Goal: Information Seeking & Learning: Learn about a topic

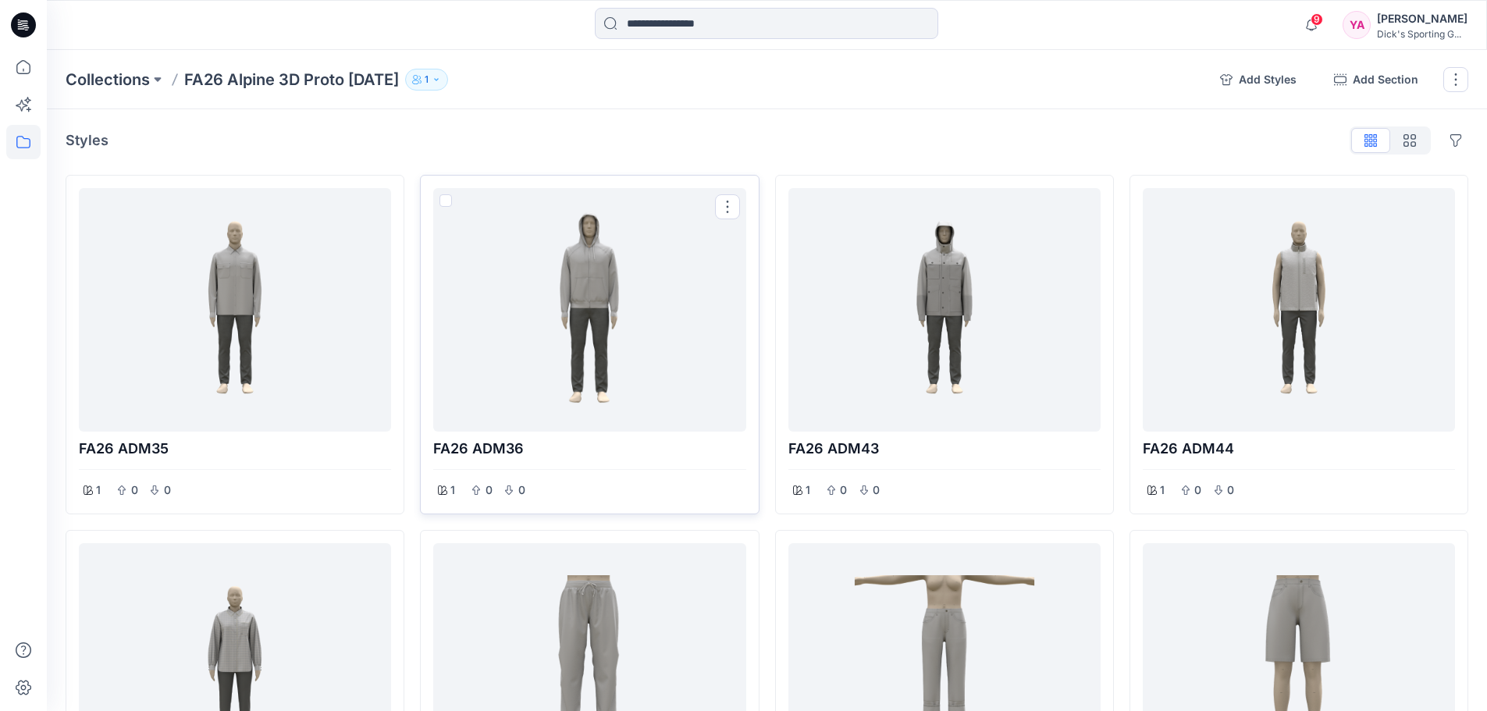
click at [580, 350] on div at bounding box center [589, 309] width 300 height 231
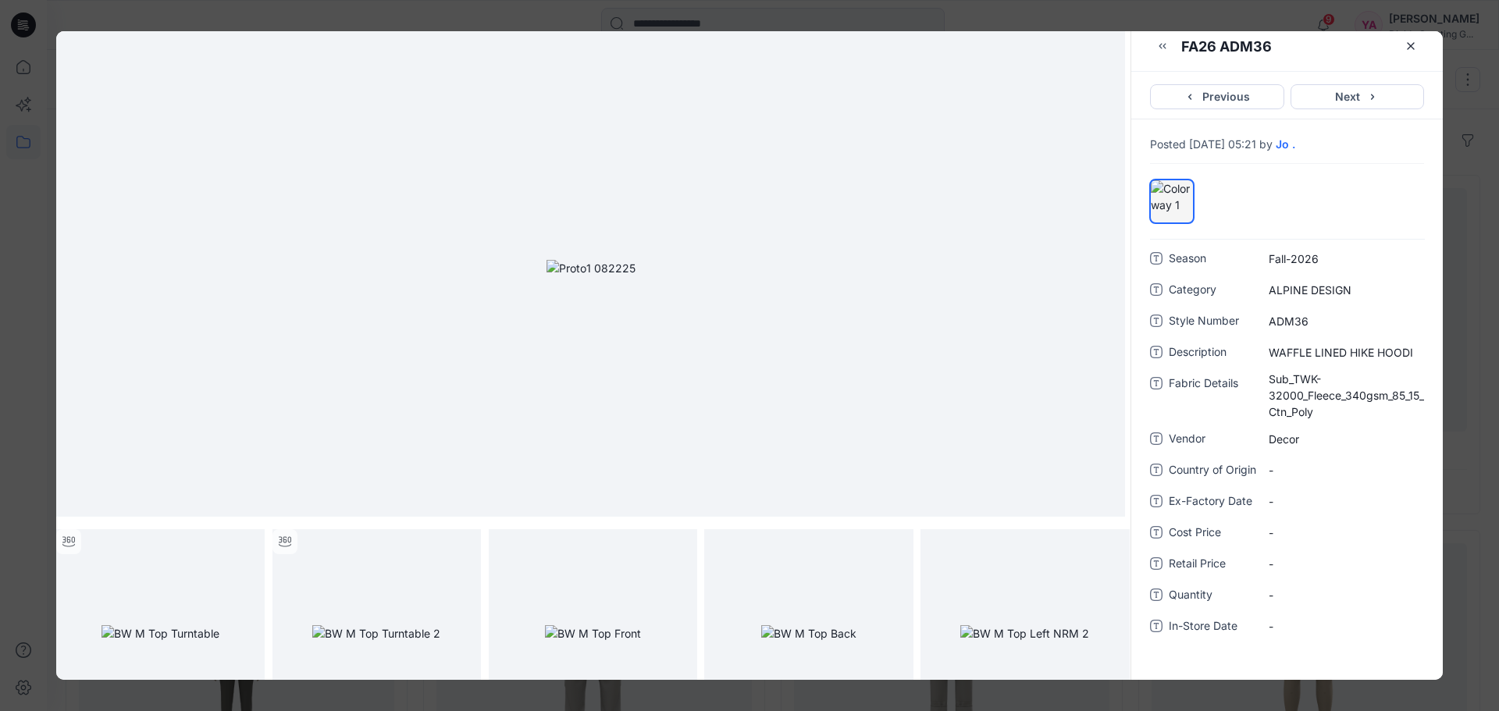
scroll to position [126, 0]
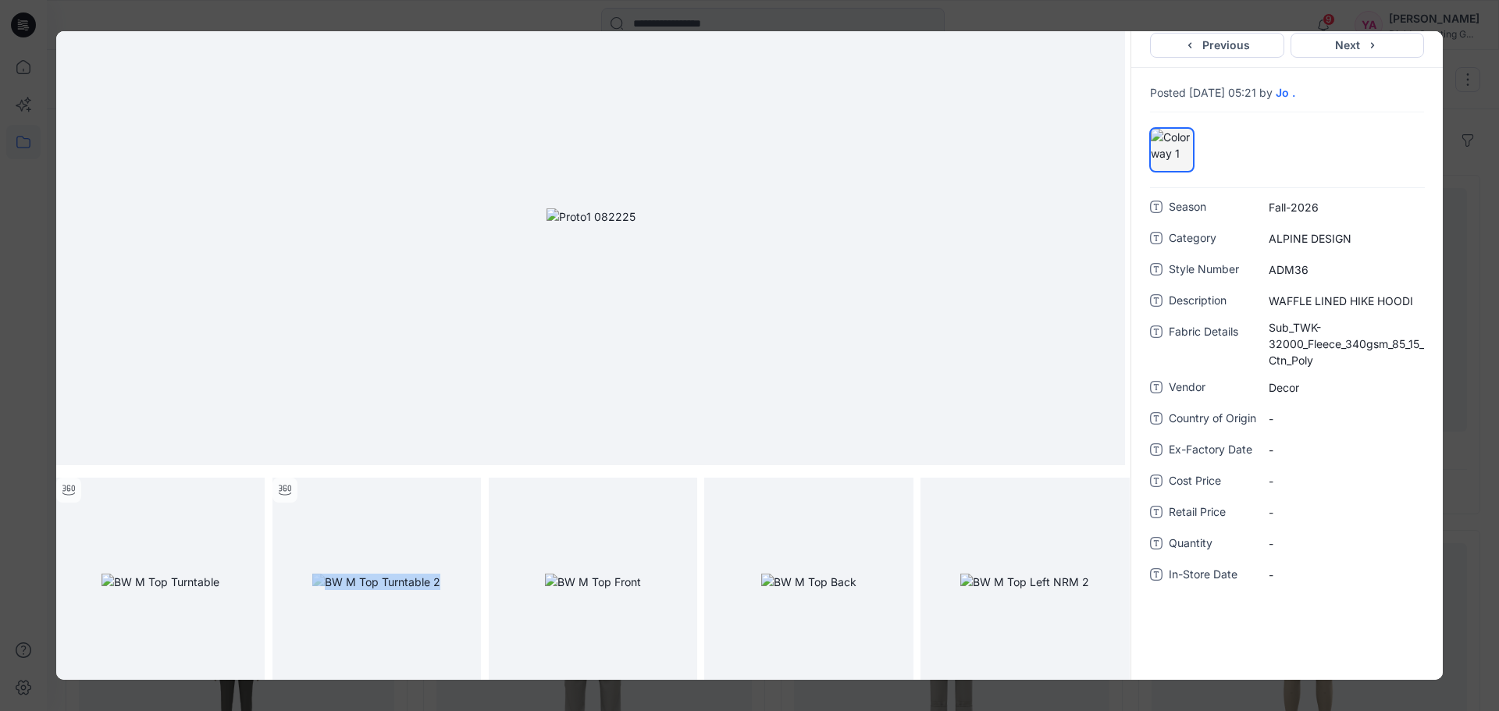
drag, startPoint x: 310, startPoint y: 678, endPoint x: 509, endPoint y: 687, distance: 199.3
click at [509, 687] on div "FA26 ADM36 FA26 ADM36 Previous Next Posted August 22, 2025 05:21 by Jo . Season…" at bounding box center [749, 355] width 1499 height 711
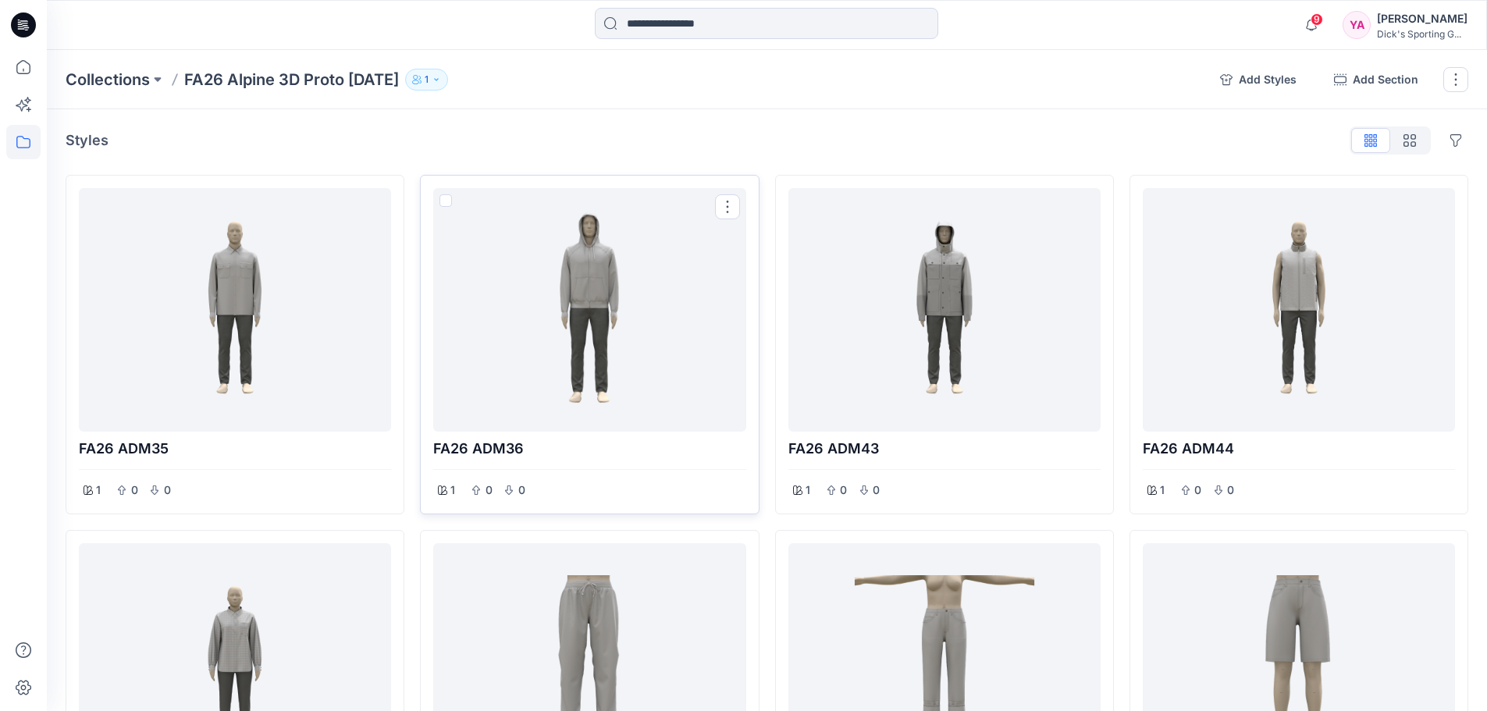
click at [635, 334] on div at bounding box center [589, 309] width 300 height 231
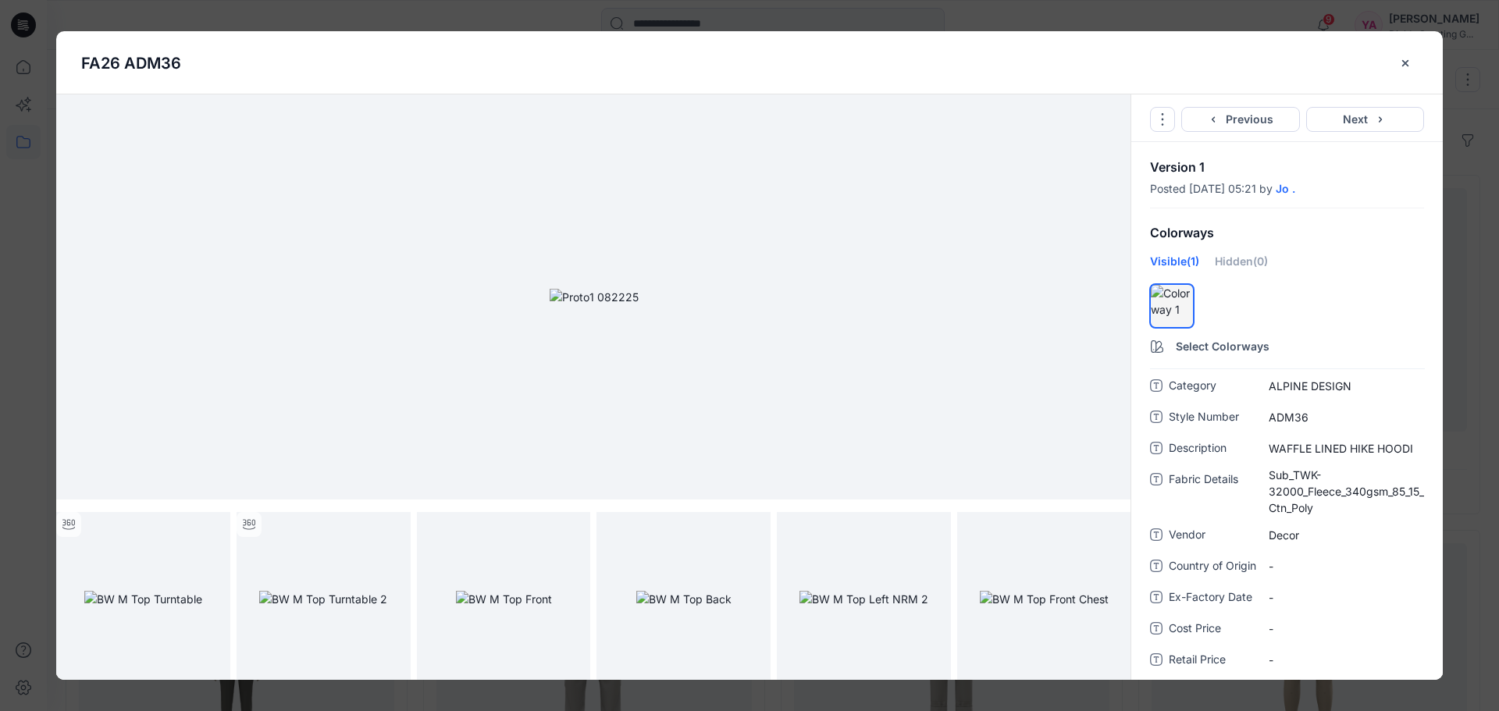
scroll to position [0, 0]
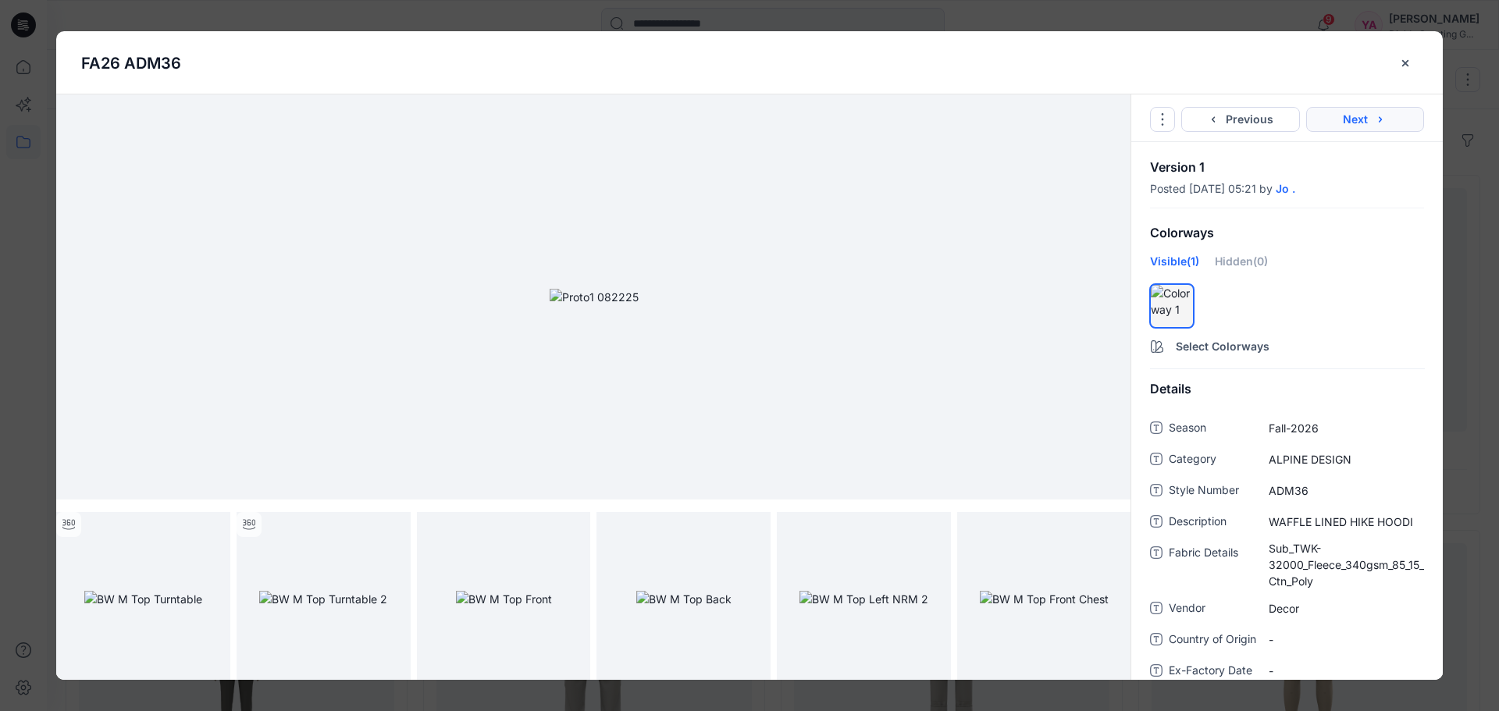
click at [1358, 123] on button "Next" at bounding box center [1365, 119] width 119 height 25
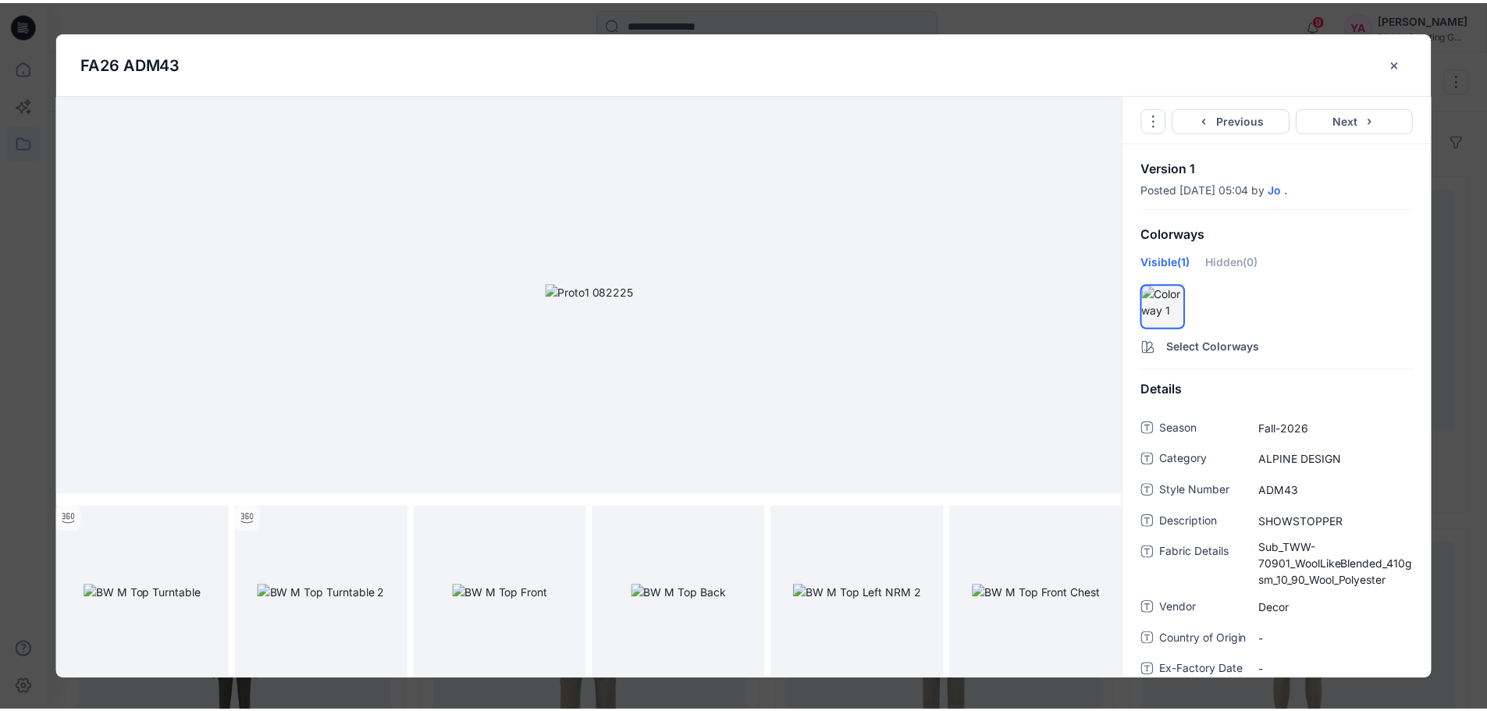
scroll to position [6, 0]
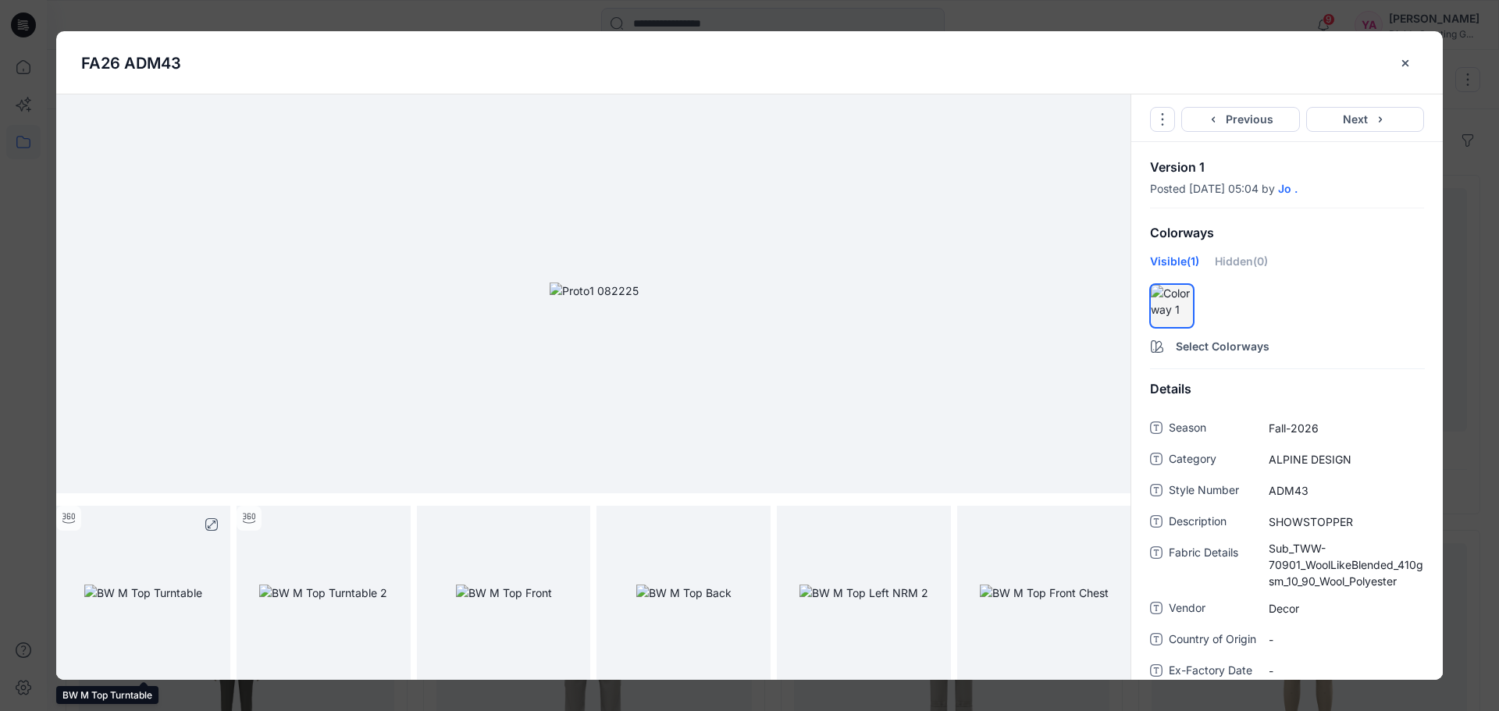
click at [197, 591] on img at bounding box center [143, 593] width 118 height 16
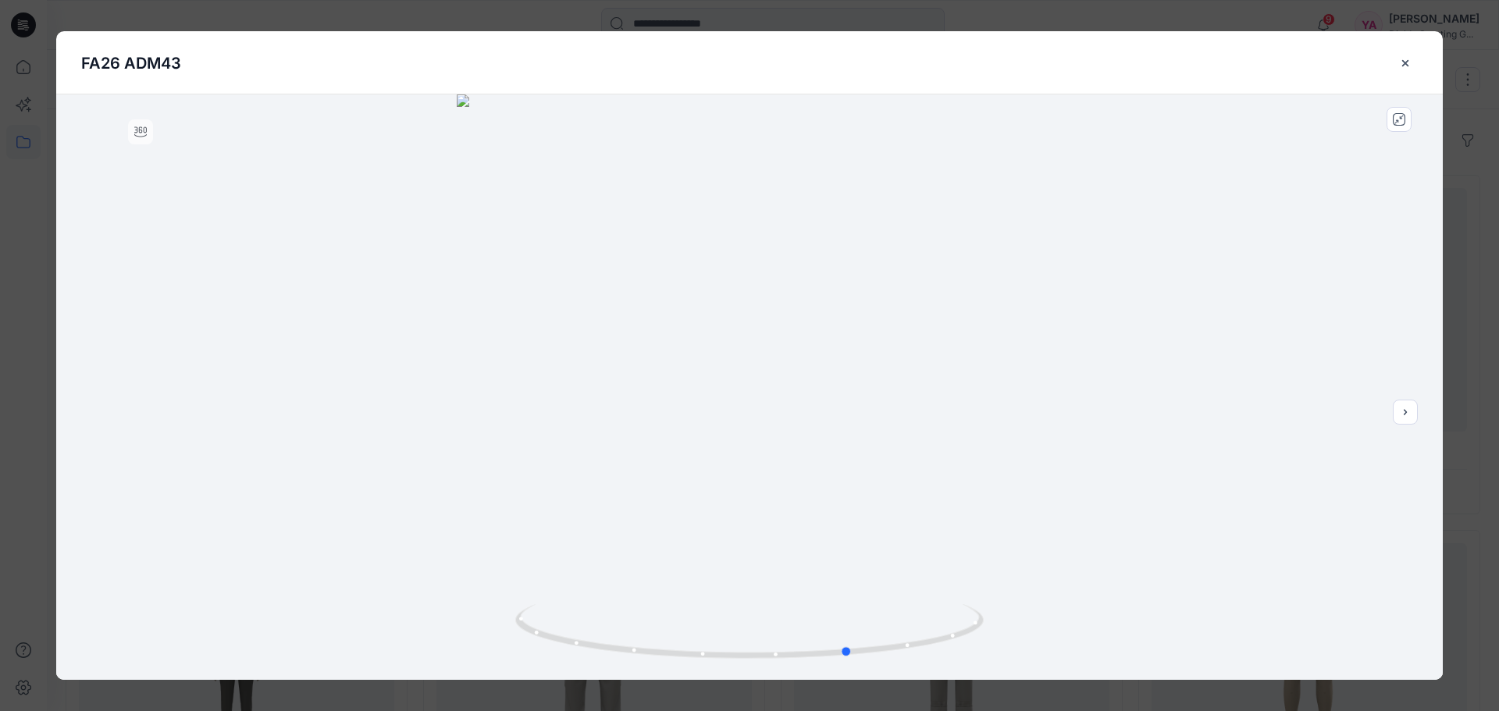
drag, startPoint x: 754, startPoint y: 661, endPoint x: 830, endPoint y: 530, distance: 151.4
click at [841, 604] on icon at bounding box center [751, 633] width 472 height 59
drag, startPoint x: 830, startPoint y: 227, endPoint x: 833, endPoint y: 514, distance: 286.5
click at [833, 514] on img at bounding box center [749, 375] width 1222 height 610
drag, startPoint x: 831, startPoint y: 500, endPoint x: 819, endPoint y: 532, distance: 33.3
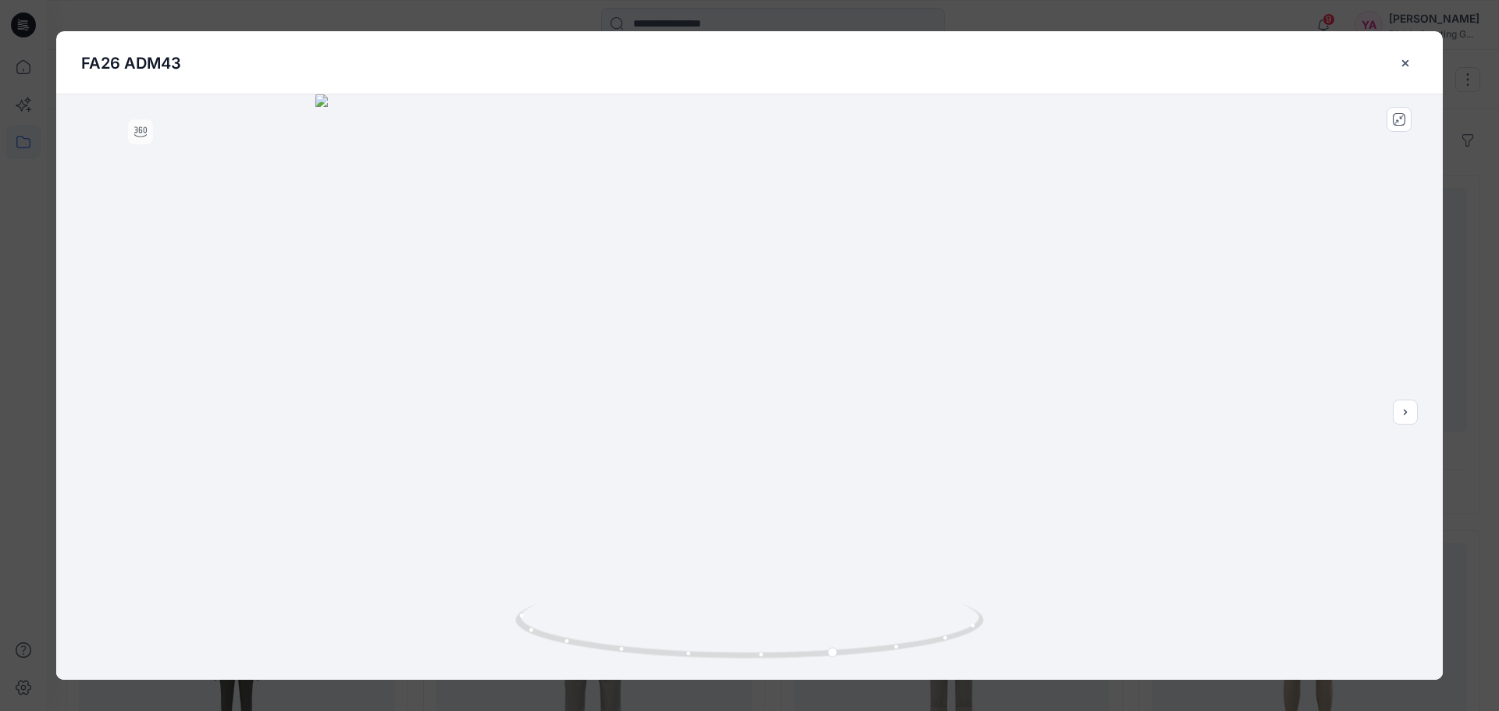
click at [819, 532] on img at bounding box center [749, 386] width 868 height 585
drag, startPoint x: 837, startPoint y: 655, endPoint x: 1012, endPoint y: 607, distance: 181.4
click at [1012, 607] on div at bounding box center [749, 386] width 1386 height 585
drag, startPoint x: 549, startPoint y: 640, endPoint x: 407, endPoint y: 584, distance: 152.8
click at [407, 584] on div at bounding box center [749, 386] width 1386 height 585
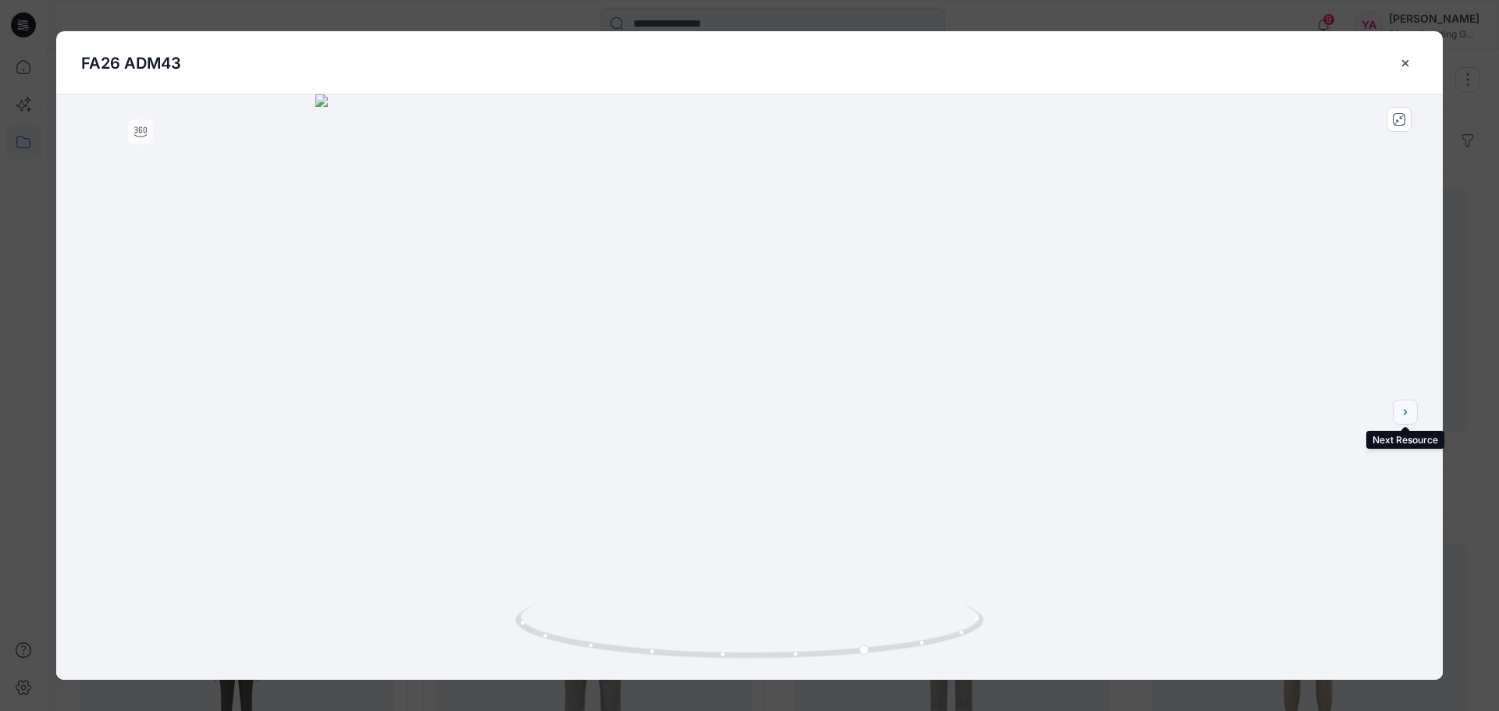
click at [1412, 402] on button "next" at bounding box center [1405, 412] width 25 height 25
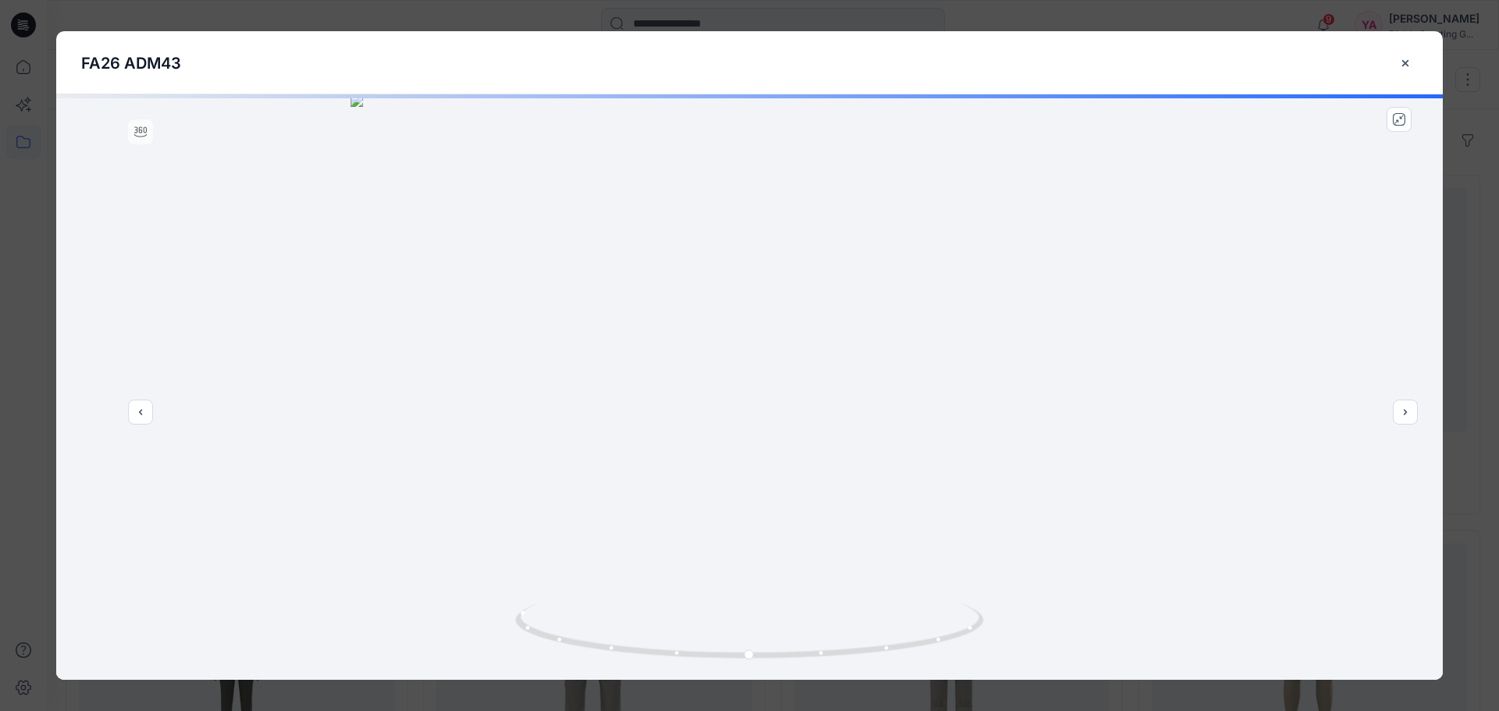
drag, startPoint x: 758, startPoint y: 202, endPoint x: 755, endPoint y: 374, distance: 171.8
click at [755, 374] on img at bounding box center [750, 386] width 798 height 585
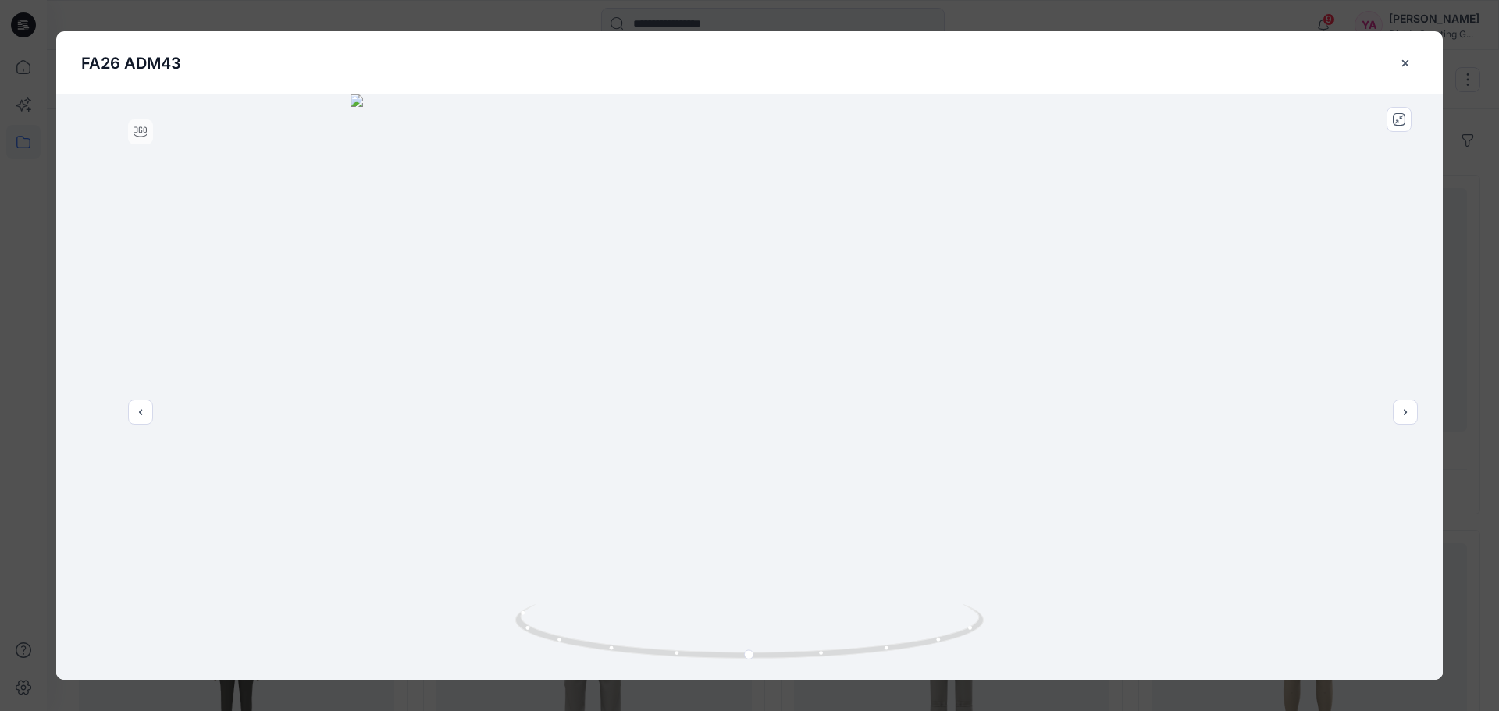
click at [1393, 400] on button "next" at bounding box center [1405, 412] width 25 height 25
click at [1401, 415] on icon "next" at bounding box center [1405, 412] width 12 height 12
click at [1397, 422] on button "next" at bounding box center [1405, 412] width 25 height 25
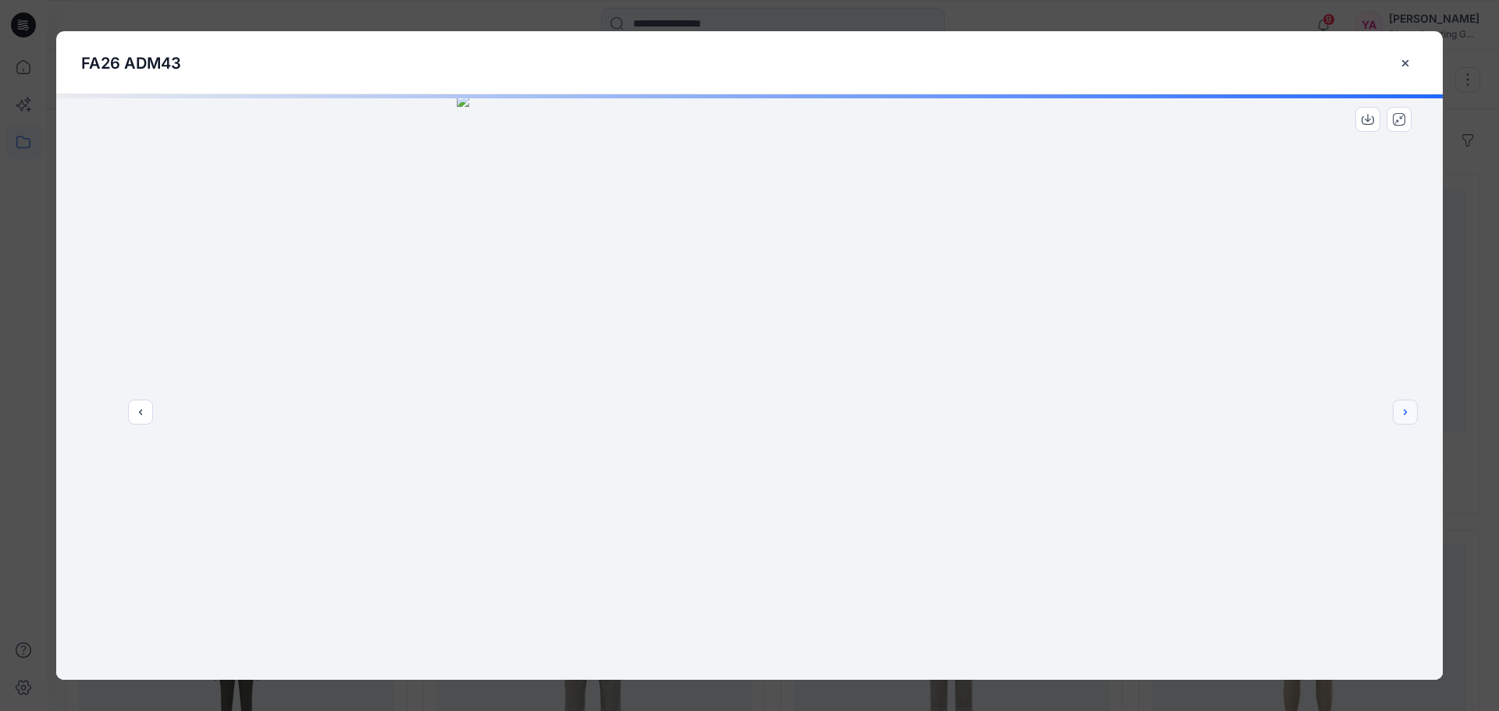
click at [1397, 418] on button "next" at bounding box center [1405, 412] width 25 height 25
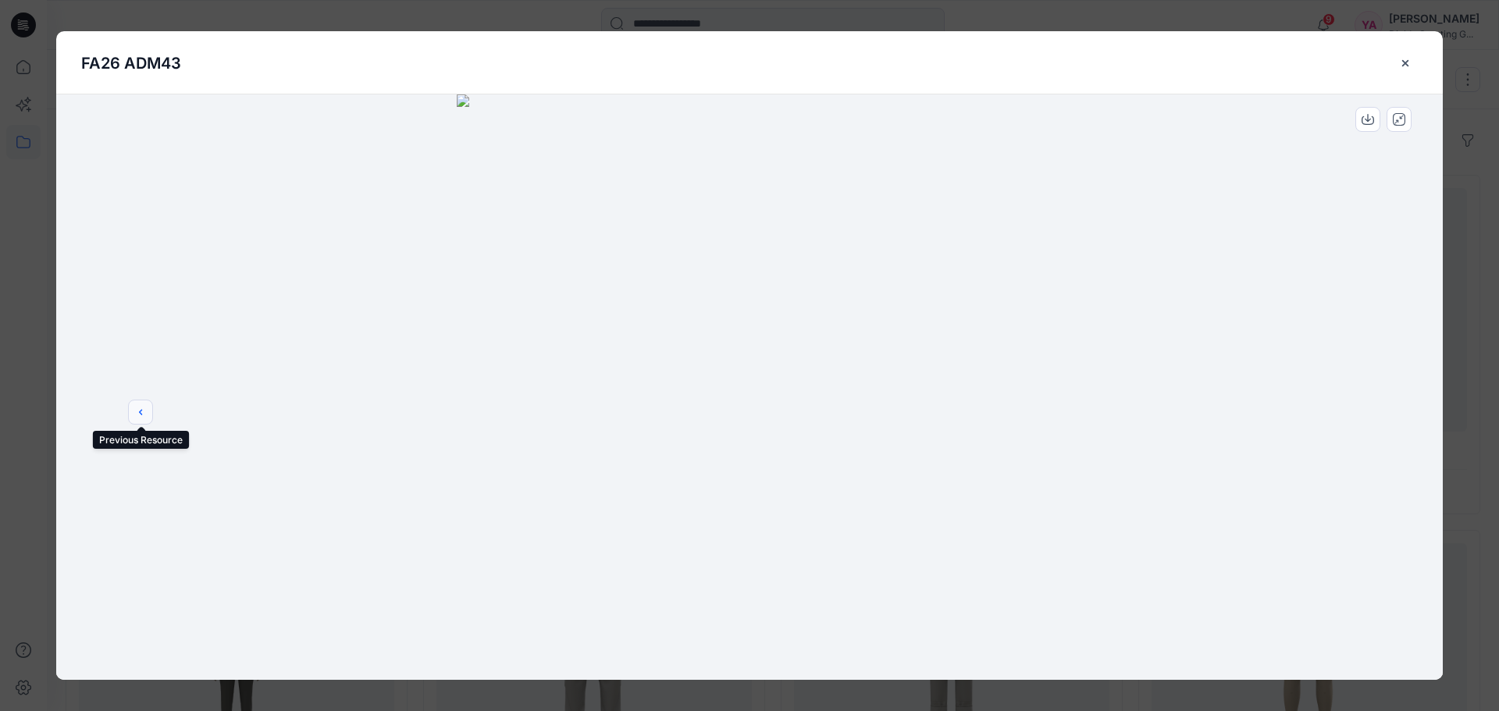
click at [150, 415] on button "previous" at bounding box center [140, 412] width 25 height 25
drag, startPoint x: 786, startPoint y: 265, endPoint x: 783, endPoint y: 448, distance: 183.5
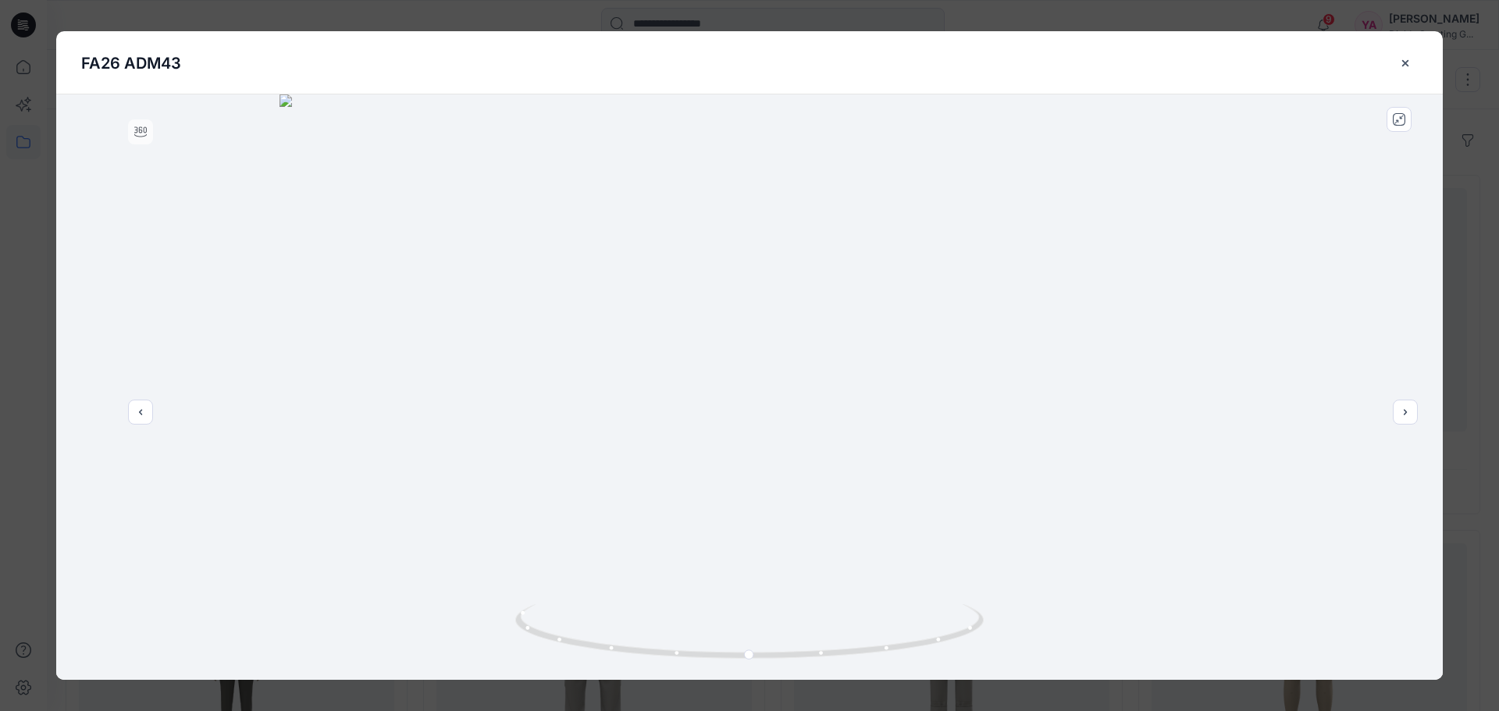
click at [783, 448] on img at bounding box center [748, 386] width 939 height 585
click button "previous" at bounding box center [140, 412] width 25 height 25
click at [1407, 415] on icon "next" at bounding box center [1405, 412] width 12 height 12
drag, startPoint x: 756, startPoint y: 259, endPoint x: 755, endPoint y: 467, distance: 207.6
click at [755, 468] on img at bounding box center [749, 351] width 1151 height 658
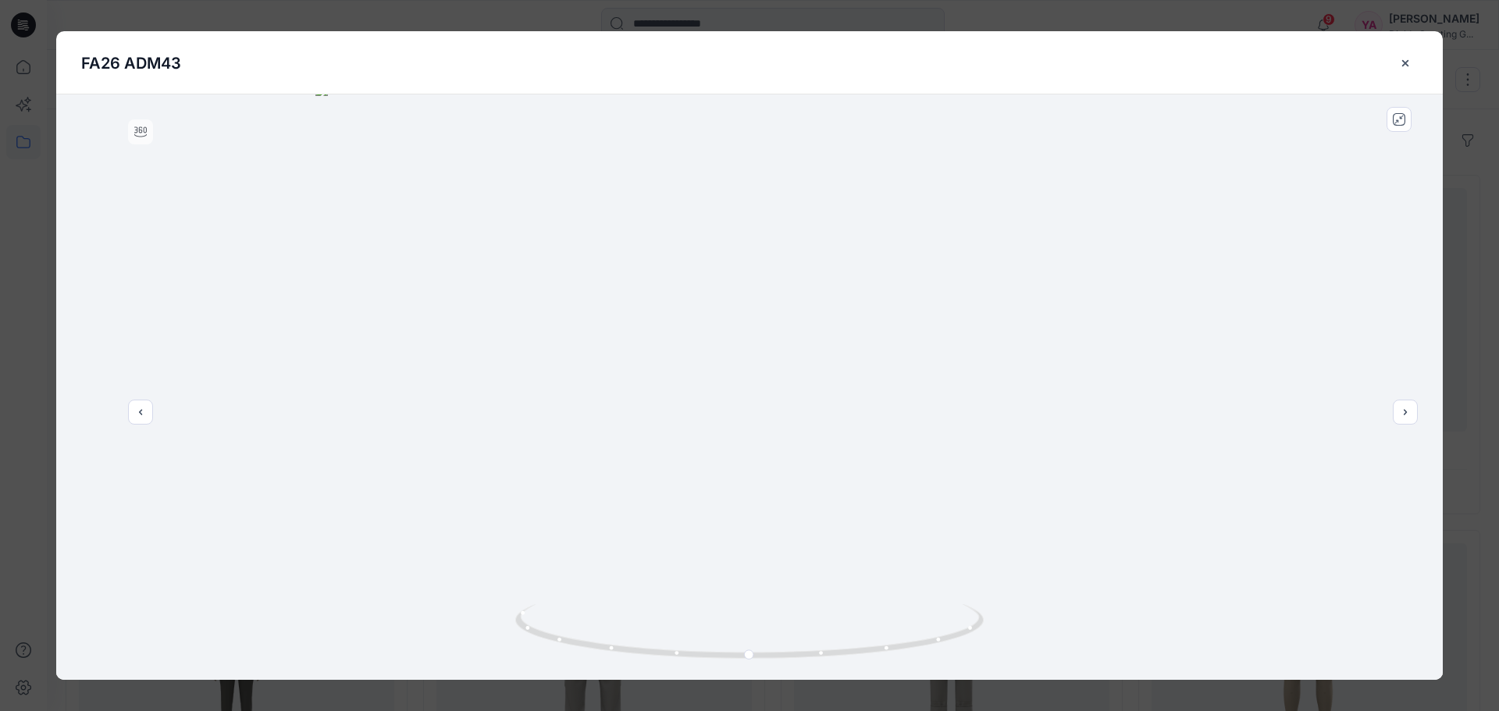
drag, startPoint x: 754, startPoint y: 440, endPoint x: 751, endPoint y: 475, distance: 35.3
click at [751, 473] on img at bounding box center [749, 382] width 868 height 596
drag, startPoint x: 749, startPoint y: 657, endPoint x: 890, endPoint y: 614, distance: 147.7
click at [890, 614] on icon at bounding box center [751, 633] width 472 height 59
drag, startPoint x: 889, startPoint y: 650, endPoint x: 891, endPoint y: 642, distance: 8.1
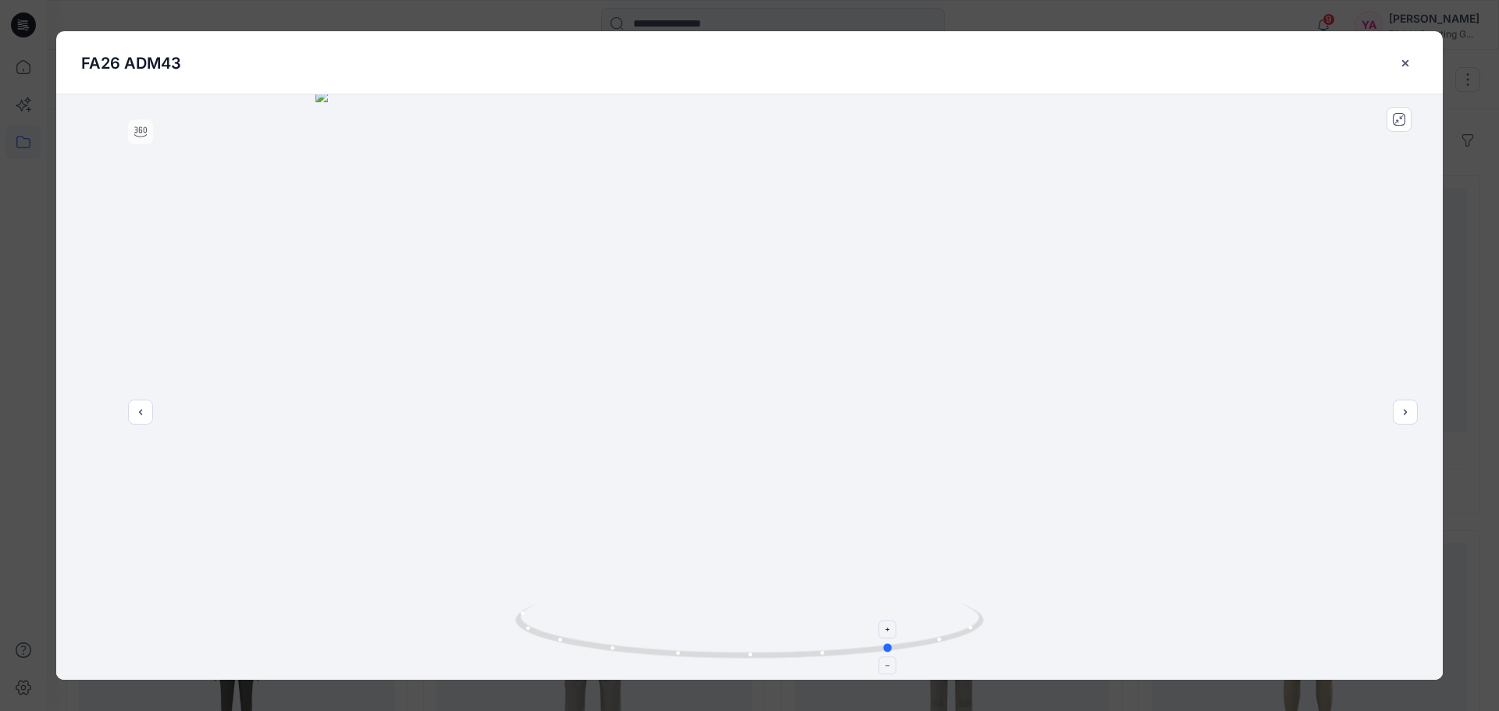
click at [891, 642] on icon at bounding box center [751, 633] width 472 height 59
click at [1405, 65] on icon "close-btn" at bounding box center [1405, 63] width 12 height 12
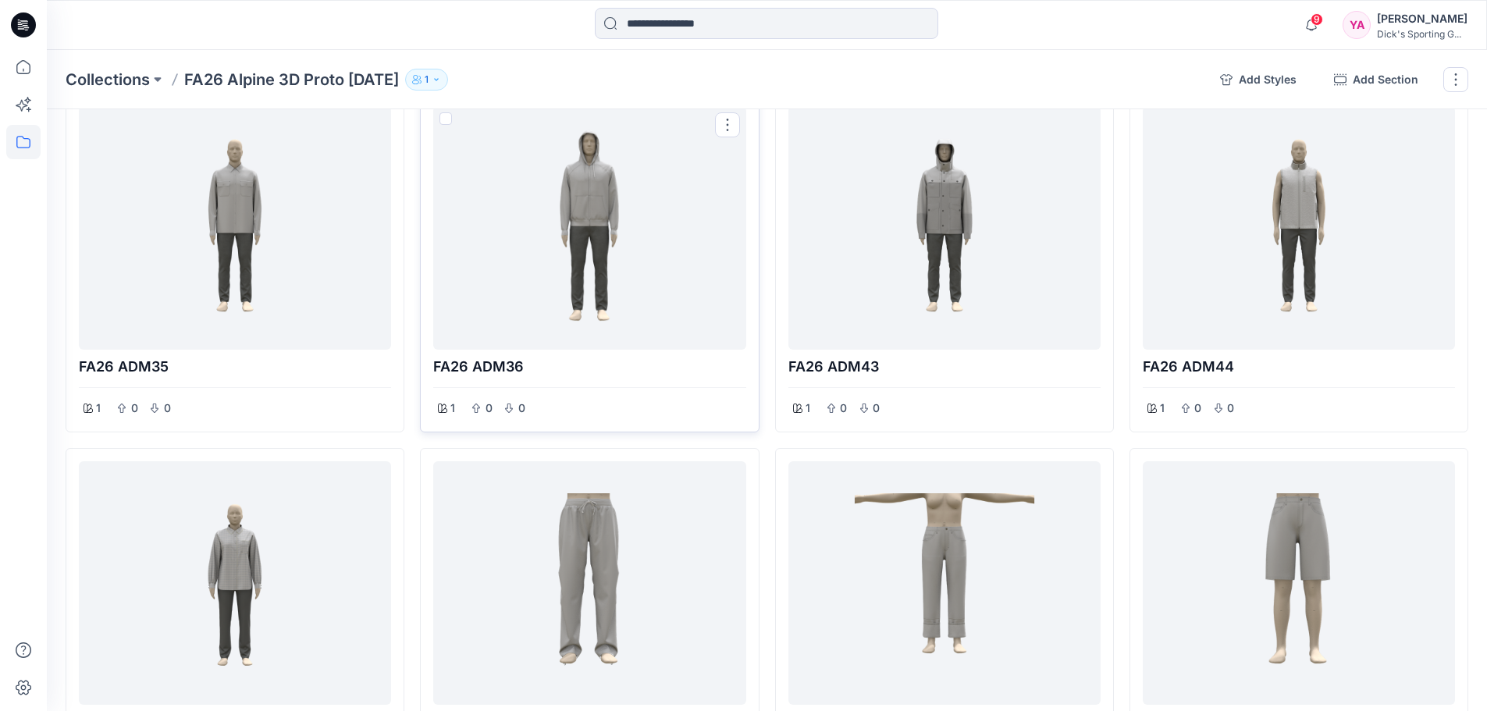
scroll to position [0, 0]
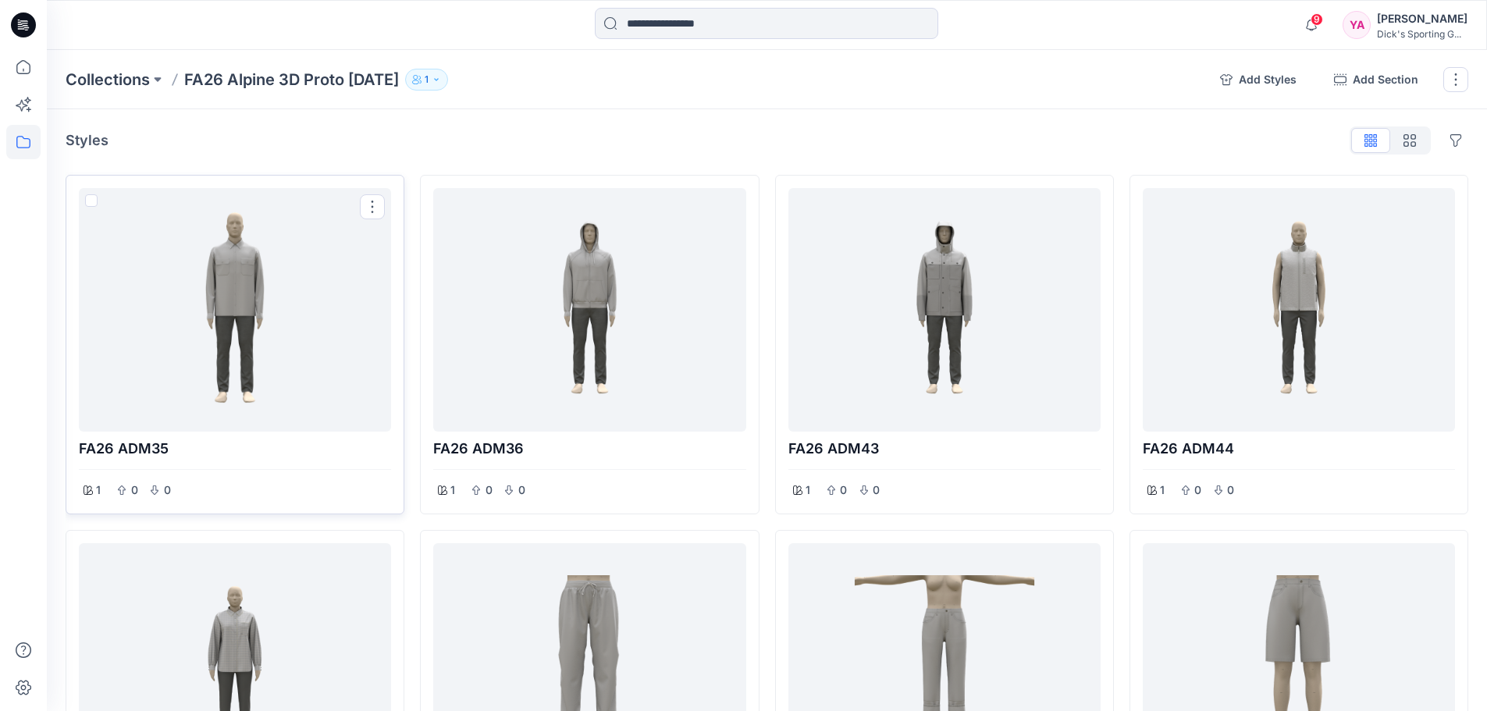
click at [321, 365] on div at bounding box center [235, 309] width 300 height 231
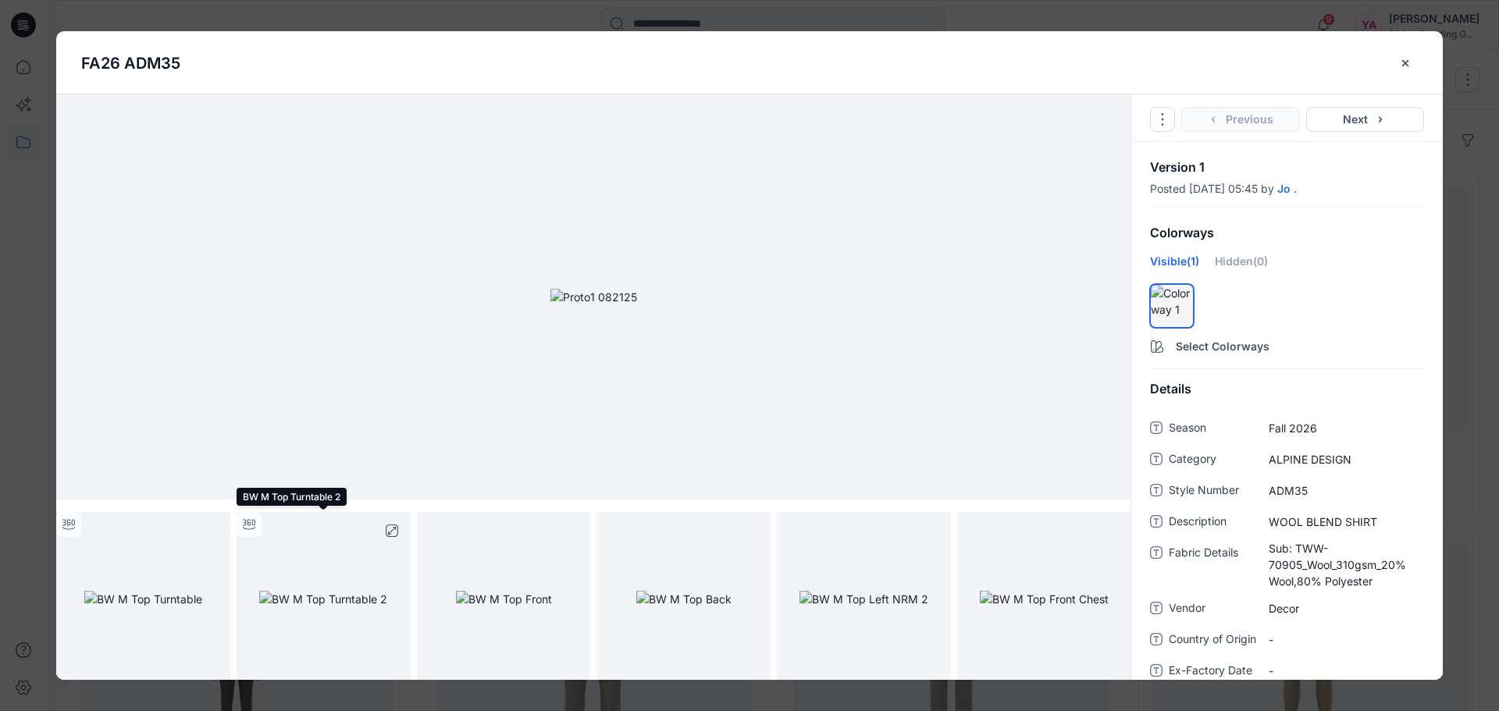
click at [324, 591] on img at bounding box center [323, 599] width 128 height 16
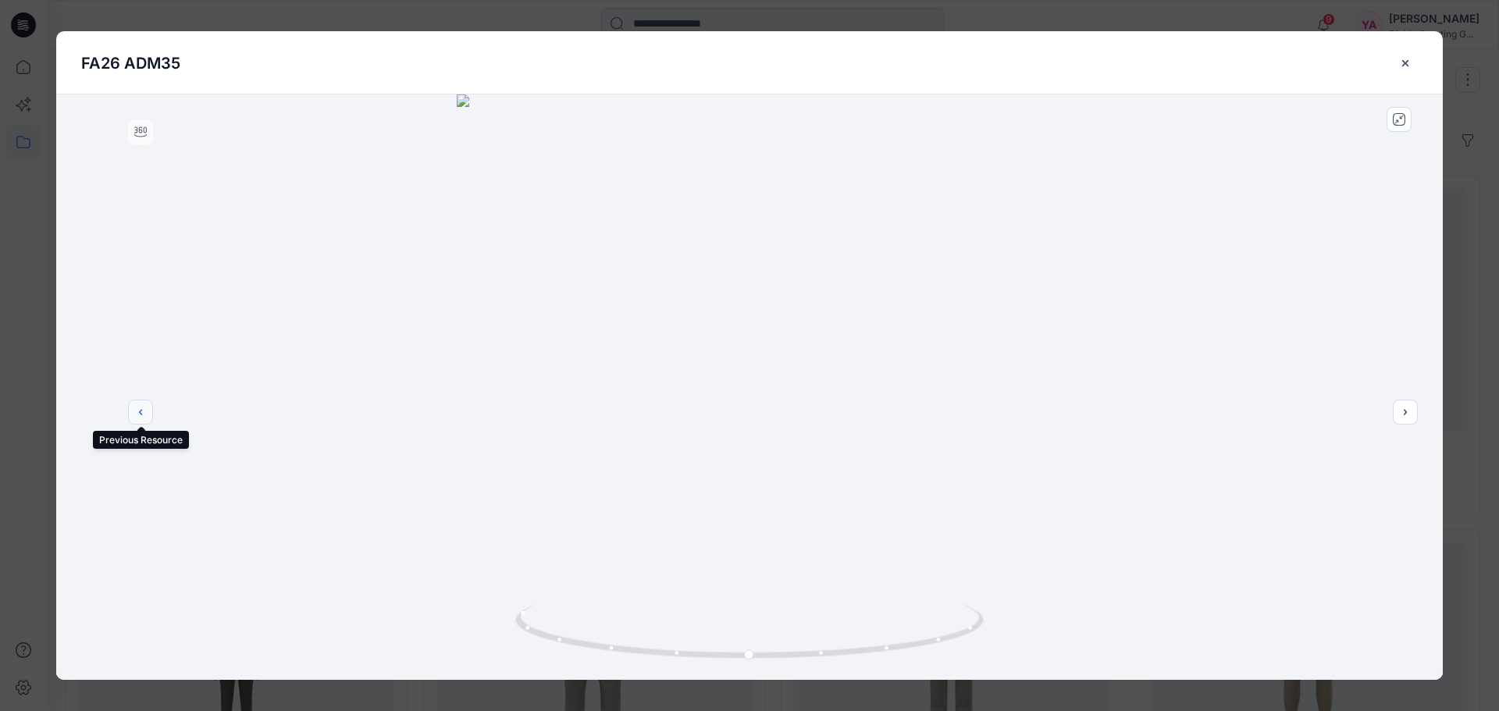
click at [146, 419] on button "previous" at bounding box center [140, 412] width 25 height 25
click at [1407, 70] on button "close-btn" at bounding box center [1405, 63] width 24 height 25
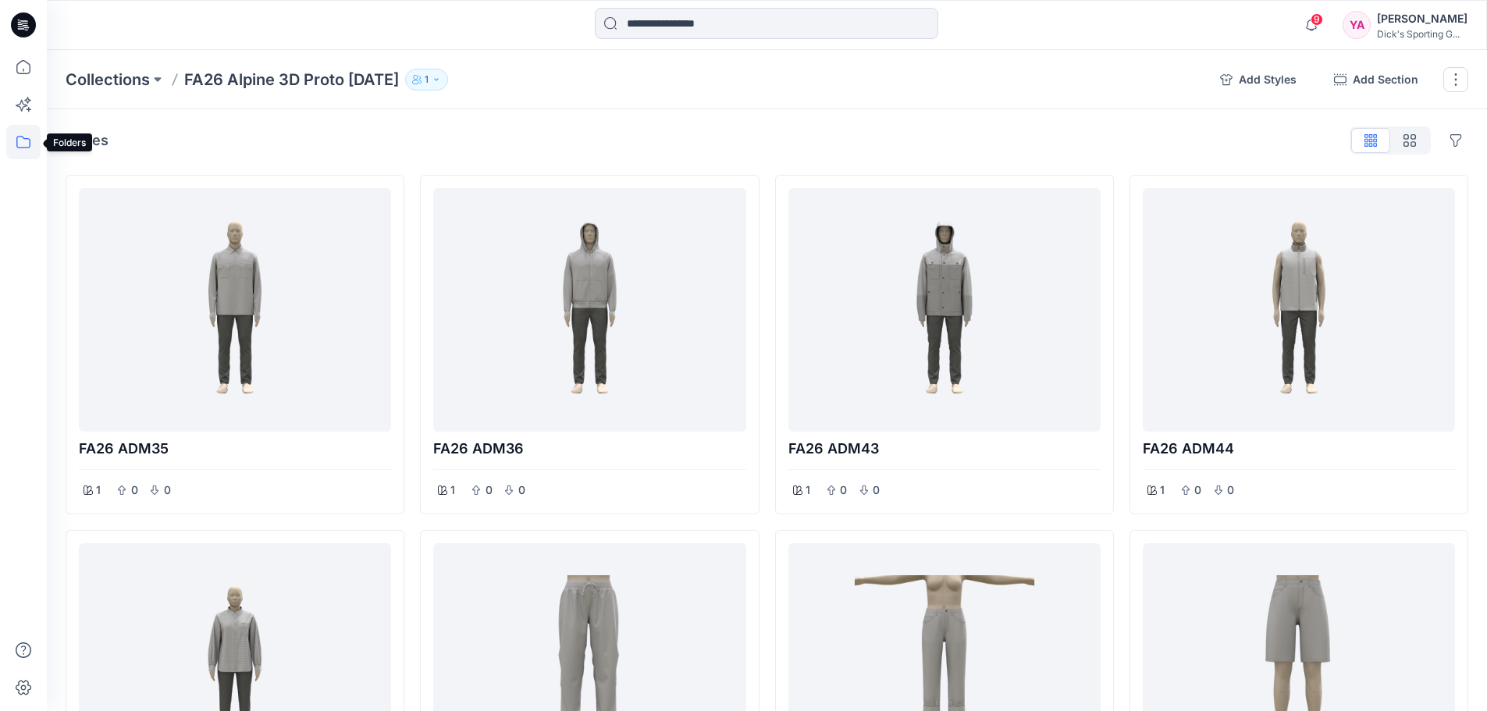
click at [15, 147] on icon at bounding box center [23, 142] width 34 height 34
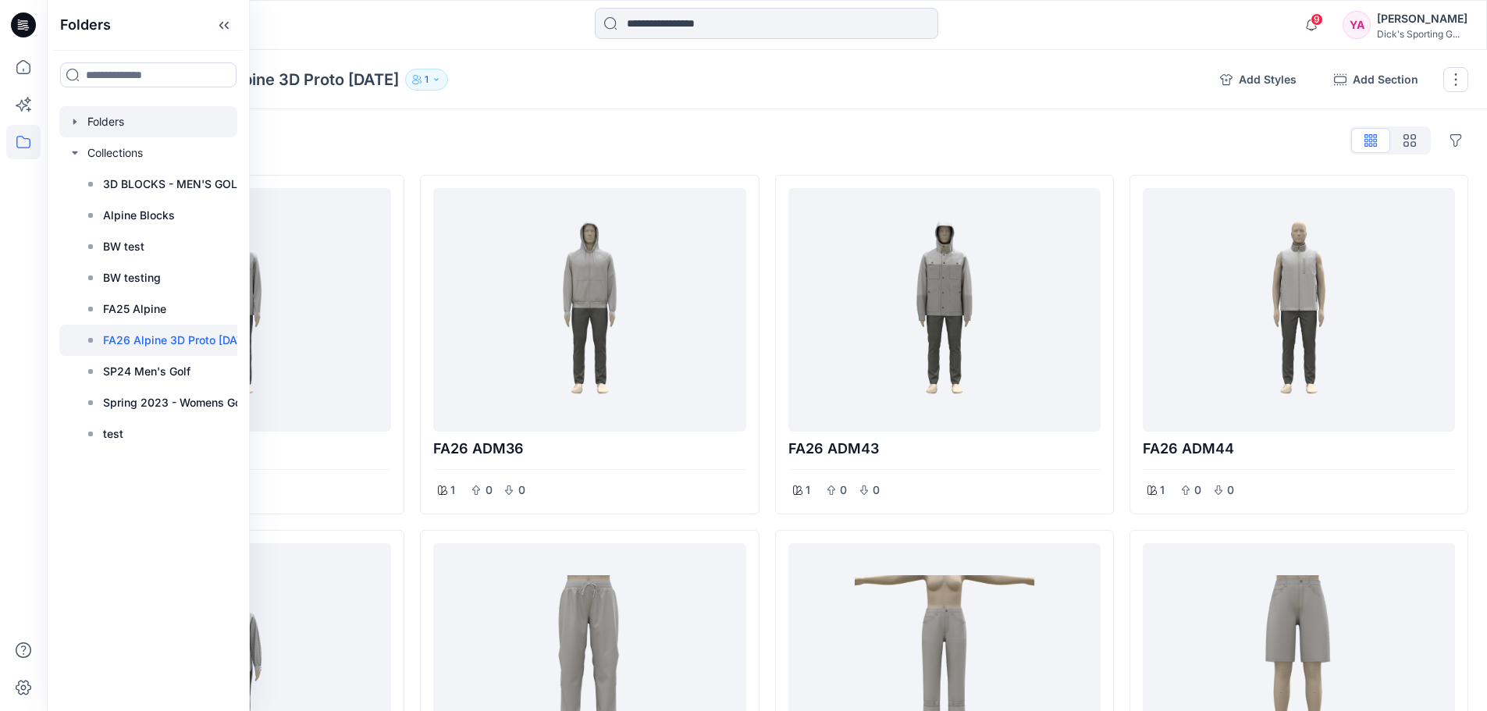
click at [129, 127] on div at bounding box center [148, 121] width 178 height 31
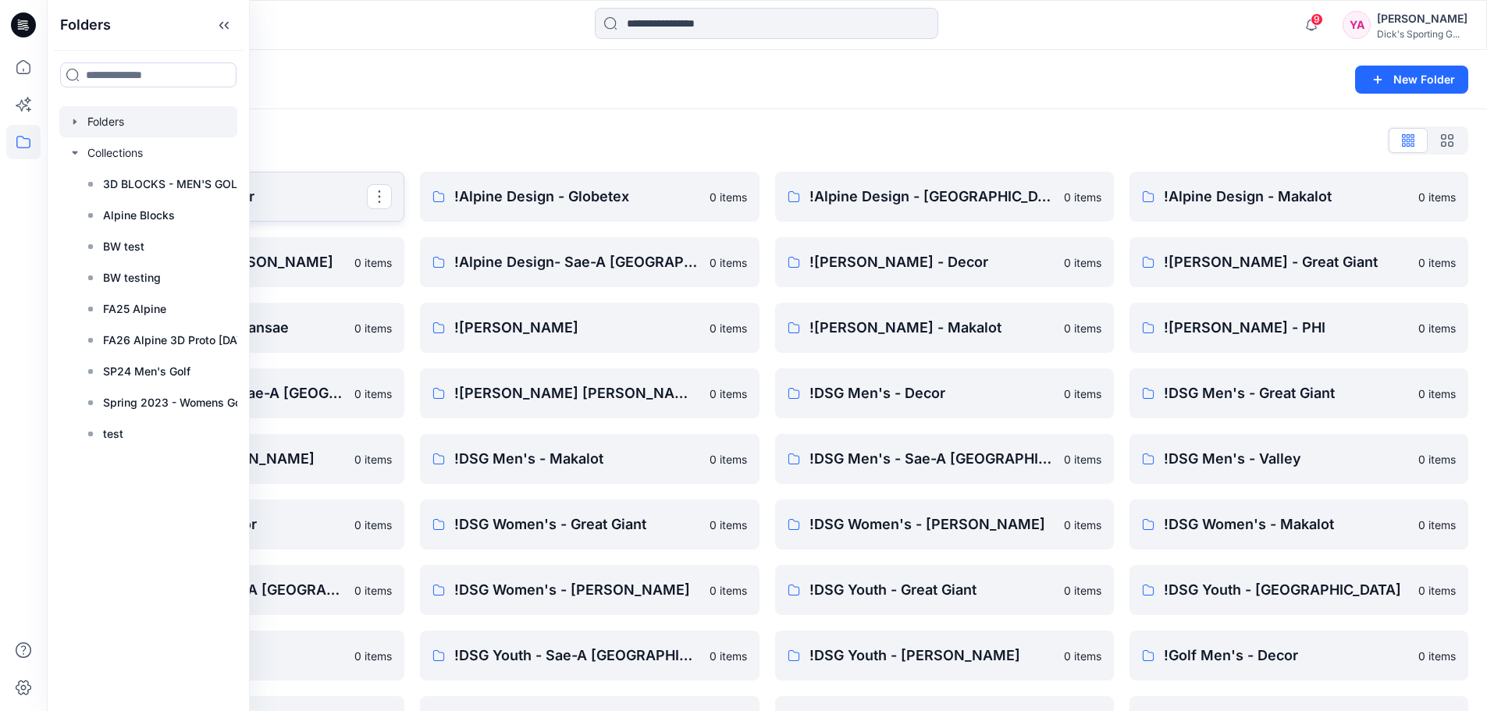
click at [280, 182] on link "!Alpine Design - Decor" at bounding box center [235, 197] width 339 height 50
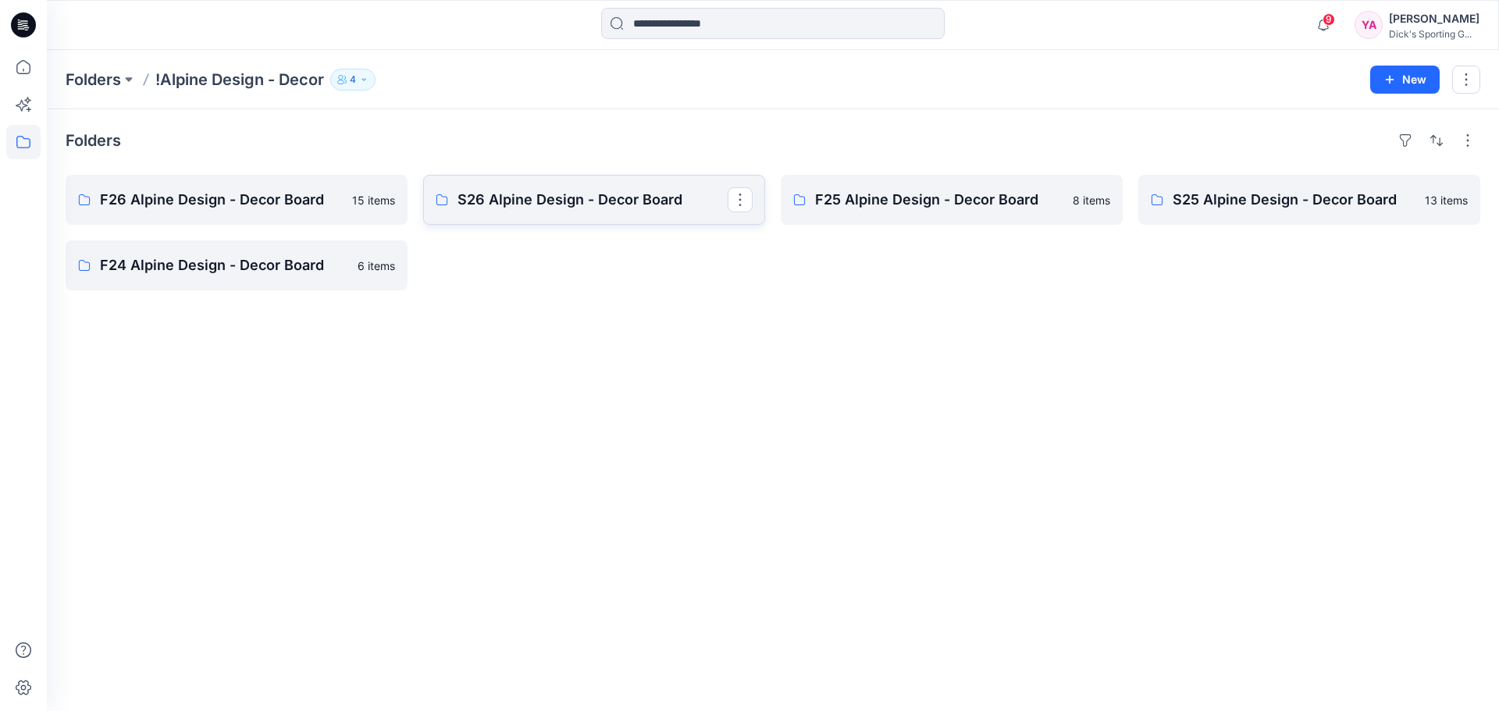
click at [694, 200] on p "S26 Alpine Design - Decor Board" at bounding box center [592, 200] width 270 height 22
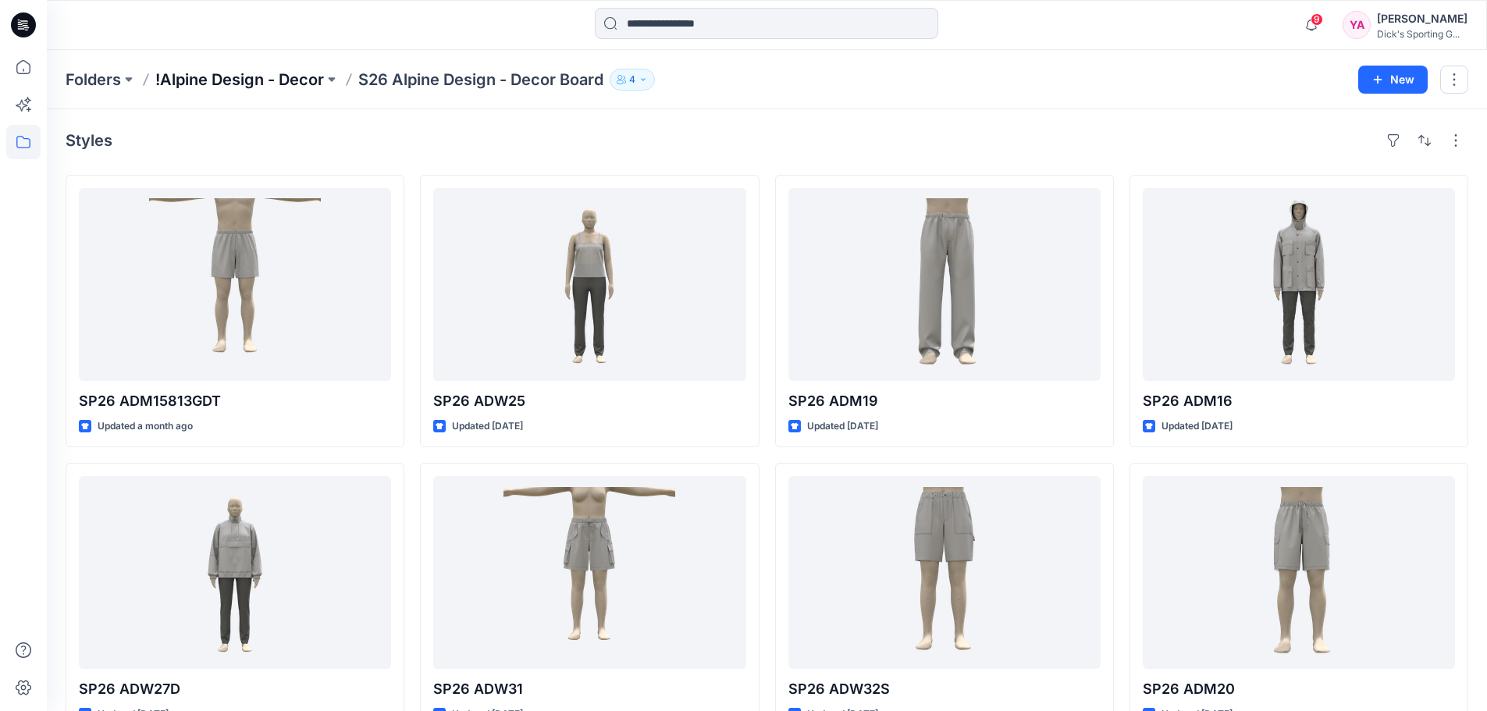
click at [269, 70] on p "!Alpine Design - Decor" at bounding box center [239, 80] width 169 height 22
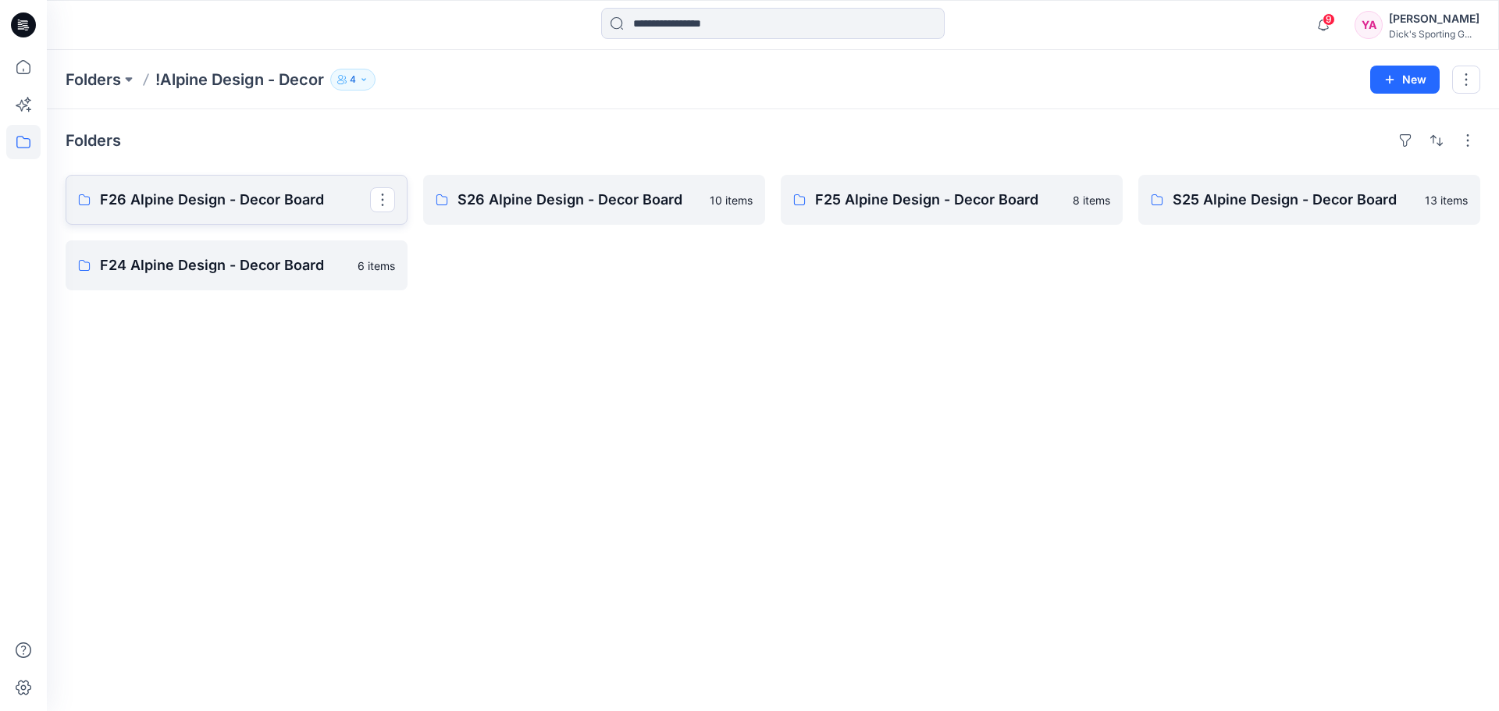
click at [225, 202] on p "F26 Alpine Design - Decor Board" at bounding box center [235, 200] width 270 height 22
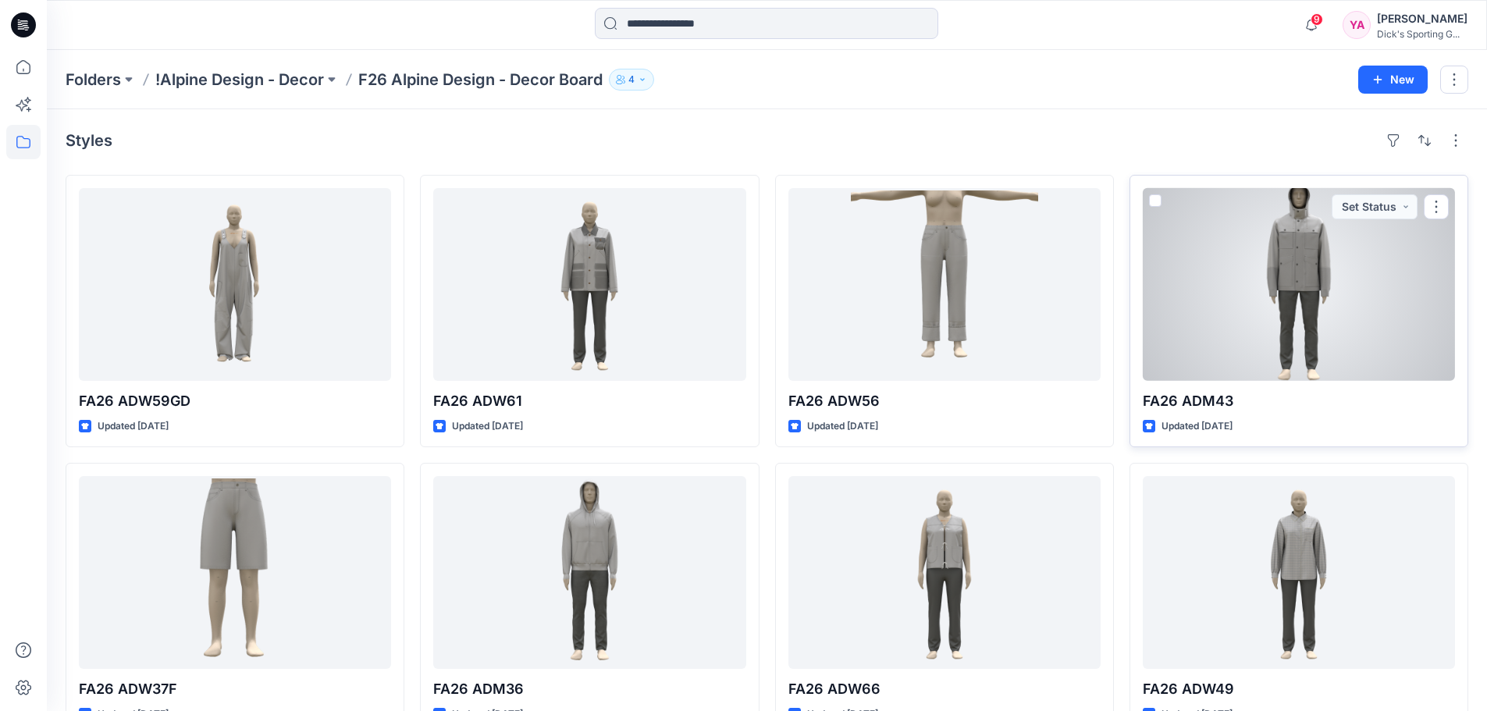
click at [1261, 320] on div at bounding box center [1299, 284] width 312 height 193
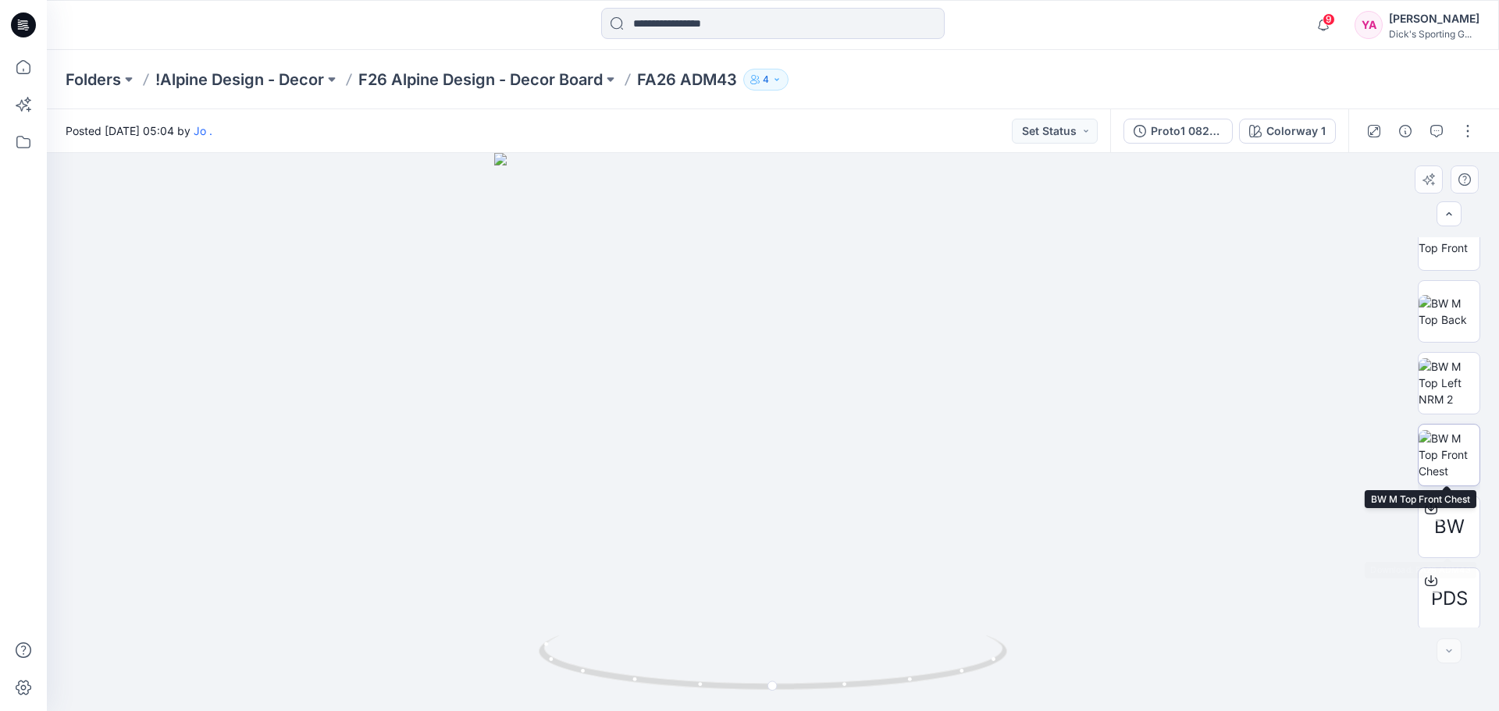
scroll to position [175, 0]
click at [1430, 578] on icon at bounding box center [1431, 578] width 12 height 12
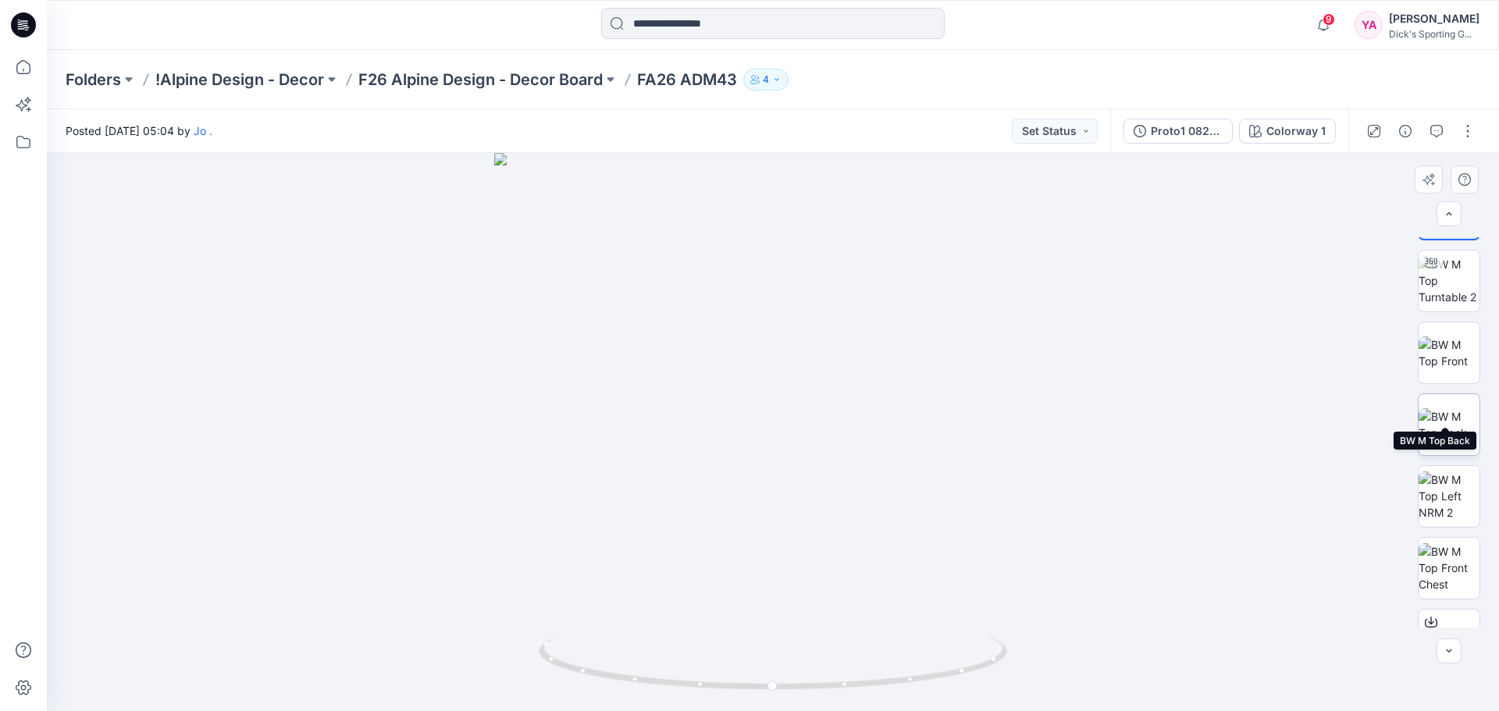
scroll to position [19, 0]
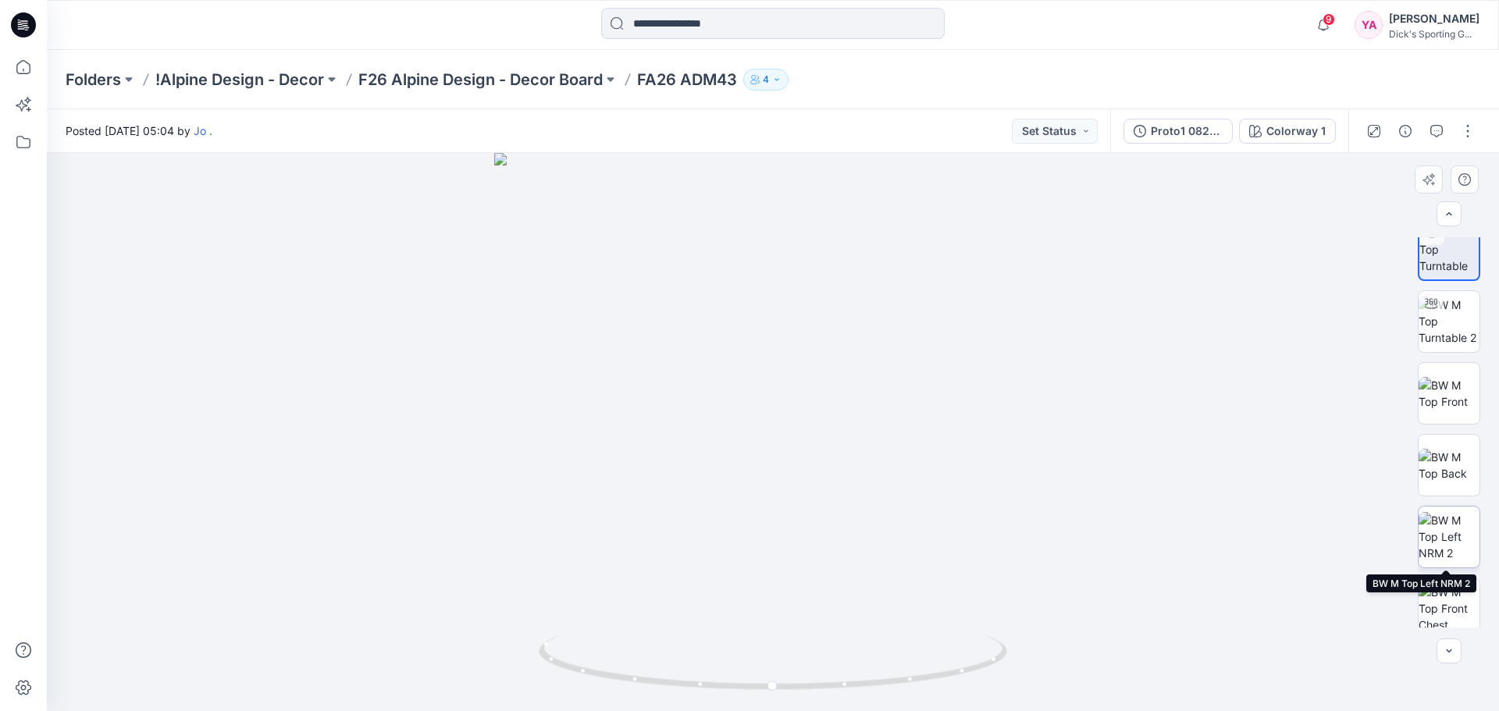
click at [1454, 549] on img at bounding box center [1448, 536] width 61 height 49
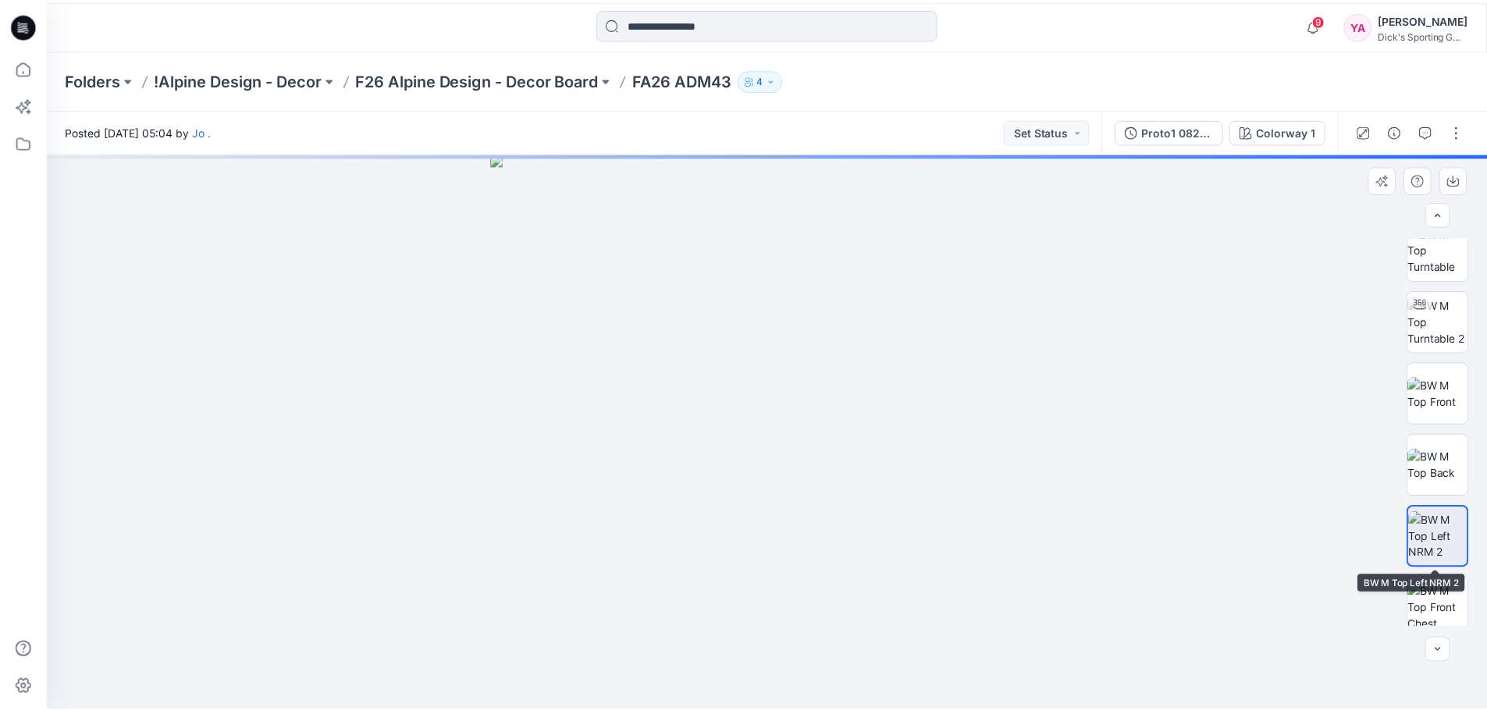
scroll to position [18, 0]
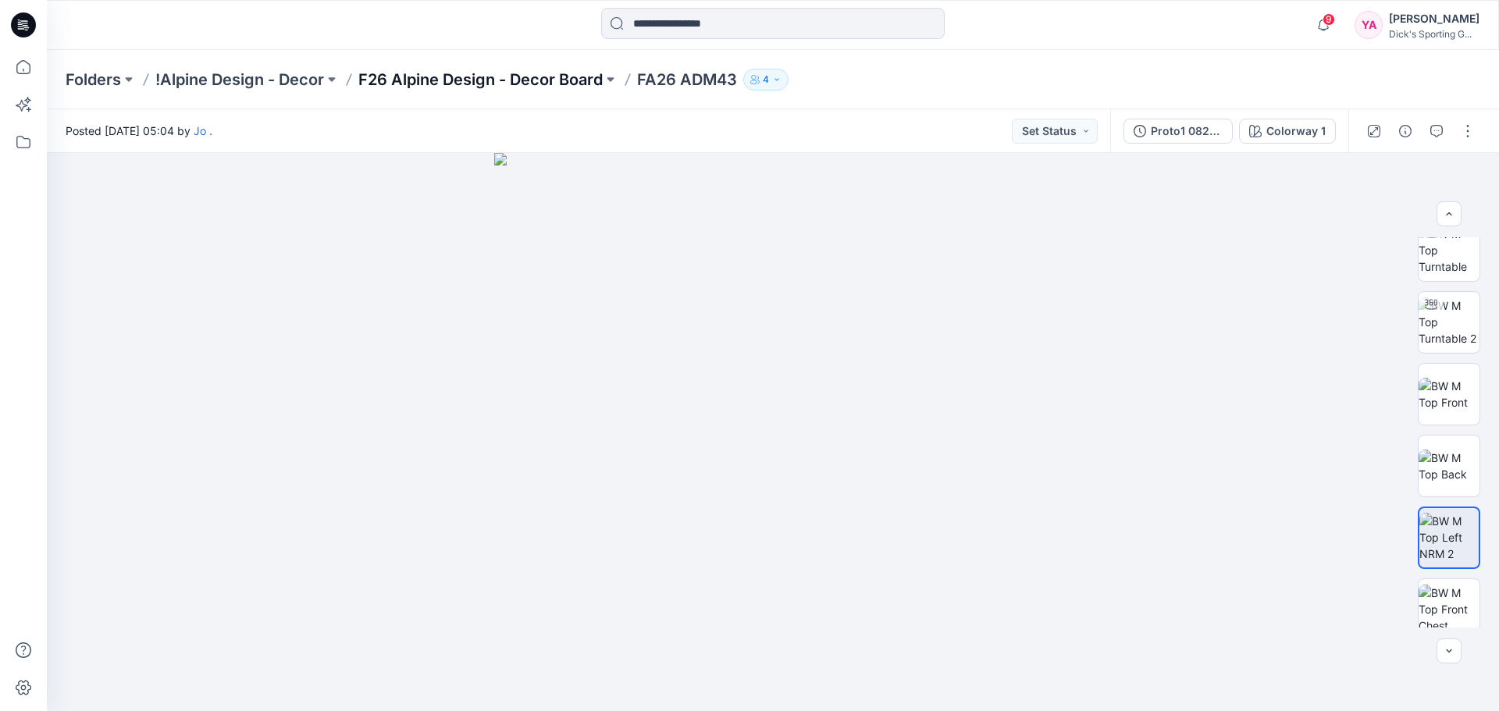
click at [482, 73] on p "F26 Alpine Design - Decor Board" at bounding box center [480, 80] width 244 height 22
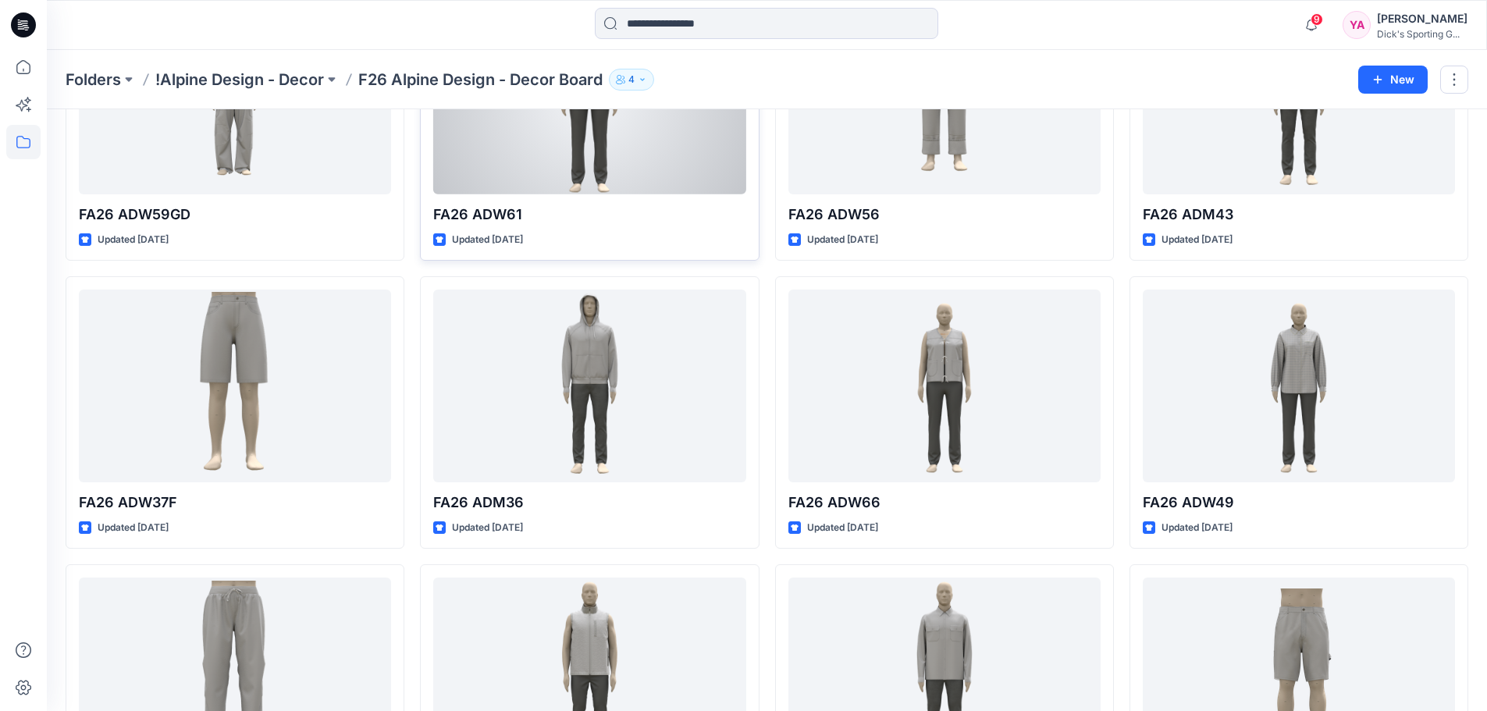
scroll to position [234, 0]
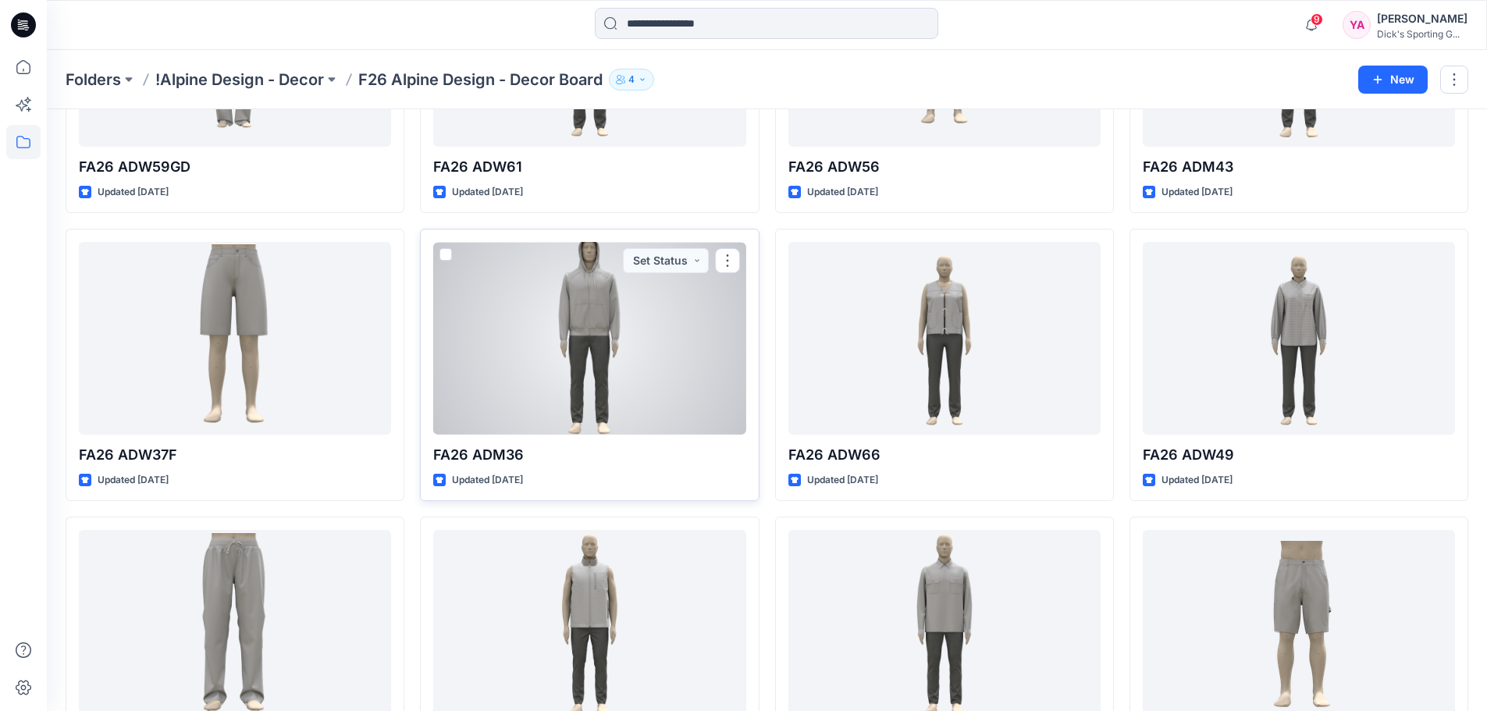
click at [690, 380] on div at bounding box center [589, 338] width 312 height 193
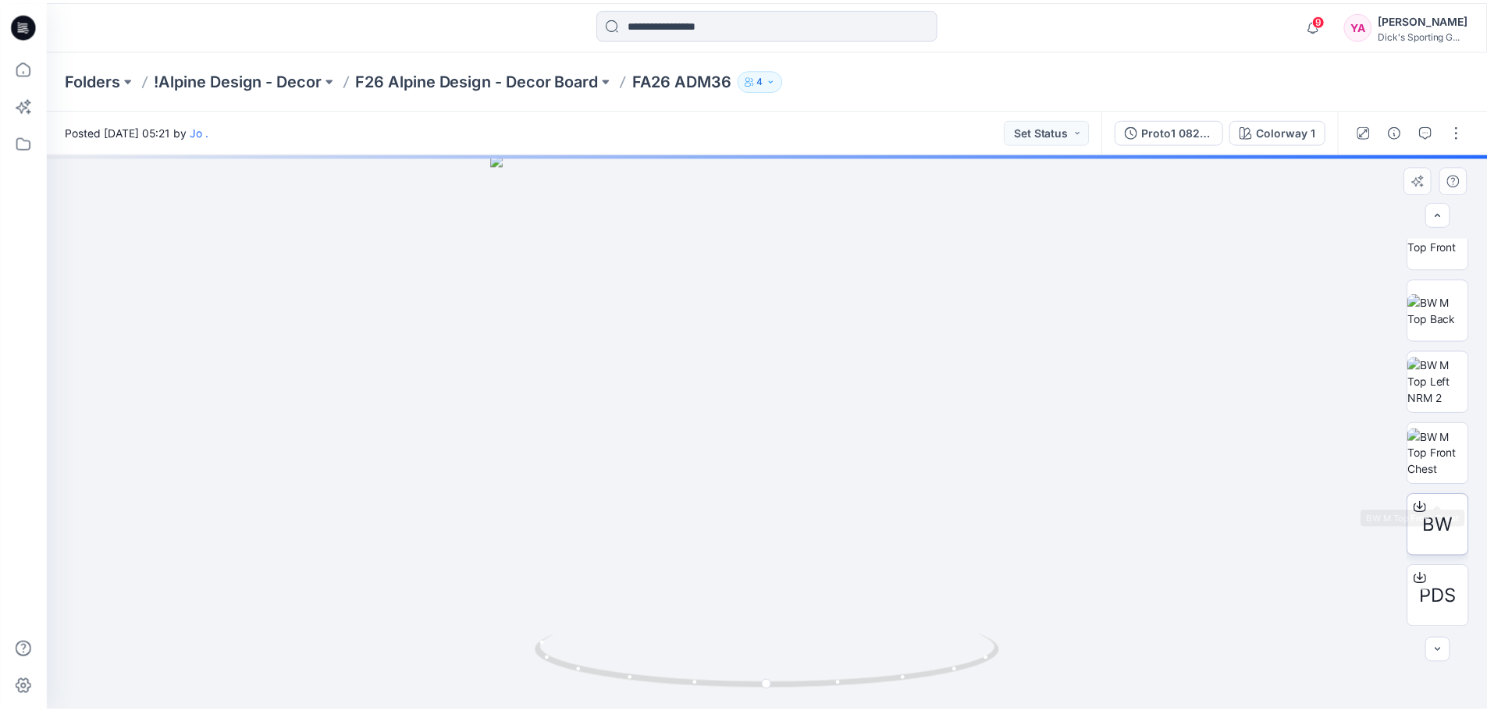
scroll to position [175, 0]
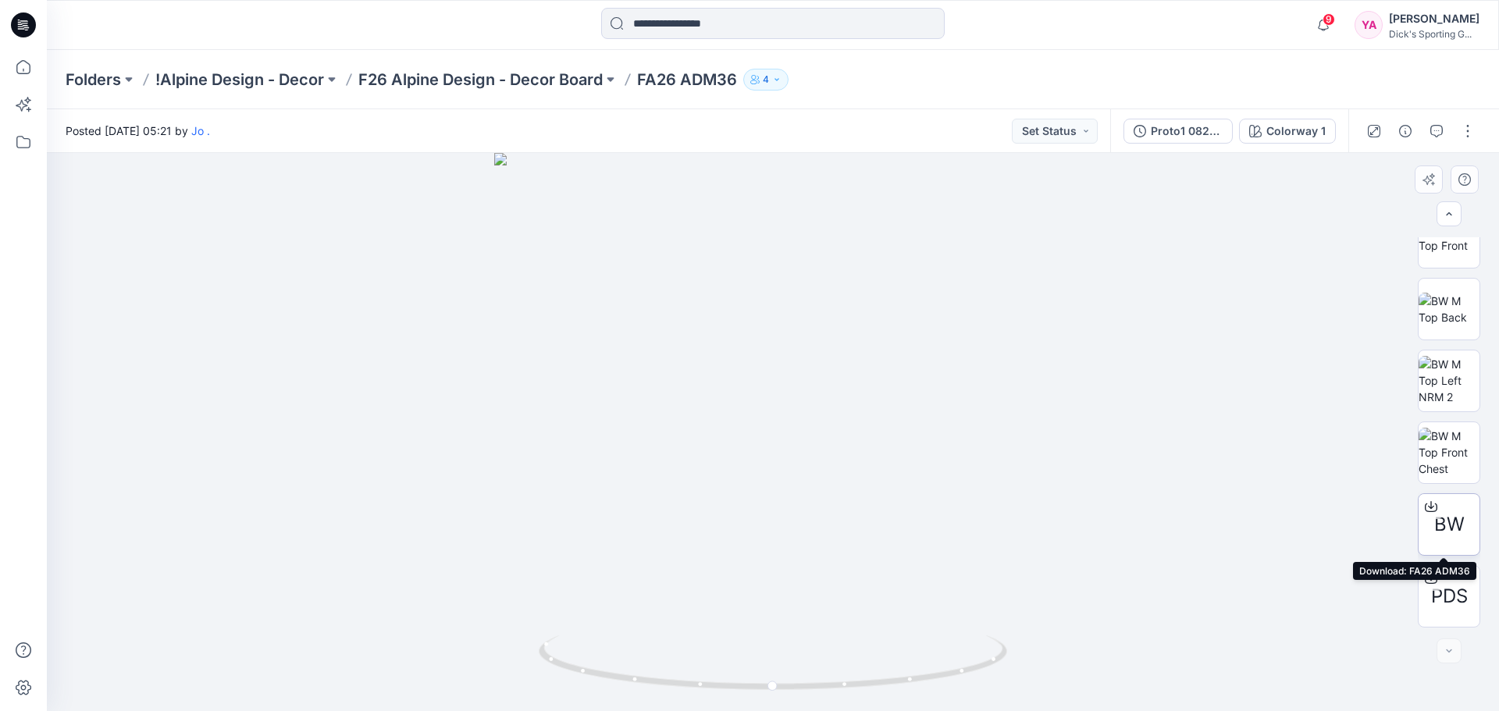
click at [1430, 506] on icon at bounding box center [1431, 506] width 12 height 12
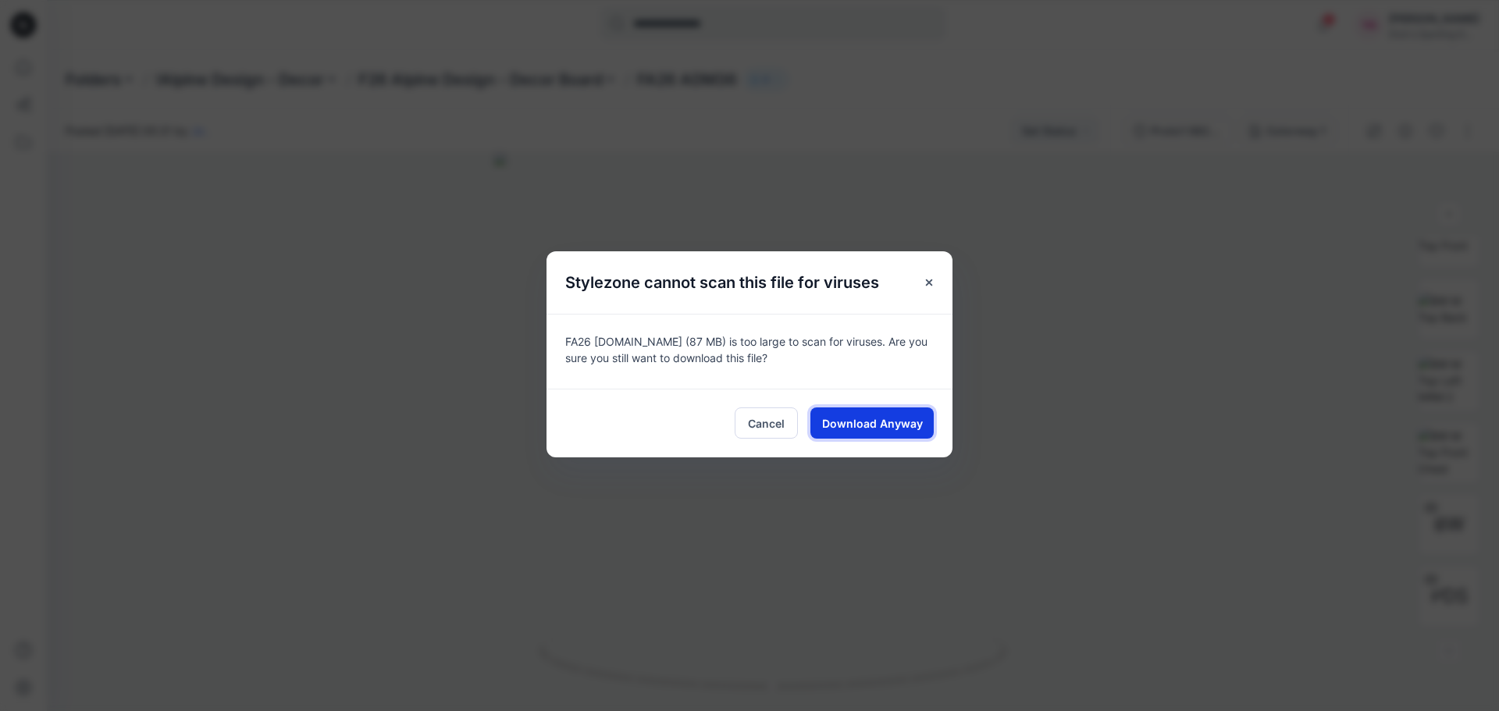
click at [820, 418] on button "Download Anyway" at bounding box center [871, 422] width 123 height 31
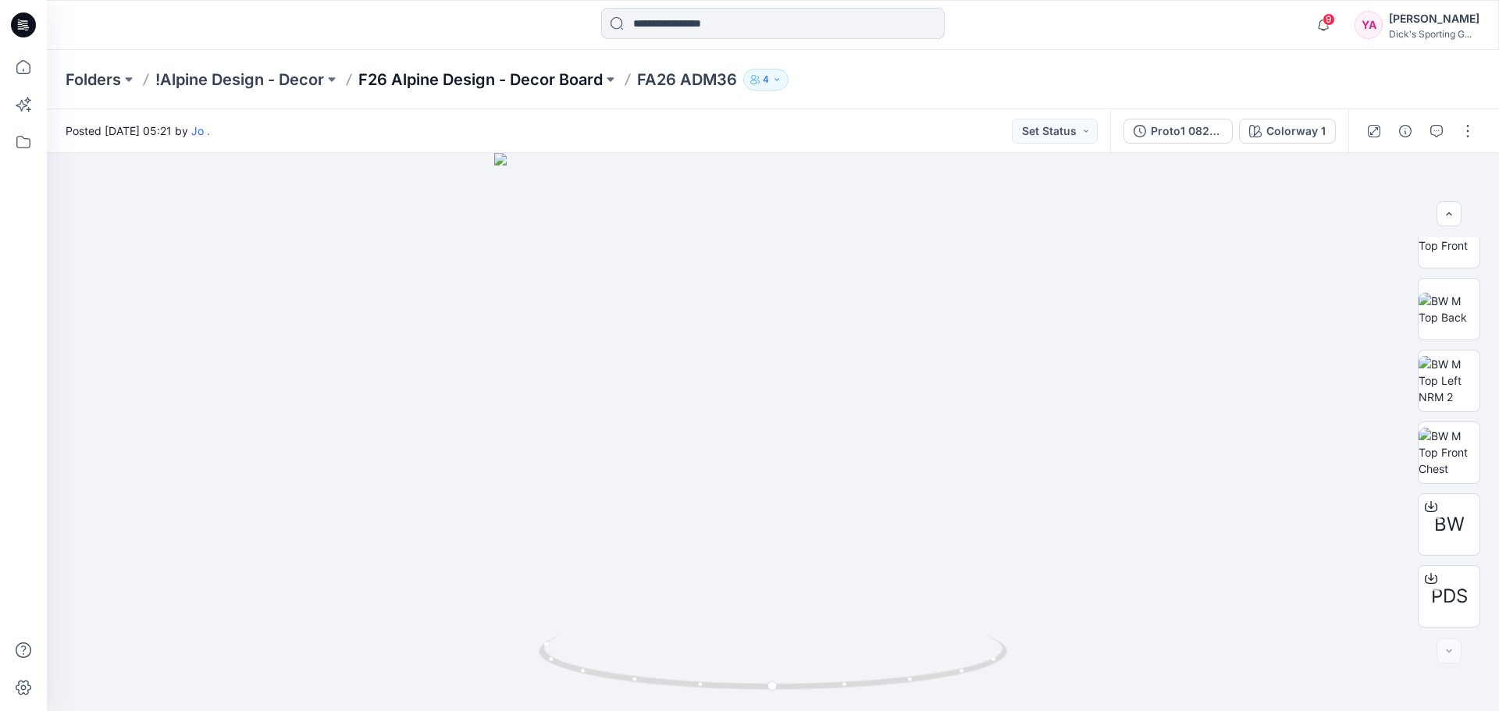
click at [527, 78] on p "F26 Alpine Design - Decor Board" at bounding box center [480, 80] width 244 height 22
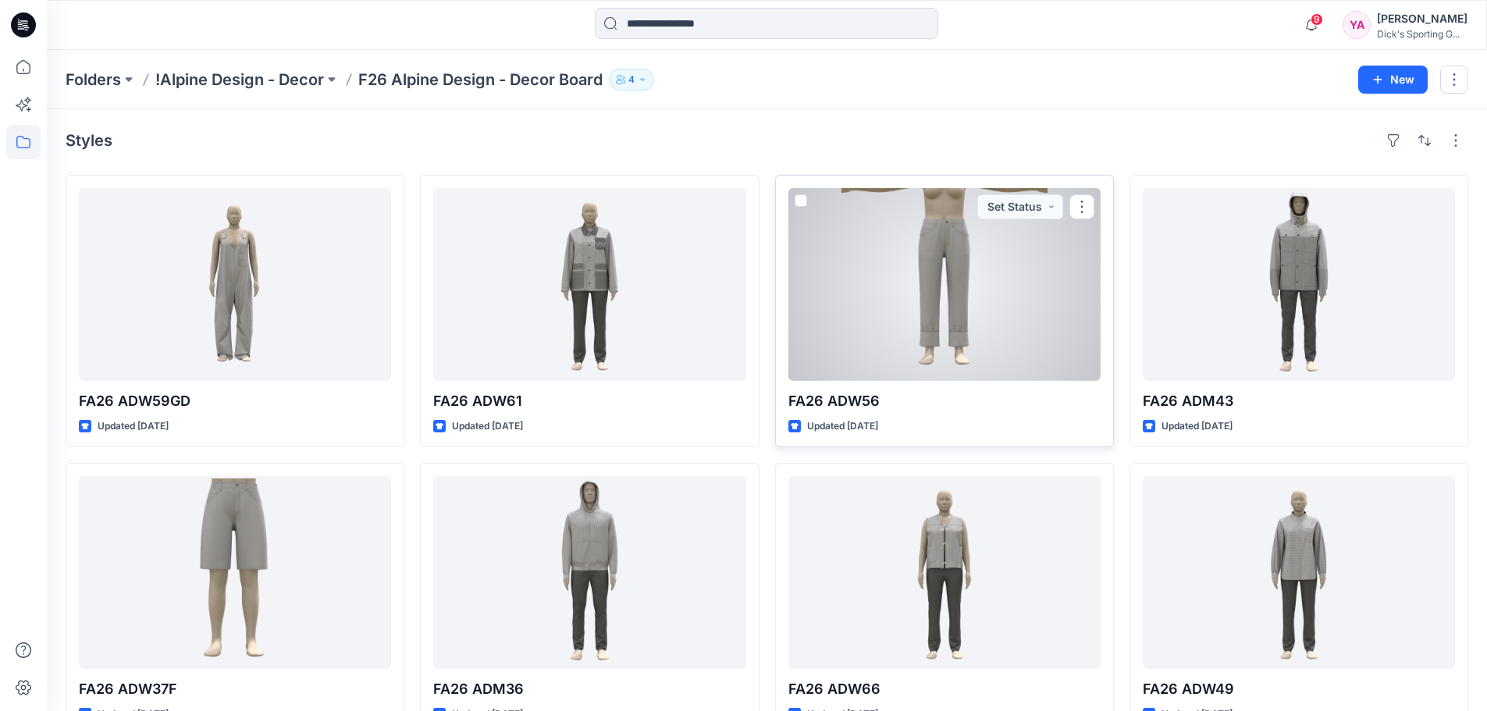
click at [1001, 329] on div at bounding box center [944, 284] width 312 height 193
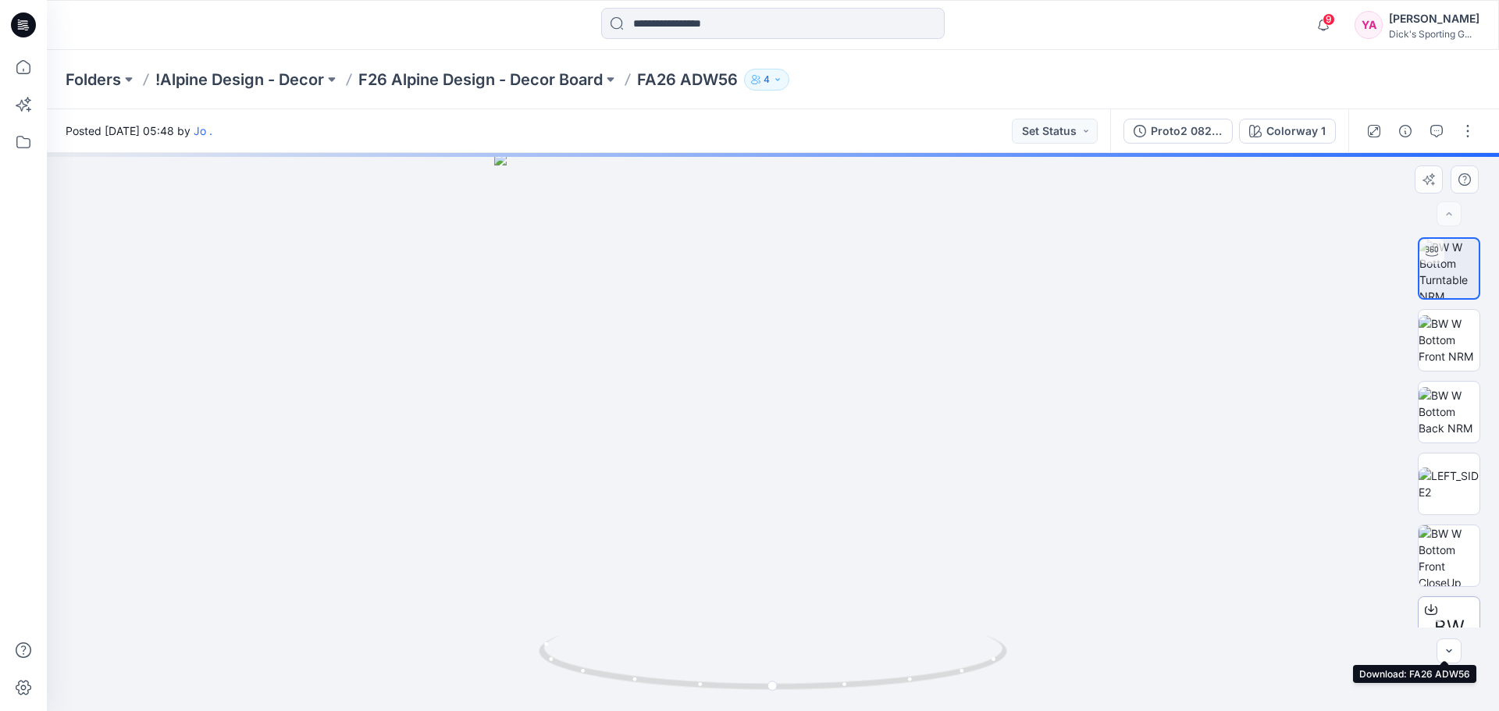
click at [1429, 608] on icon at bounding box center [1431, 609] width 12 height 12
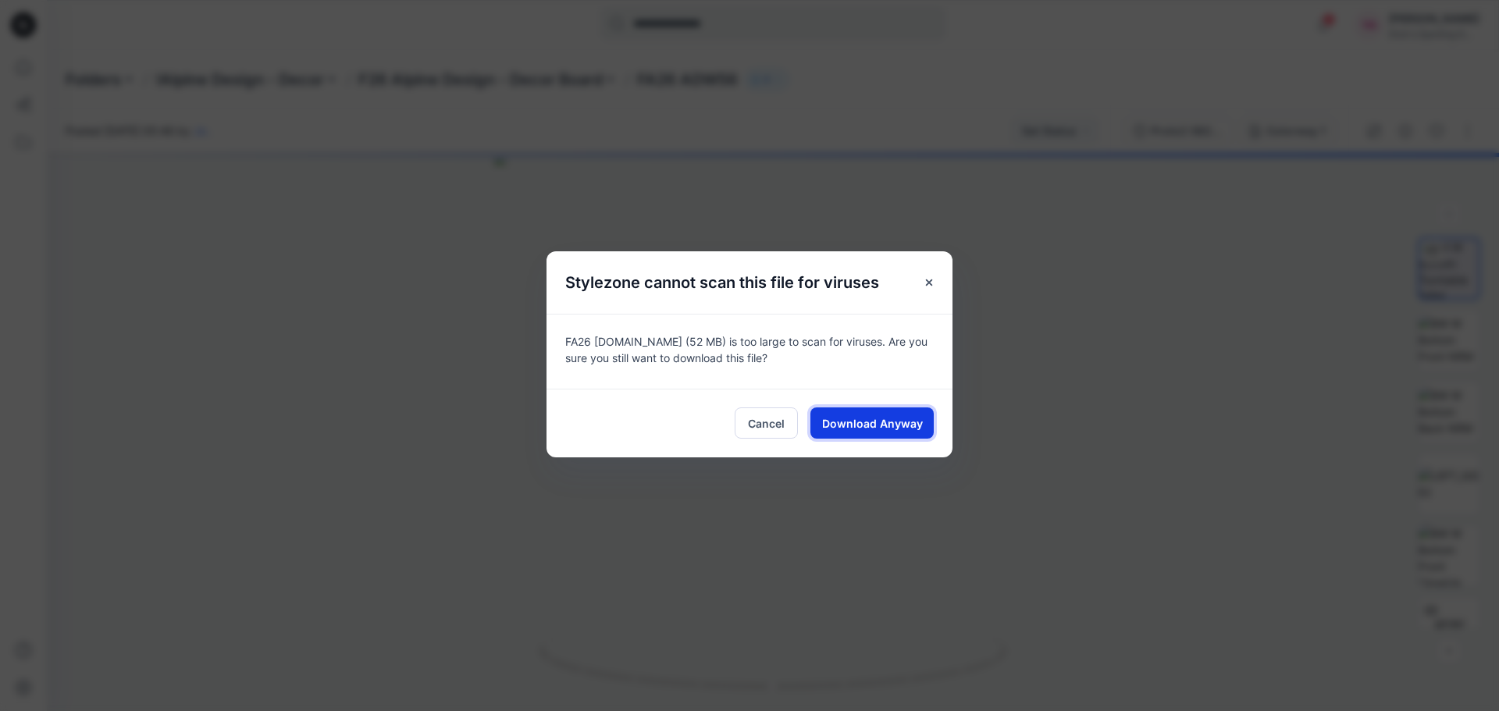
click at [900, 428] on span "Download Anyway" at bounding box center [872, 423] width 101 height 16
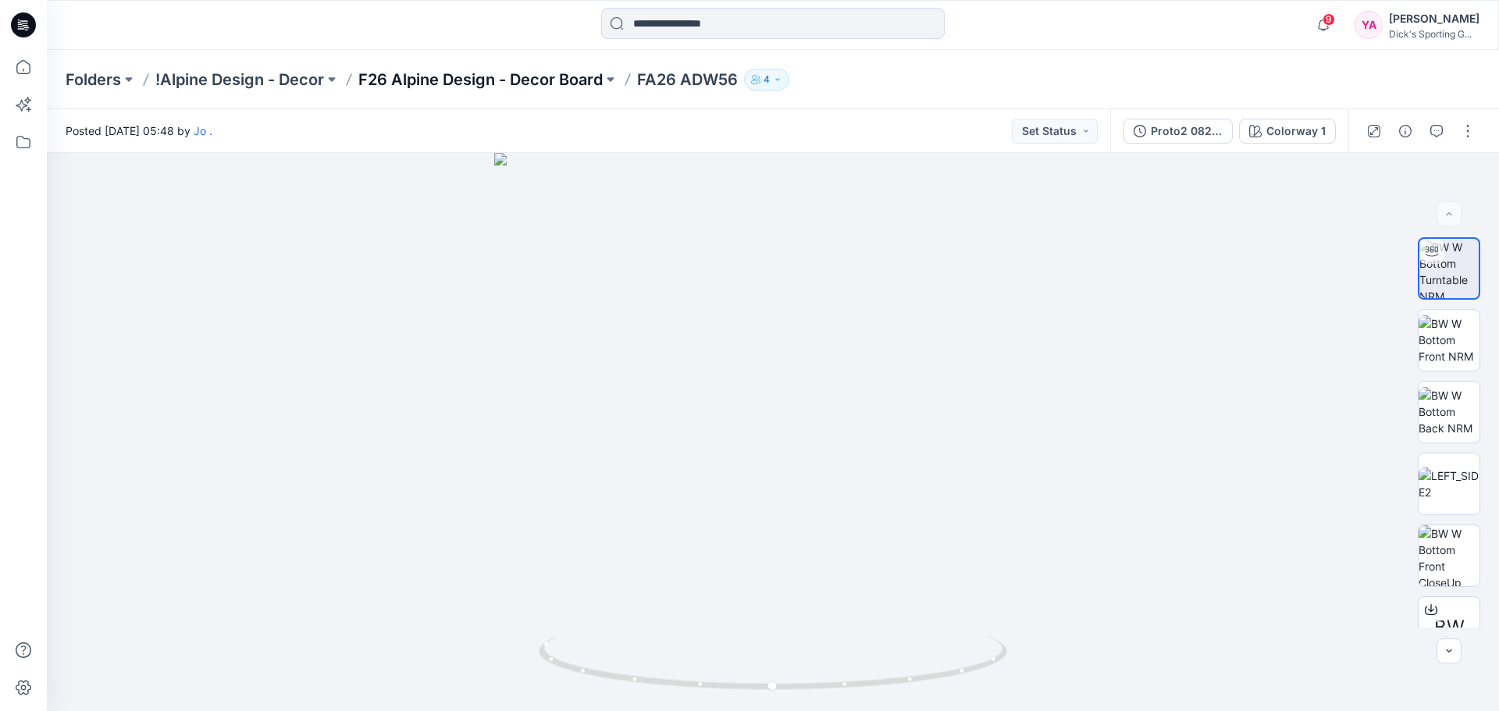
click at [501, 73] on p "F26 Alpine Design - Decor Board" at bounding box center [480, 80] width 244 height 22
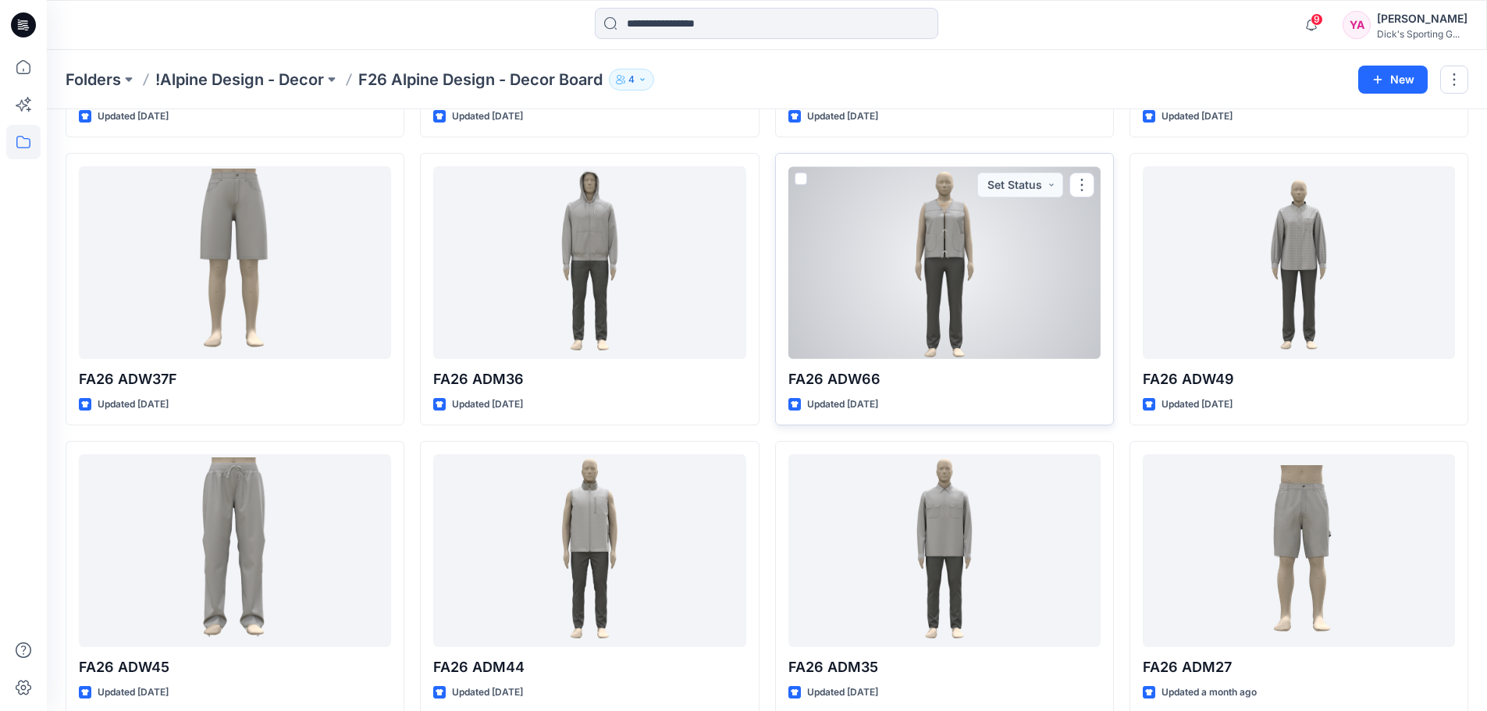
scroll to position [388, 0]
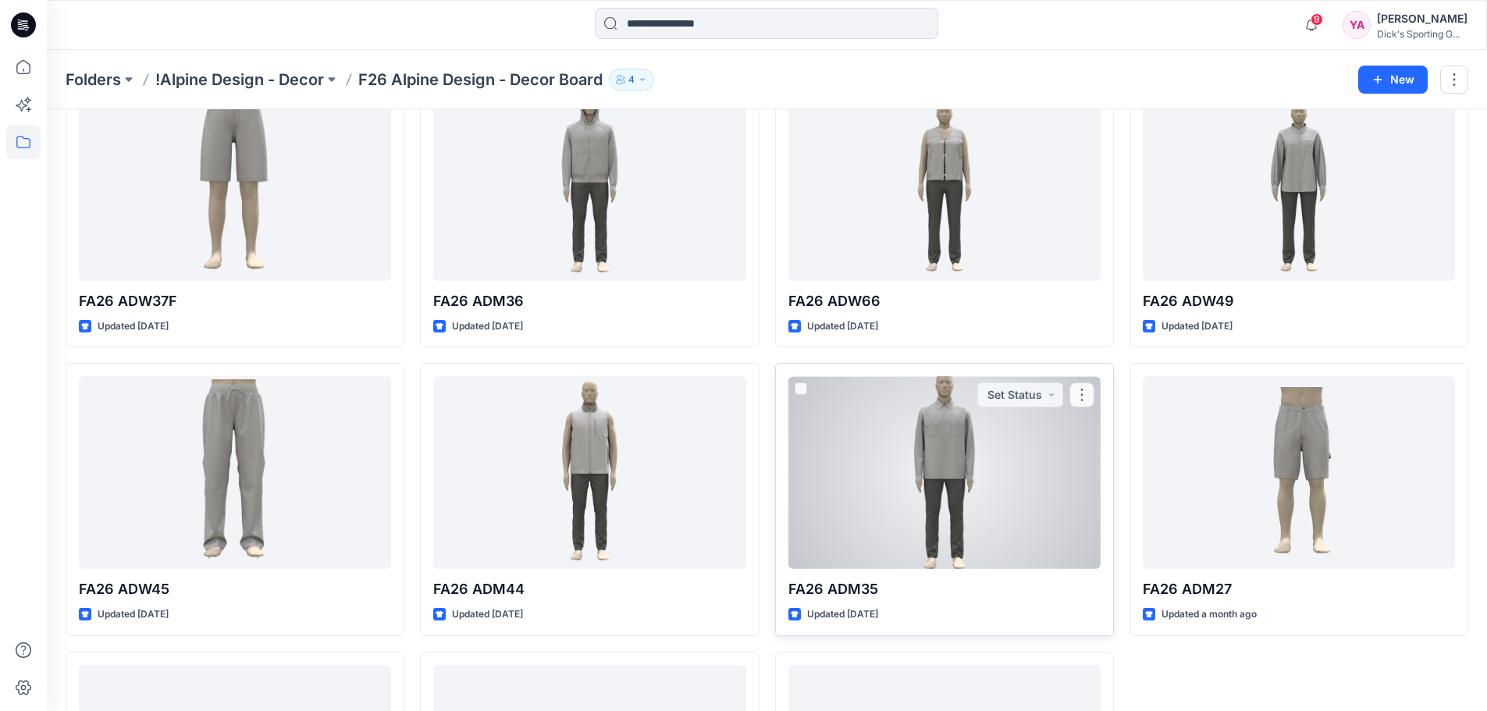
click at [984, 464] on div at bounding box center [944, 472] width 312 height 193
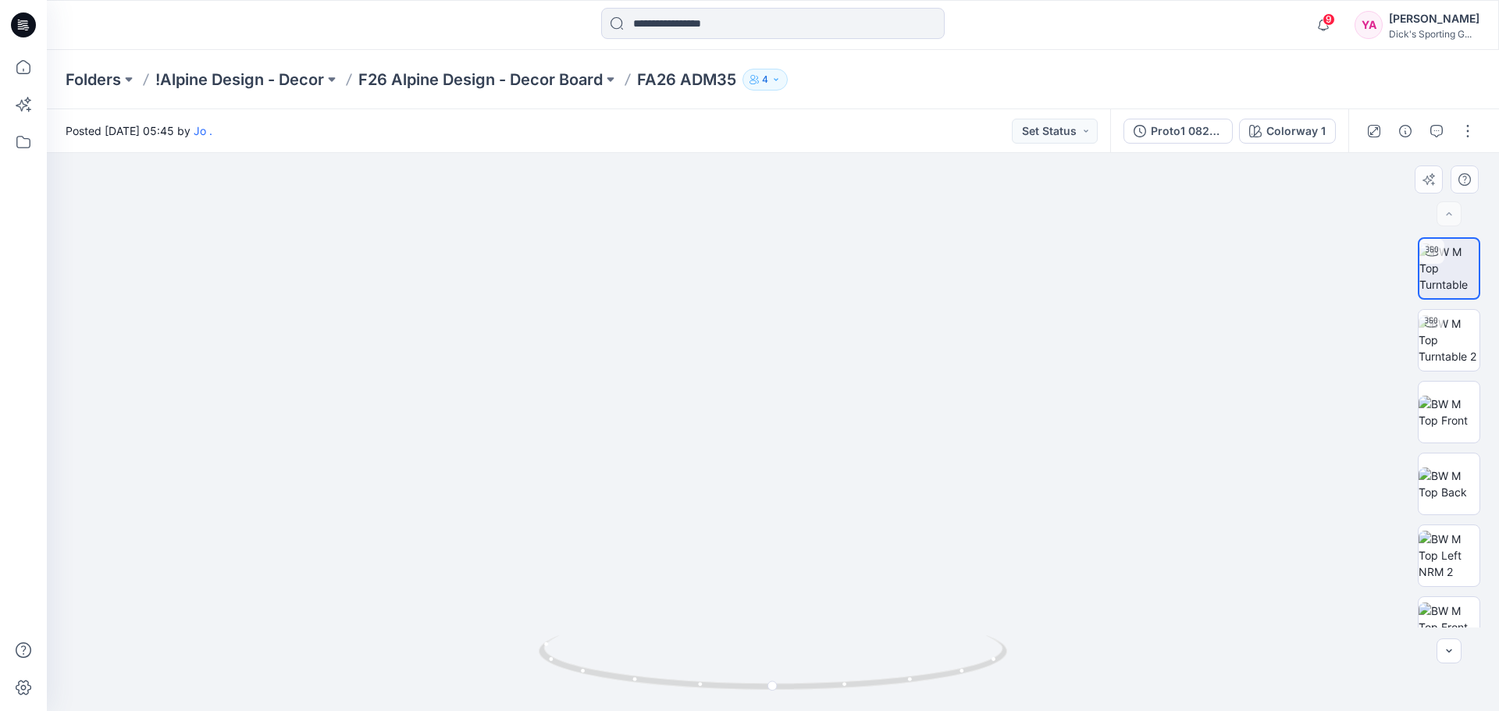
drag, startPoint x: 823, startPoint y: 254, endPoint x: 835, endPoint y: 439, distance: 184.7
click at [835, 439] on img at bounding box center [773, 415] width 996 height 592
drag, startPoint x: 840, startPoint y: 490, endPoint x: 824, endPoint y: 459, distance: 35.3
click at [824, 459] on img at bounding box center [773, 405] width 868 height 614
drag, startPoint x: 769, startPoint y: 685, endPoint x: 792, endPoint y: 662, distance: 32.6
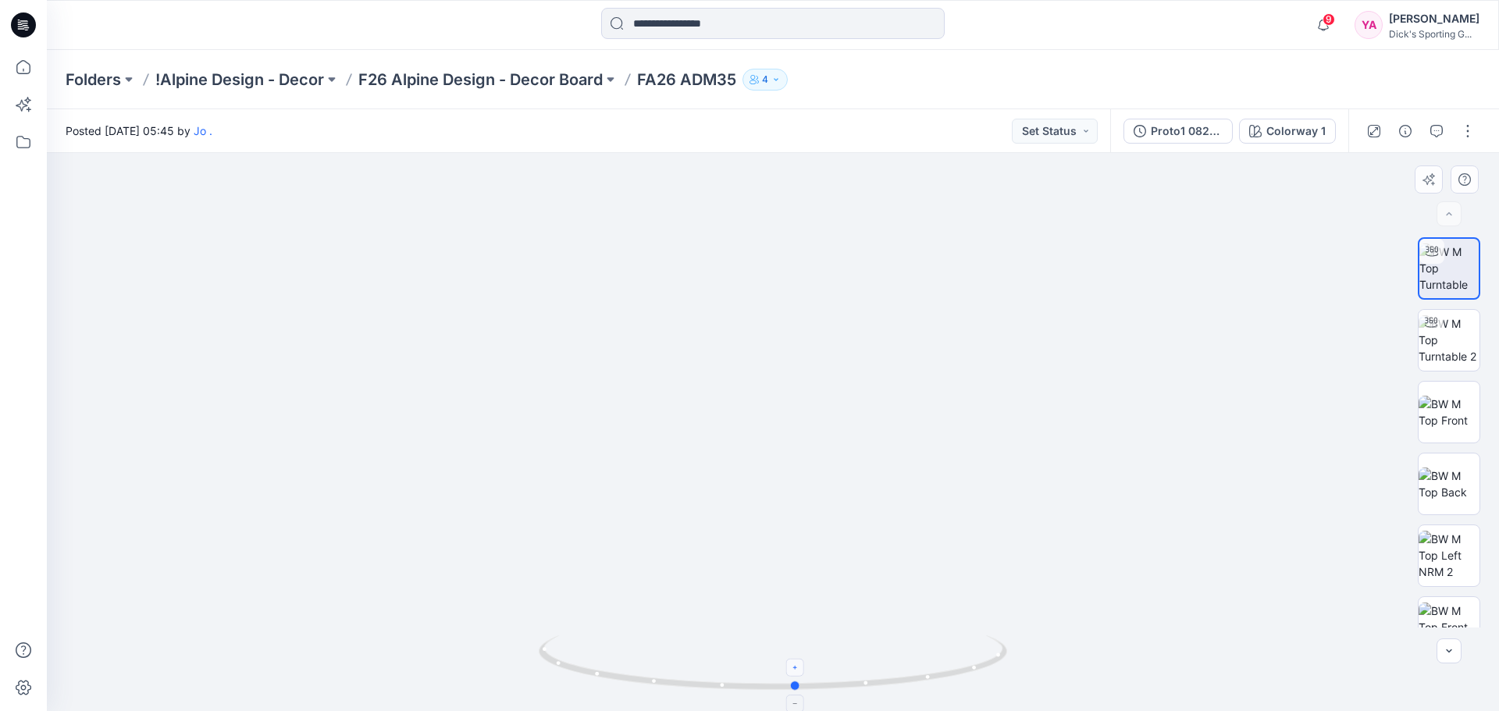
click at [792, 662] on icon at bounding box center [775, 664] width 472 height 59
click at [390, 77] on p "F26 Alpine Design - Decor Board" at bounding box center [480, 80] width 244 height 22
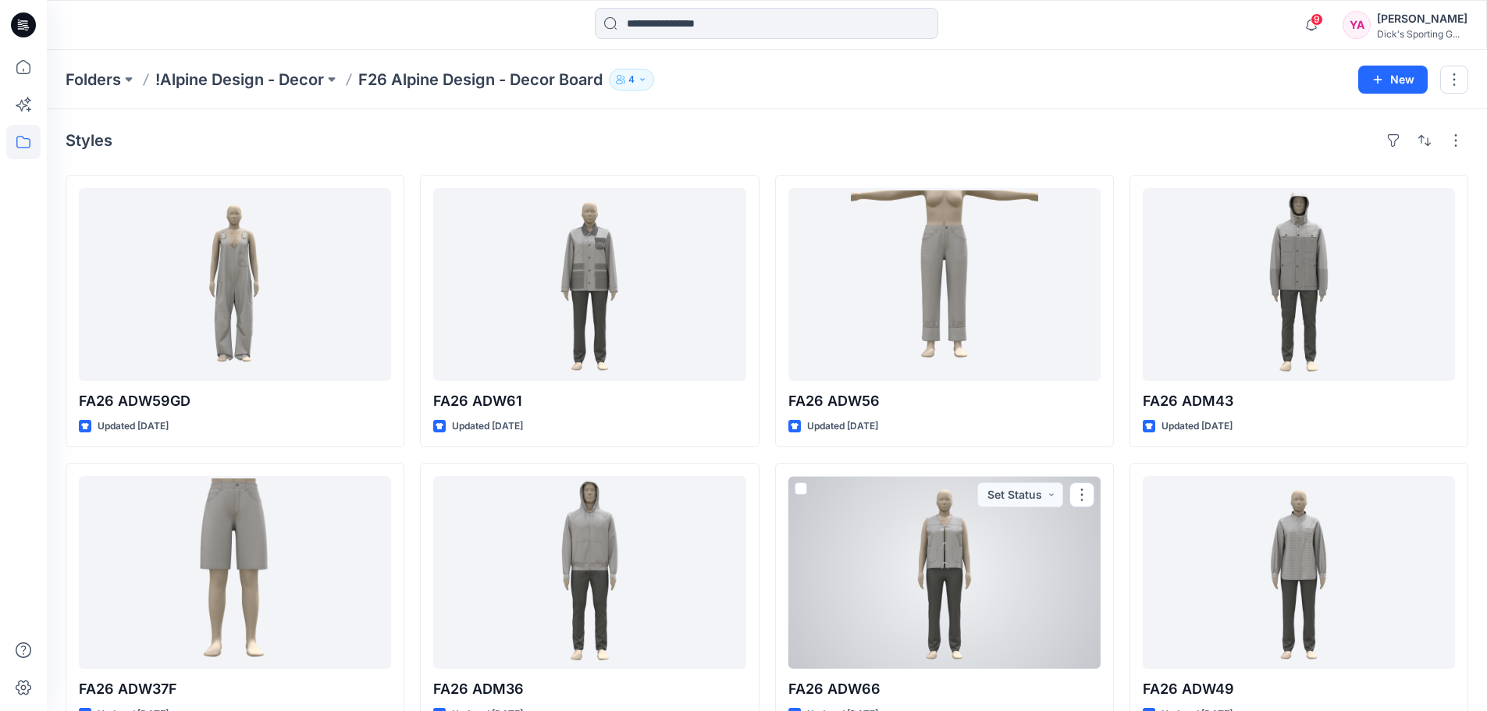
click at [1005, 544] on div at bounding box center [944, 572] width 312 height 193
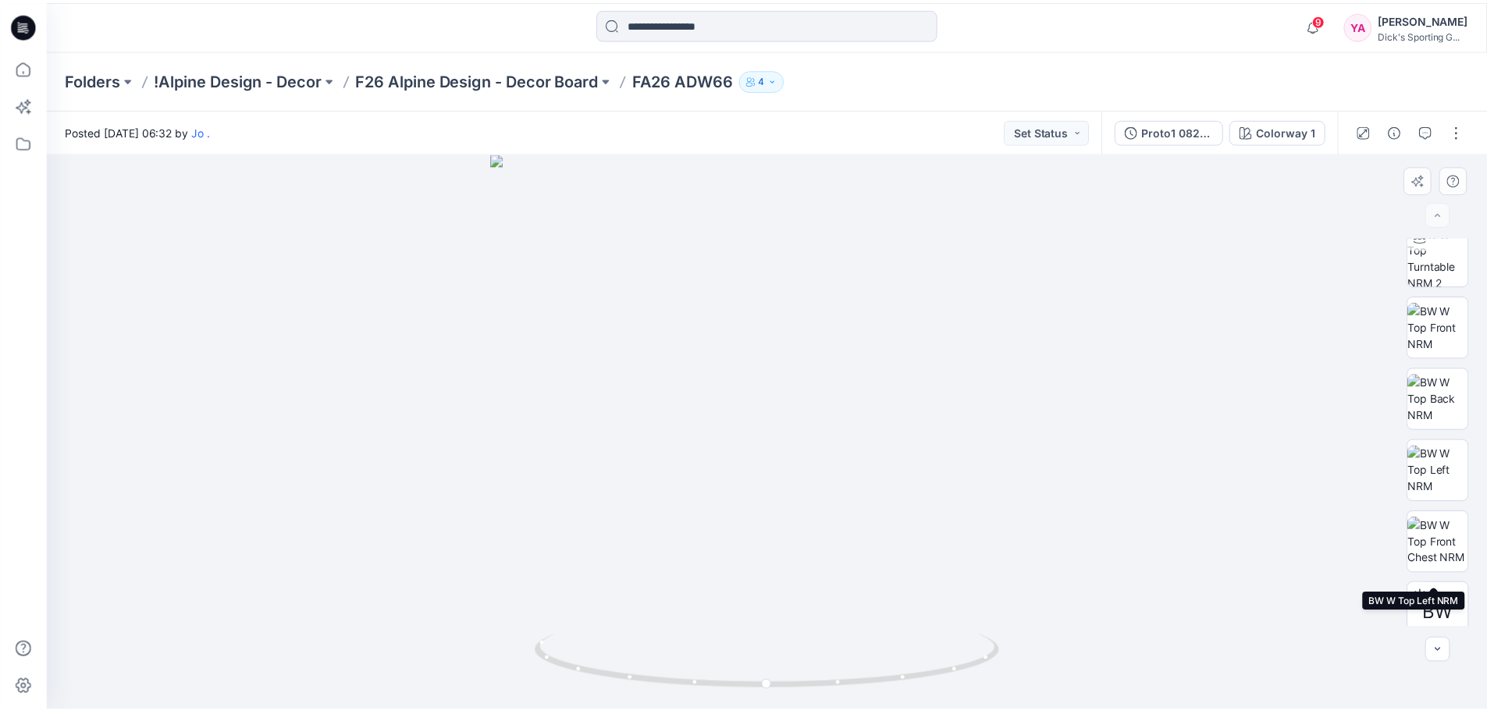
scroll to position [175, 0]
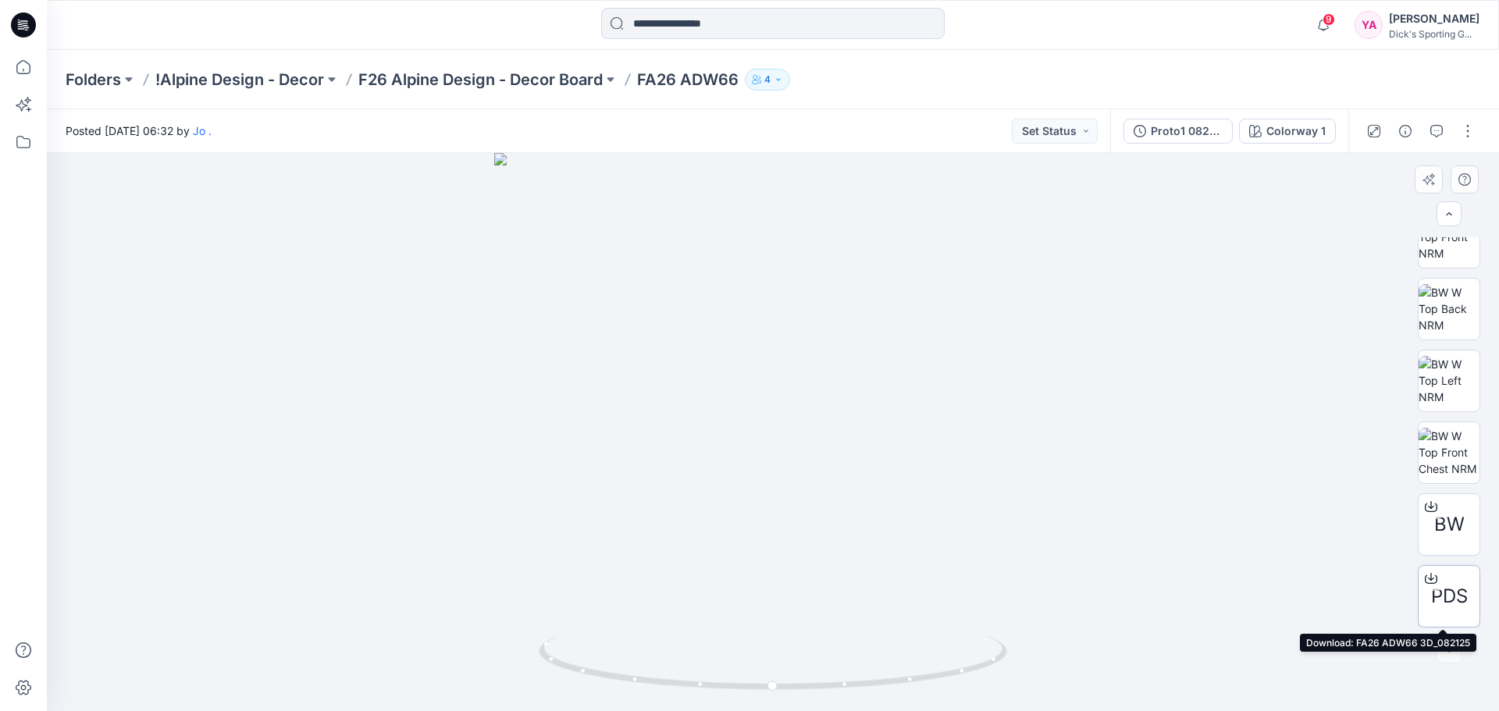
click at [1448, 596] on span "PDS" at bounding box center [1449, 596] width 37 height 28
click at [249, 85] on p "!Alpine Design - Decor" at bounding box center [239, 80] width 169 height 22
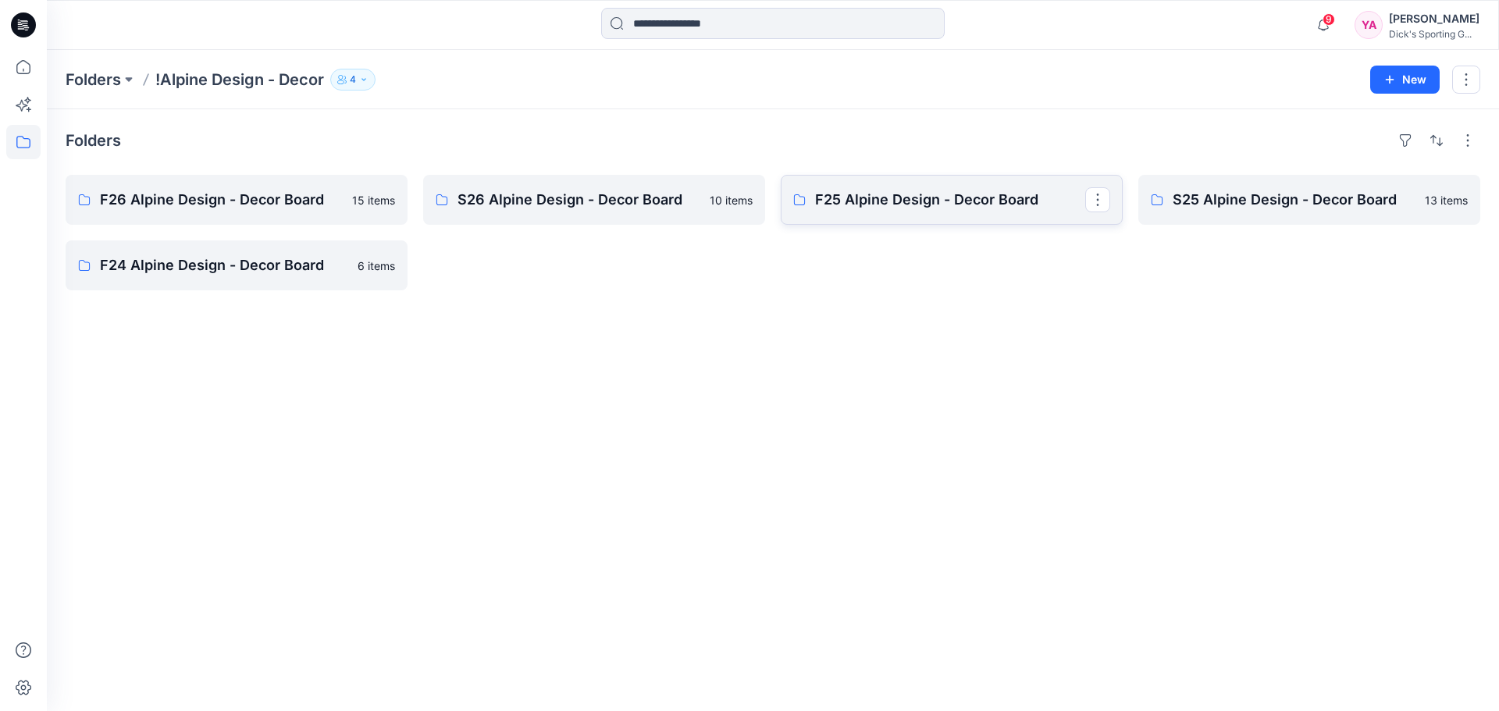
click at [874, 197] on p "F25 Alpine Design - Decor Board" at bounding box center [950, 200] width 270 height 22
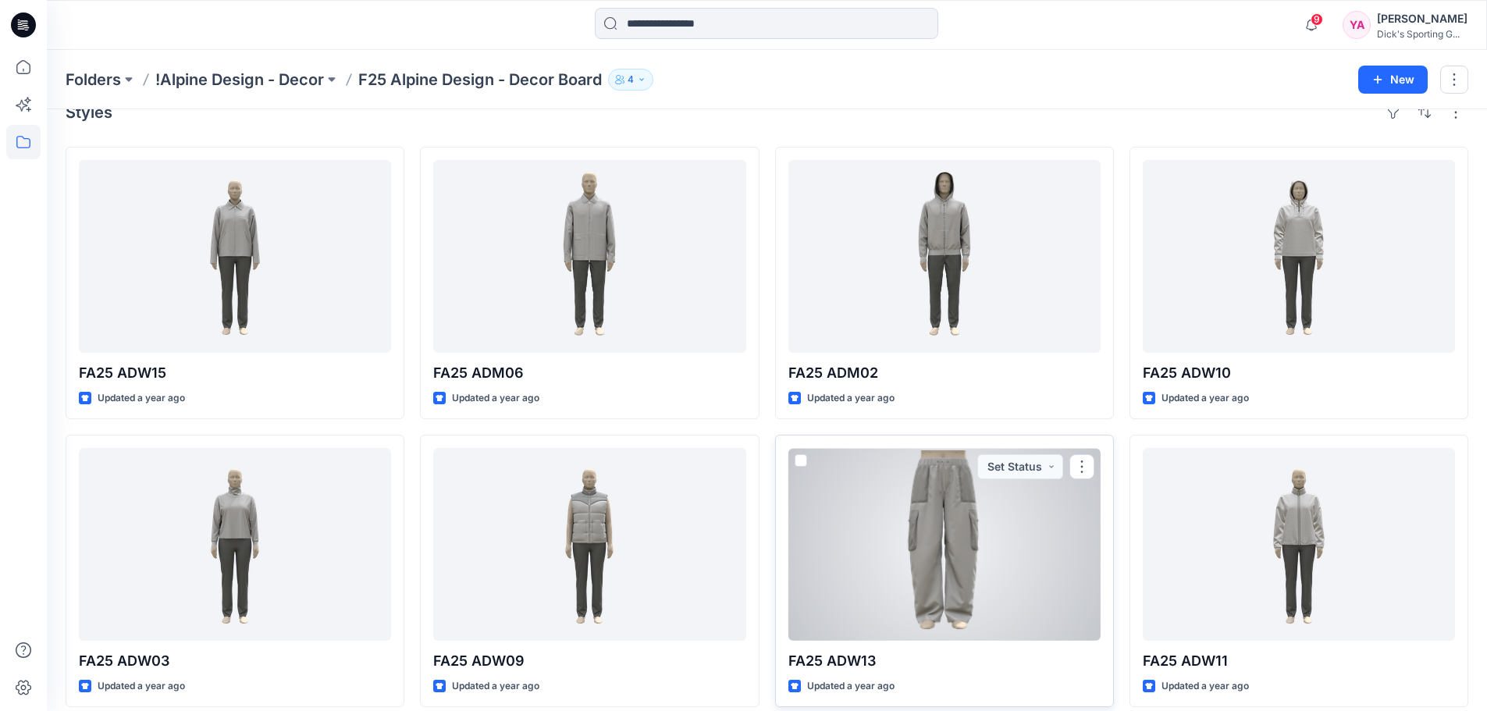
scroll to position [43, 0]
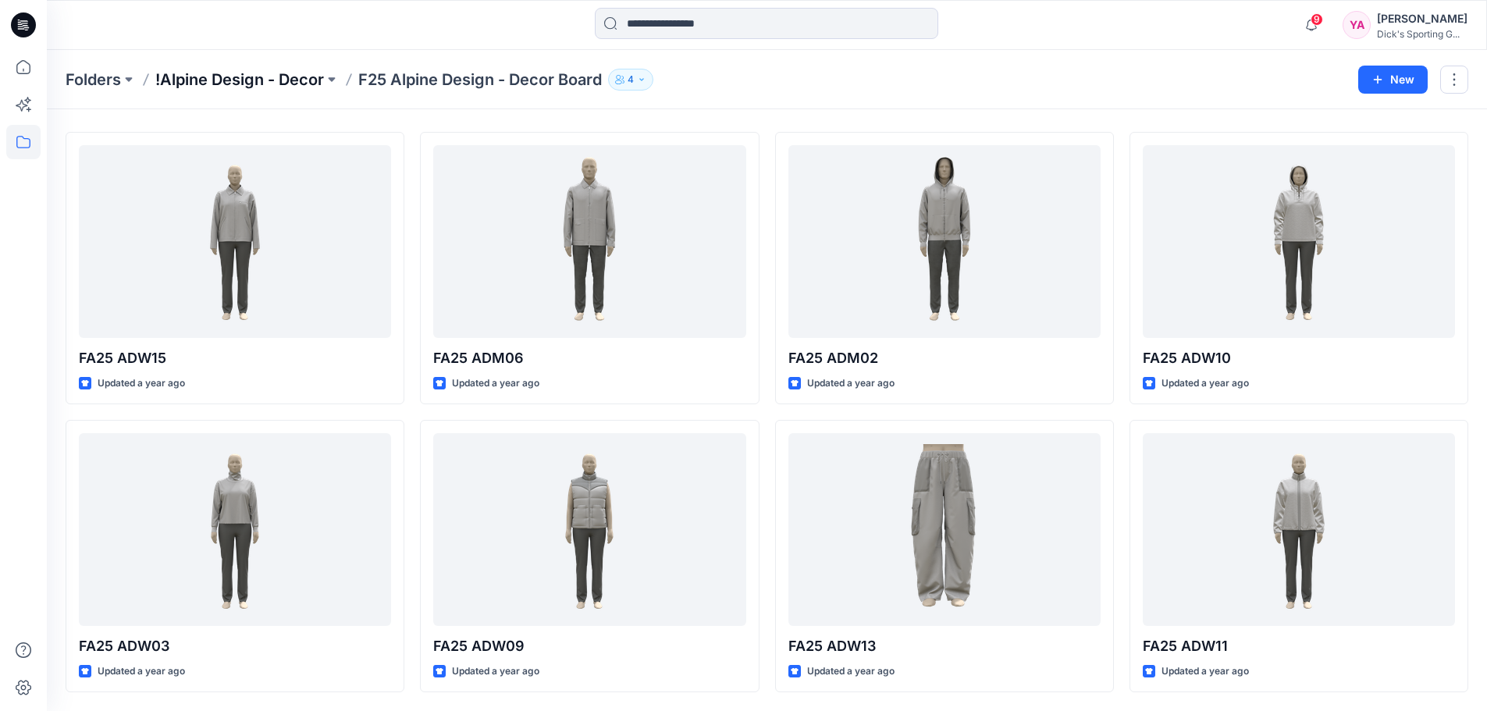
click at [258, 77] on p "!Alpine Design - Decor" at bounding box center [239, 80] width 169 height 22
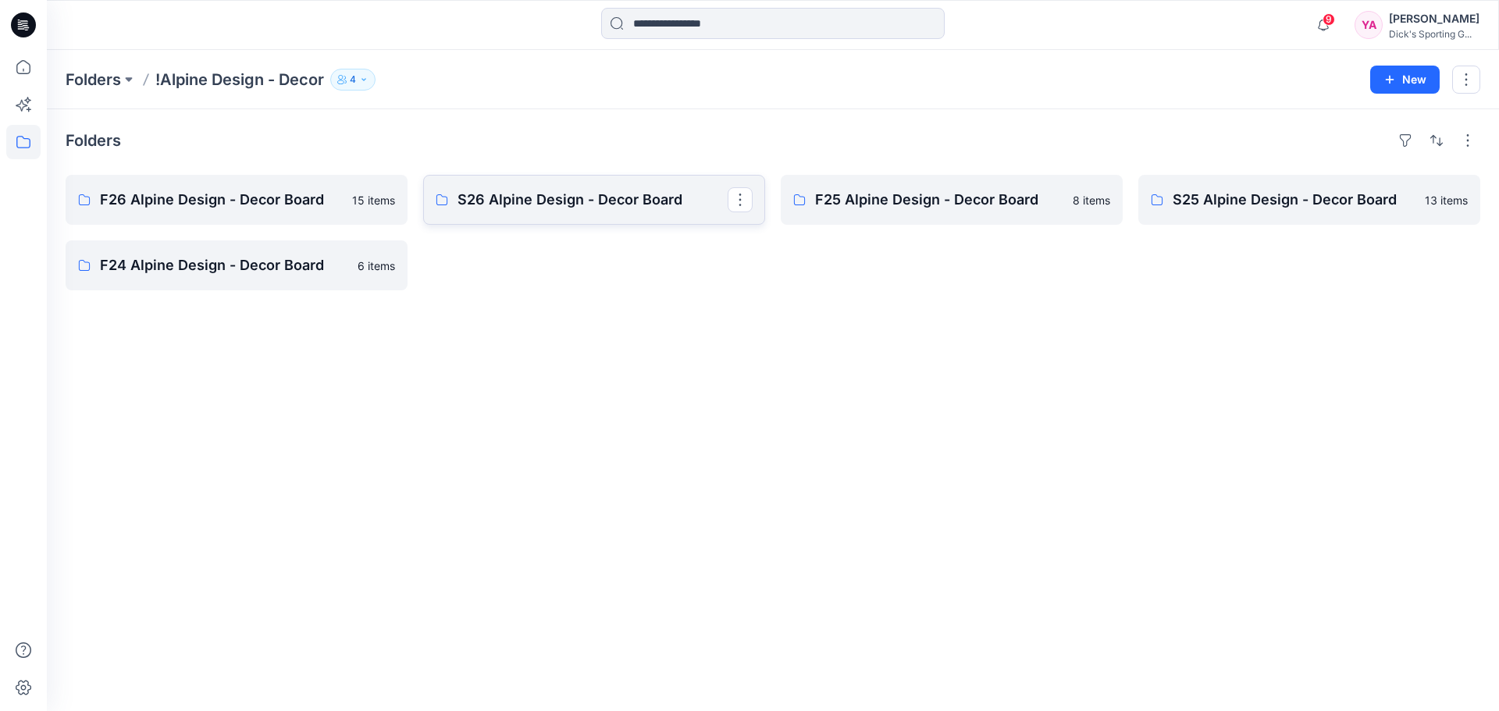
click at [649, 198] on p "S26 Alpine Design - Decor Board" at bounding box center [592, 200] width 270 height 22
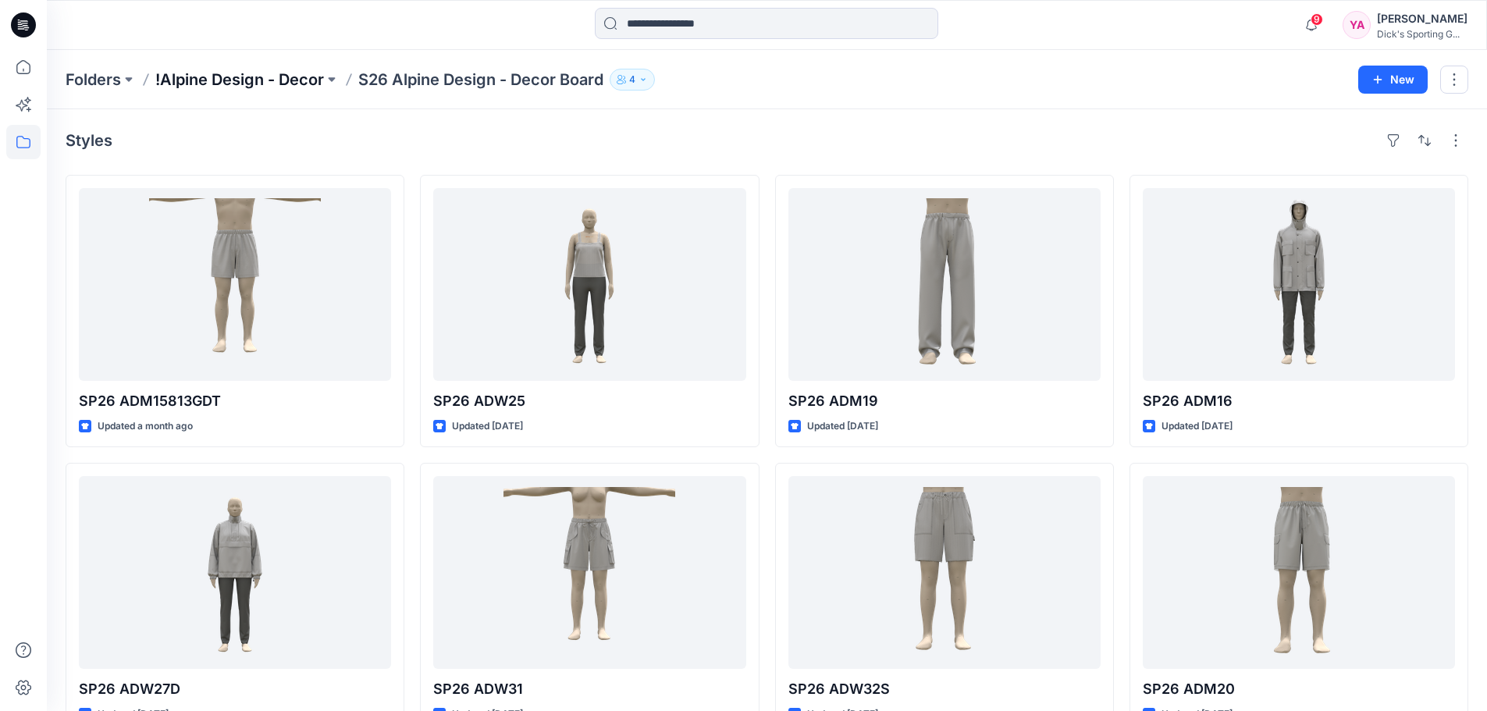
click at [246, 80] on p "!Alpine Design - Decor" at bounding box center [239, 80] width 169 height 22
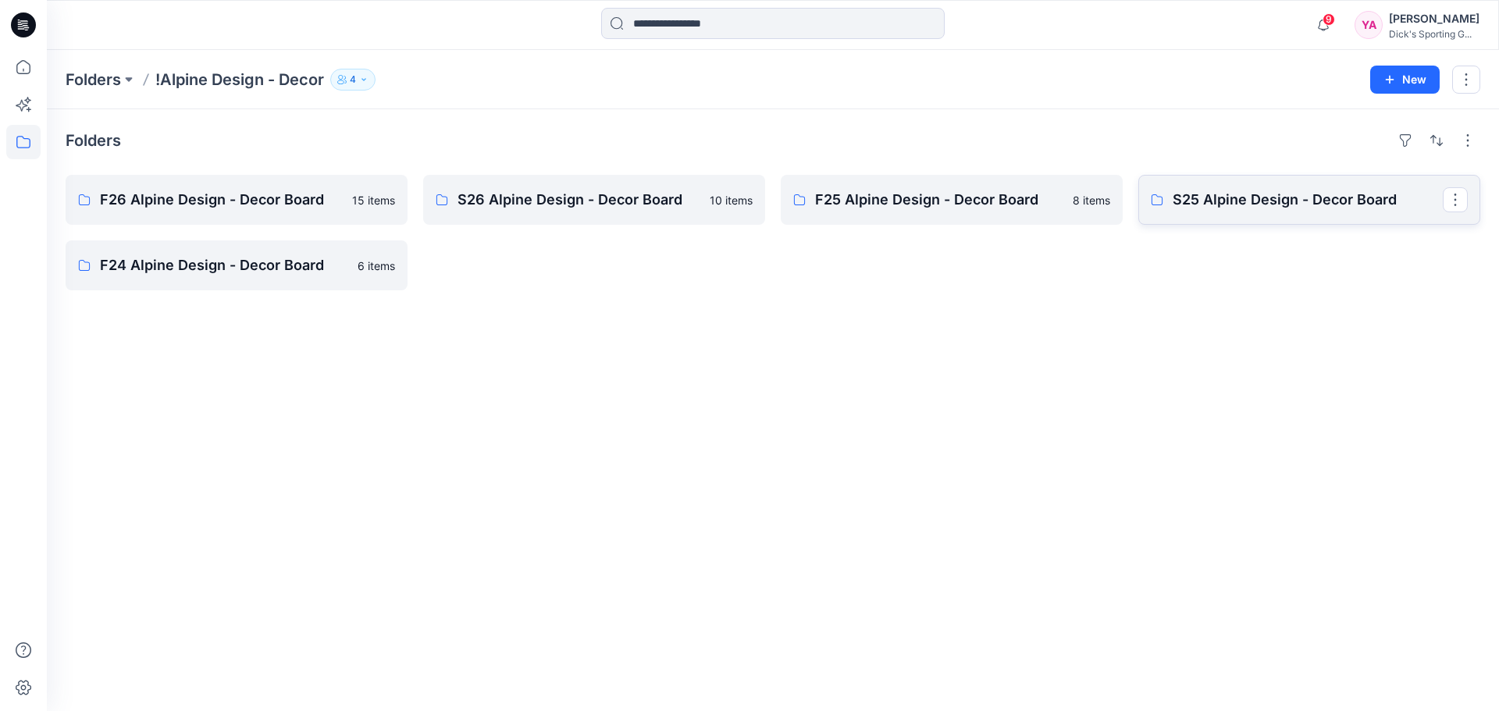
click at [1228, 198] on p "S25 Alpine Design - Decor Board" at bounding box center [1307, 200] width 270 height 22
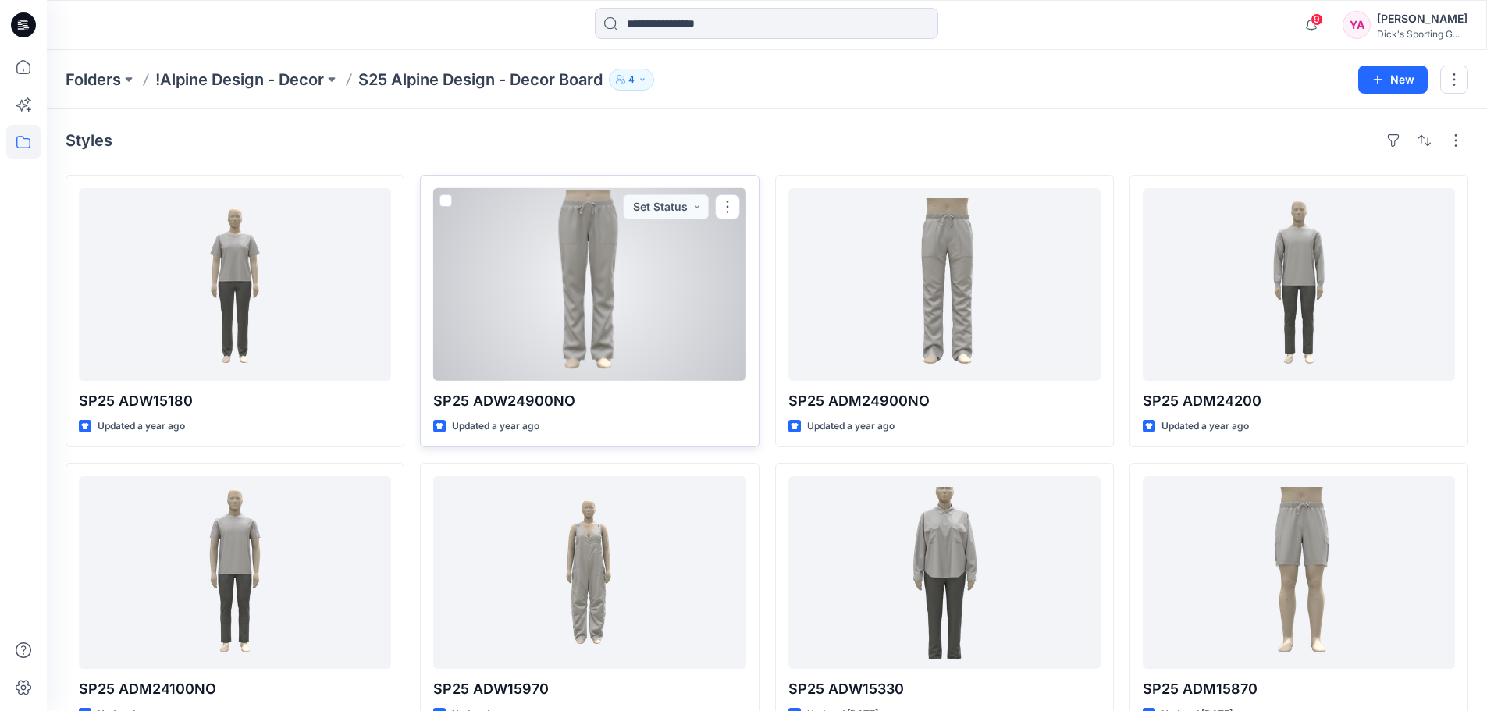
click at [645, 283] on div at bounding box center [589, 284] width 312 height 193
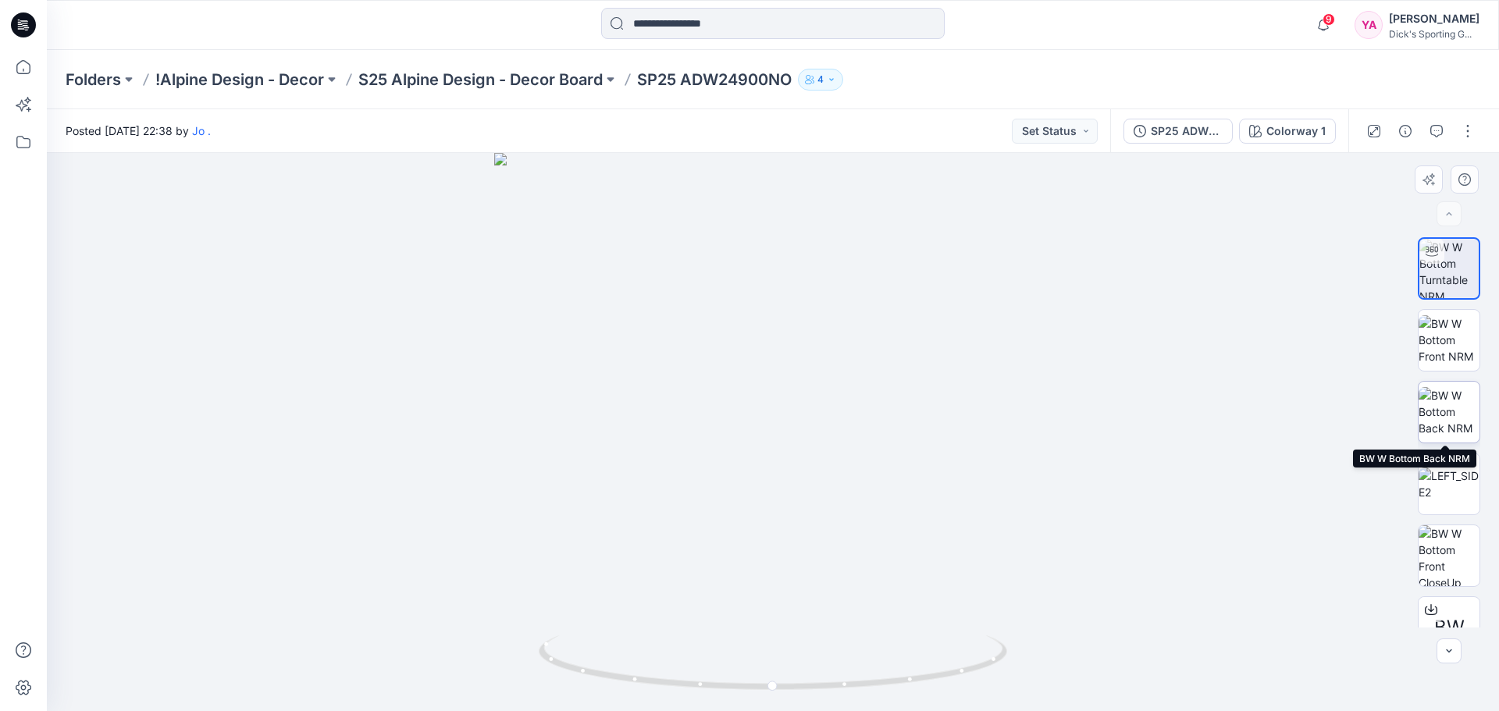
click at [1458, 419] on img at bounding box center [1448, 411] width 61 height 49
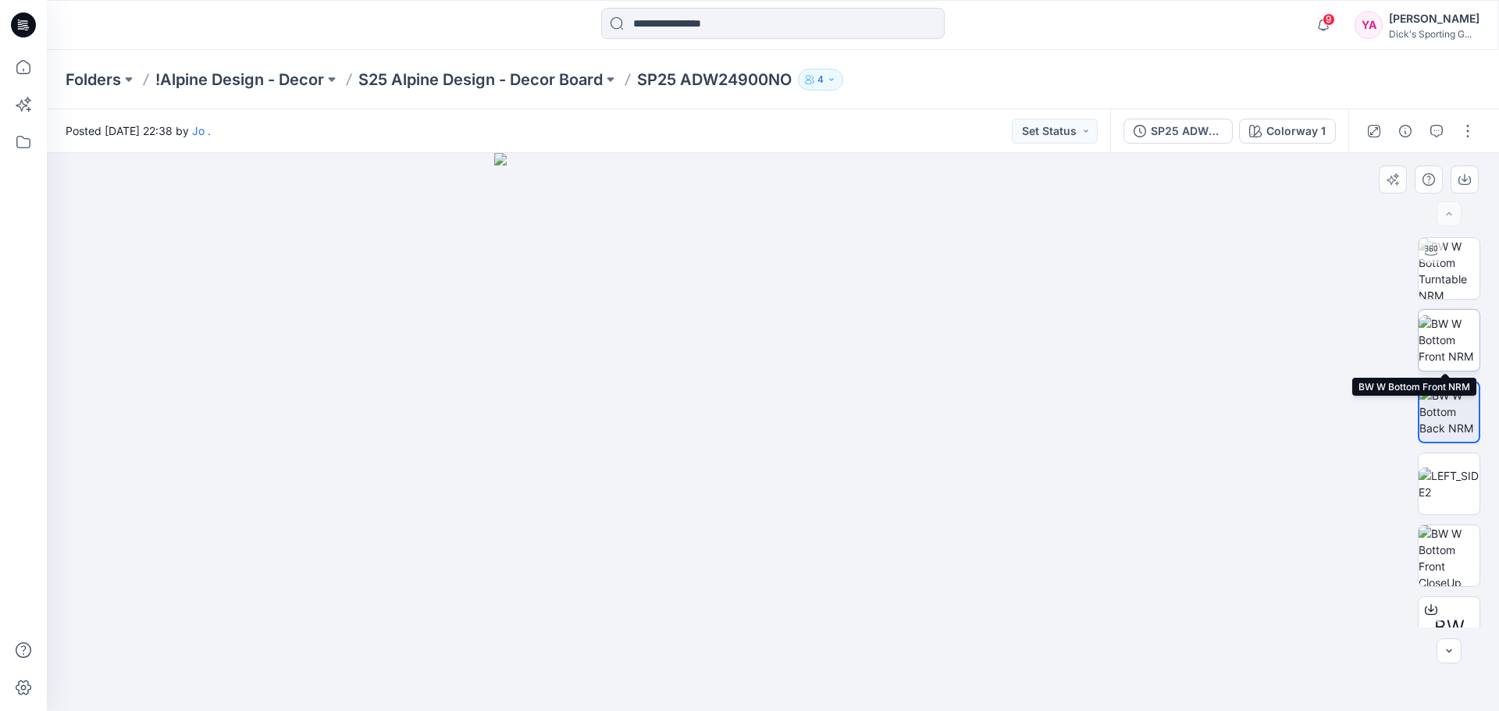
click at [1434, 351] on img at bounding box center [1448, 339] width 61 height 49
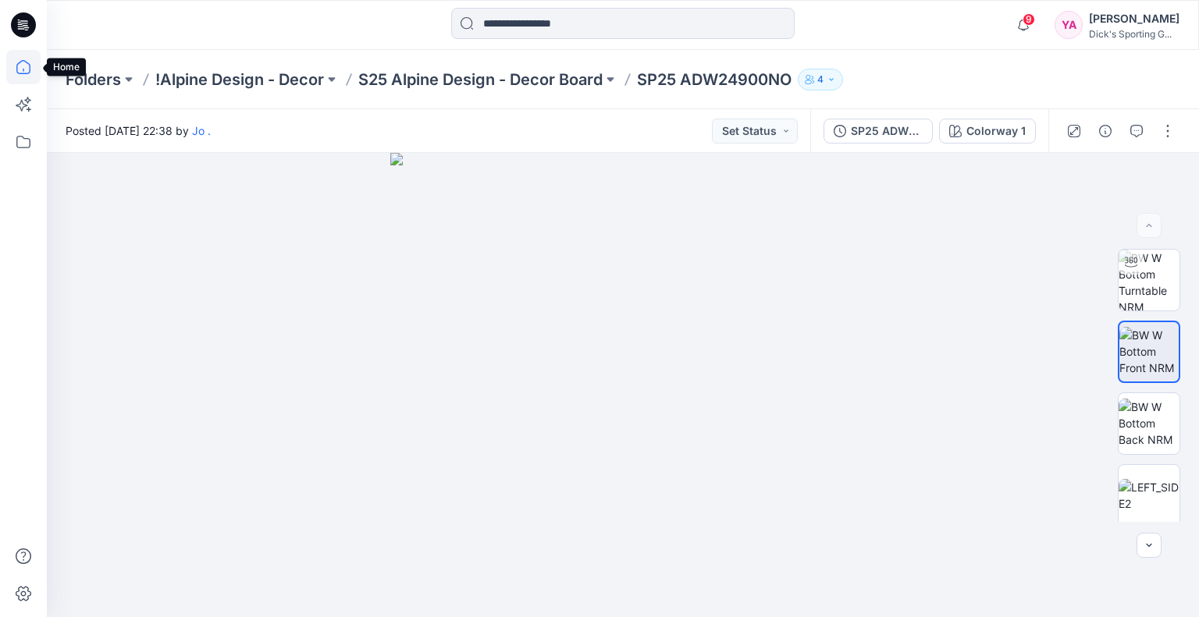
click at [22, 66] on icon at bounding box center [23, 67] width 34 height 34
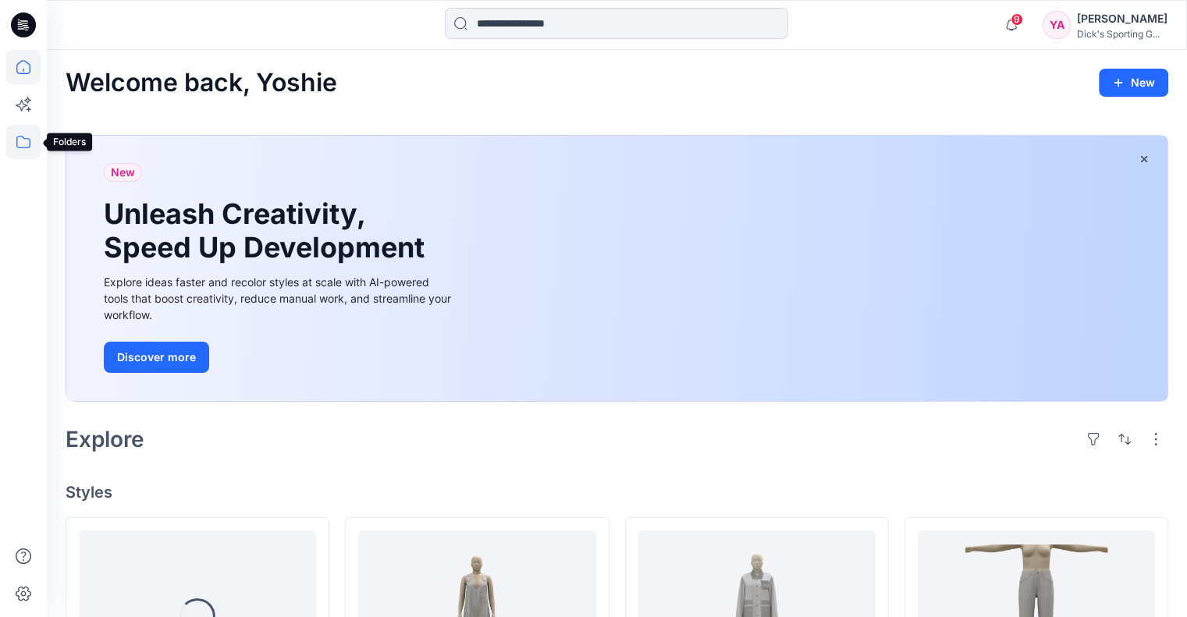
click at [15, 146] on icon at bounding box center [23, 142] width 34 height 34
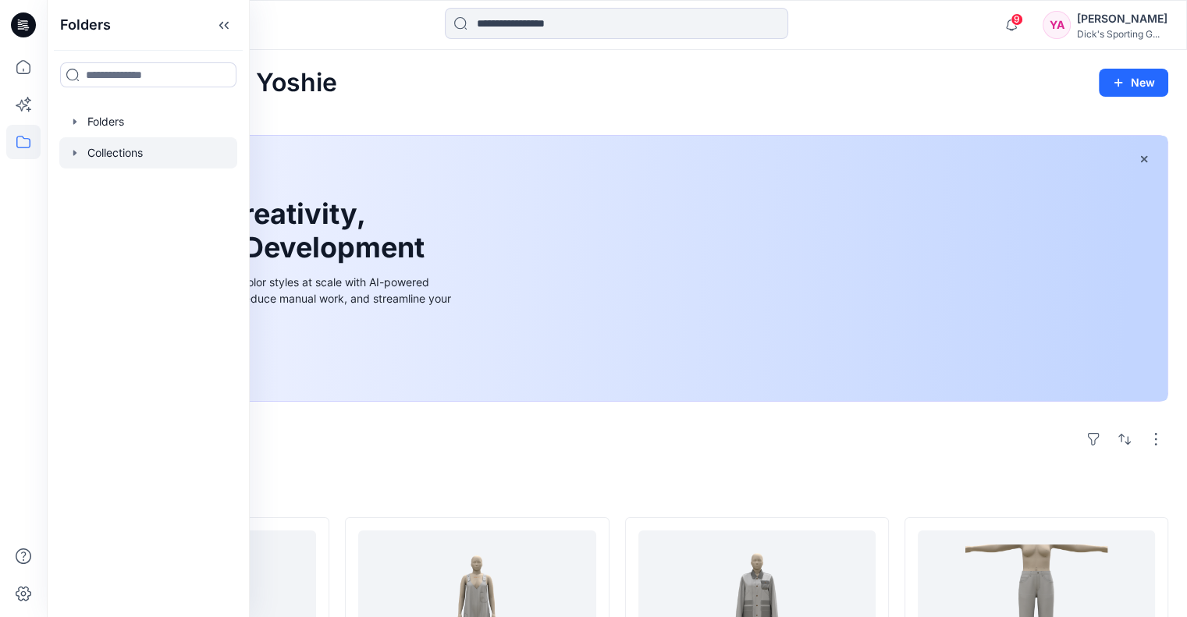
click at [112, 146] on div at bounding box center [148, 152] width 178 height 31
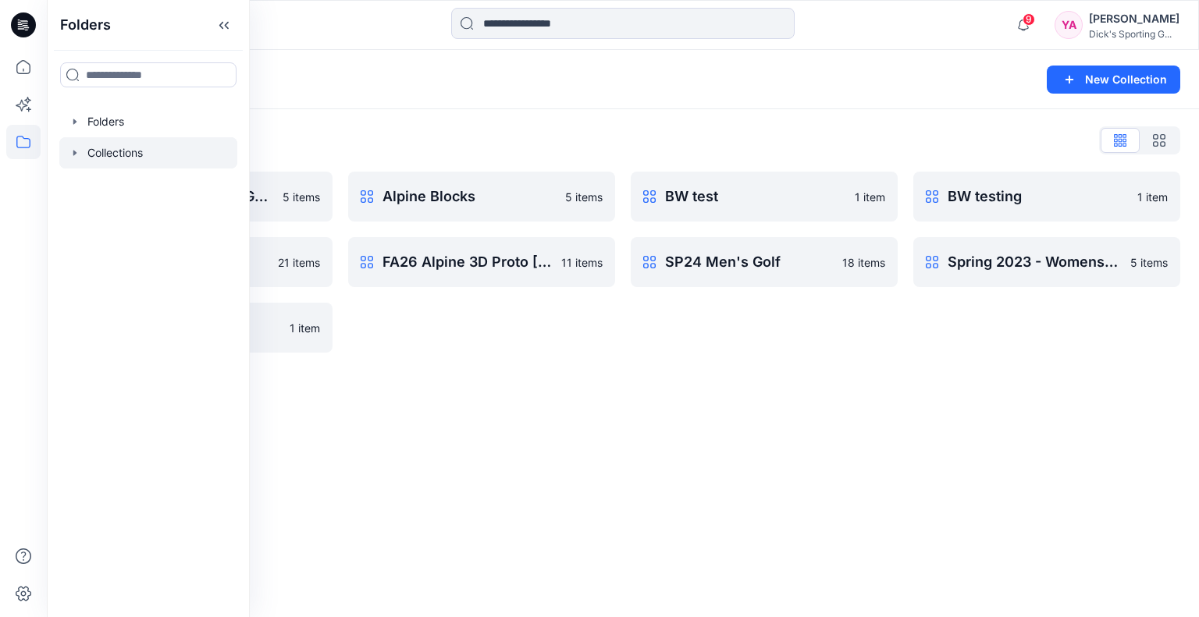
click at [521, 390] on div "Collections New Collection Collections List 3D BLOCKS - MEN'S GOLF 5 items FA25…" at bounding box center [623, 334] width 1152 height 568
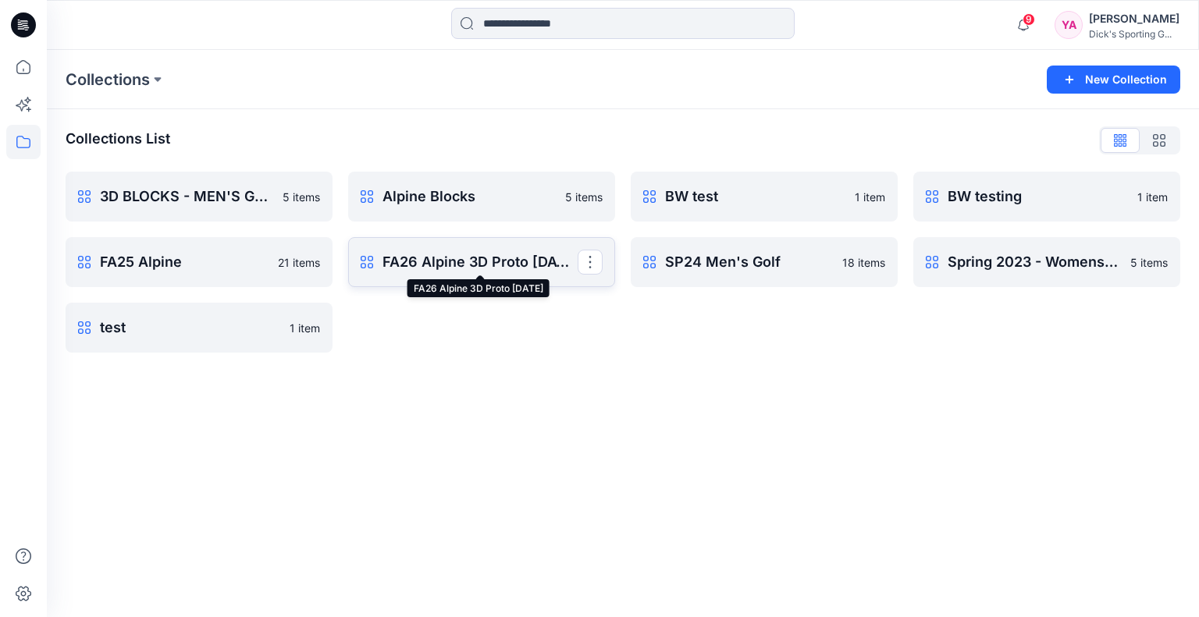
click at [485, 260] on p "FA26 Alpine 3D Proto [DATE]" at bounding box center [480, 262] width 195 height 22
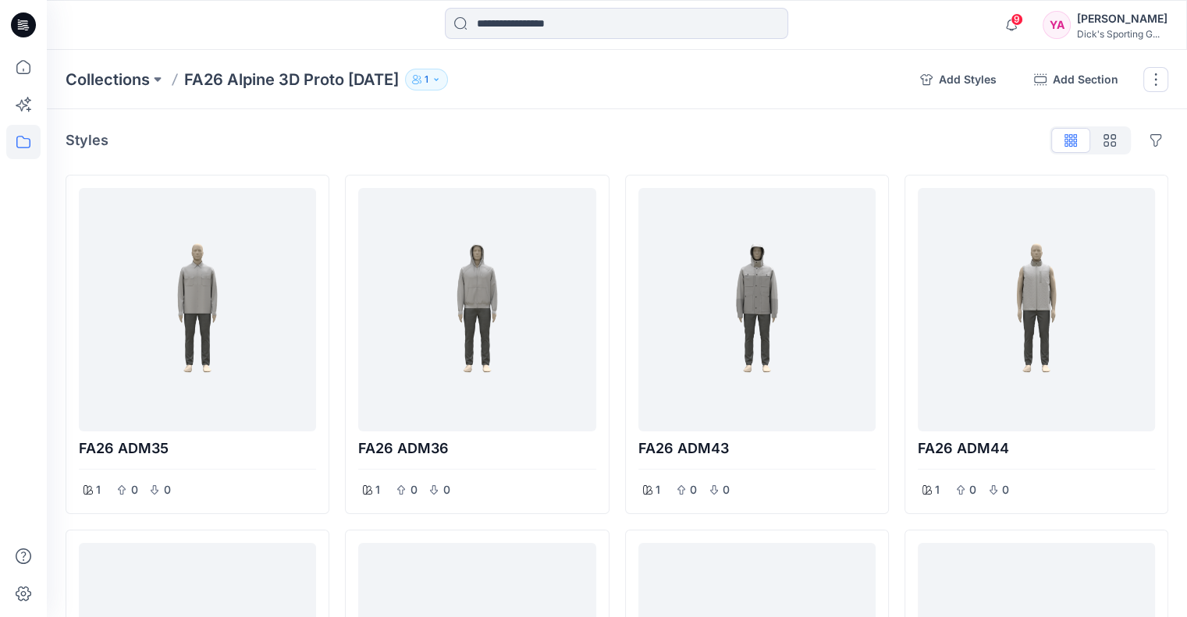
click at [1152, 80] on button "button" at bounding box center [1156, 79] width 25 height 25
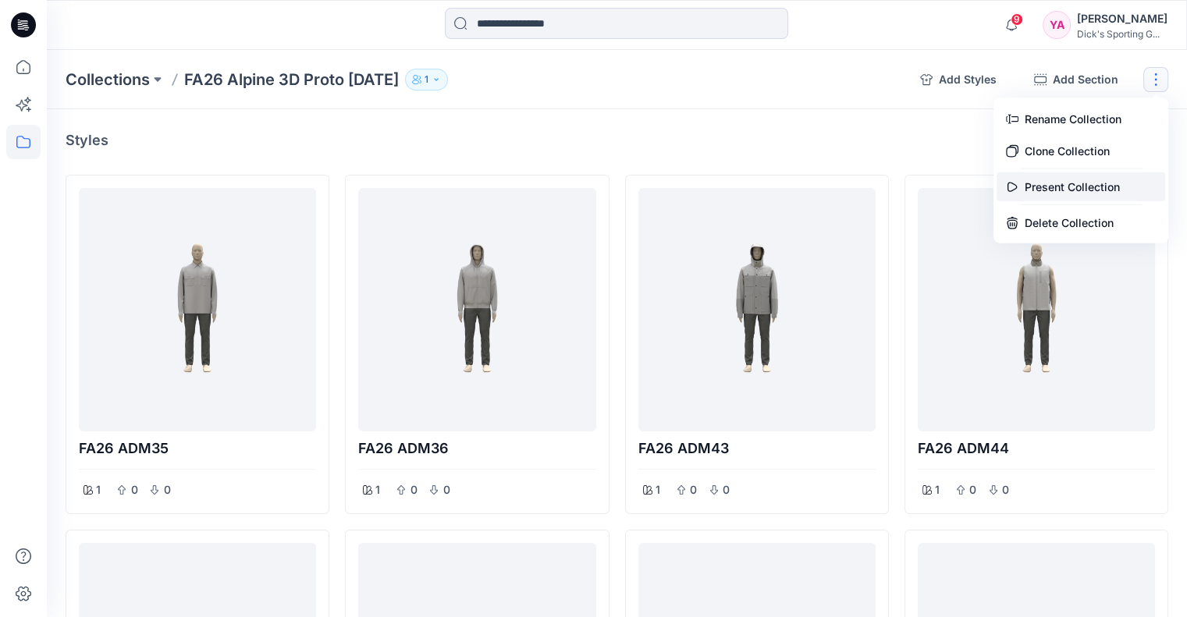
click at [1079, 176] on button "Present Collection" at bounding box center [1081, 187] width 169 height 29
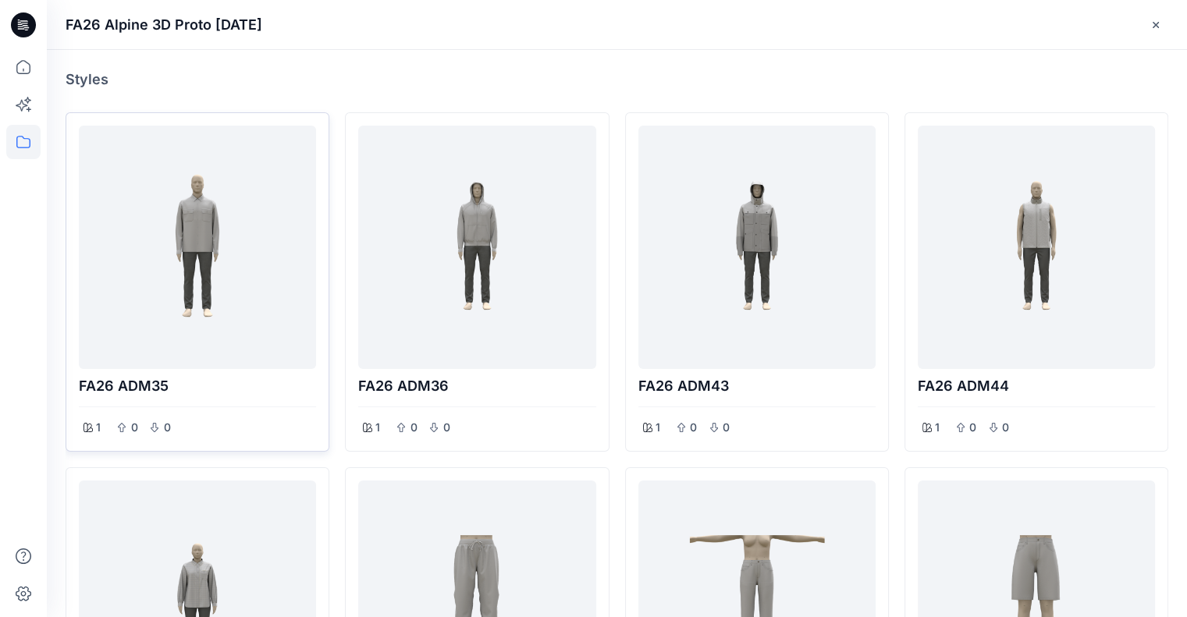
click at [197, 293] on div at bounding box center [197, 247] width 225 height 231
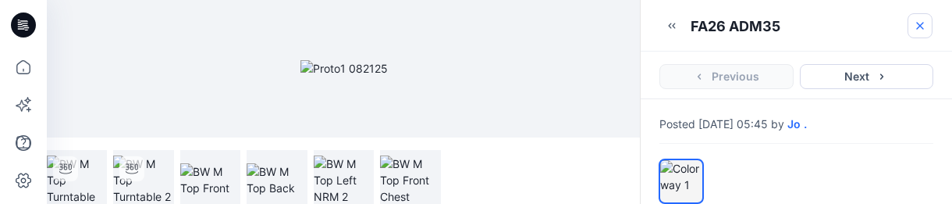
click at [927, 25] on button "button" at bounding box center [920, 25] width 25 height 25
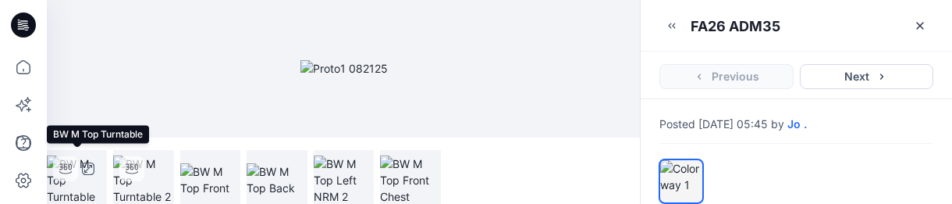
click at [80, 182] on img at bounding box center [77, 179] width 60 height 49
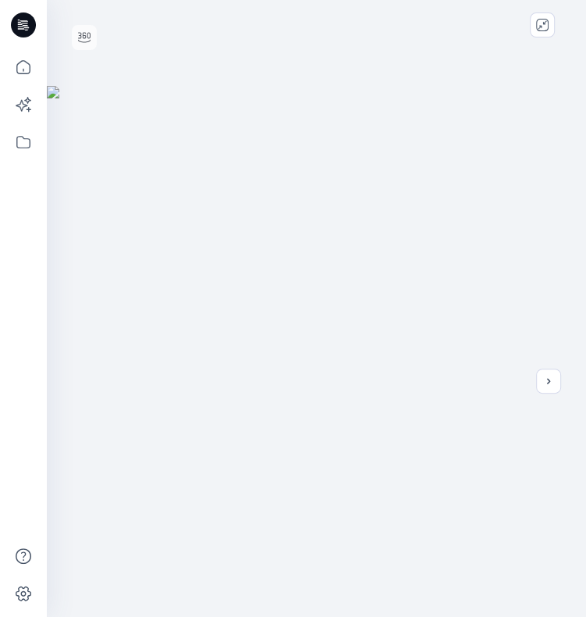
click at [421, 415] on div at bounding box center [316, 355] width 539 height 711
click at [375, 354] on div at bounding box center [316, 355] width 539 height 711
click at [548, 394] on div at bounding box center [316, 355] width 539 height 711
click at [540, 25] on icon "close-full-preview" at bounding box center [542, 25] width 12 height 12
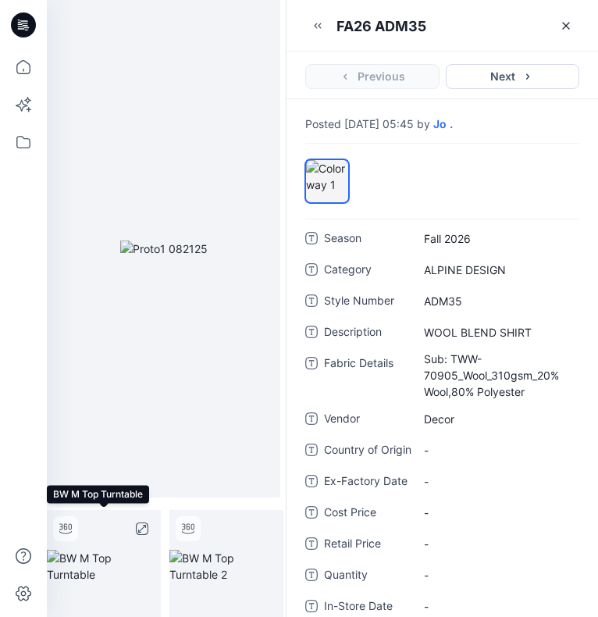
click at [113, 552] on img at bounding box center [104, 566] width 114 height 33
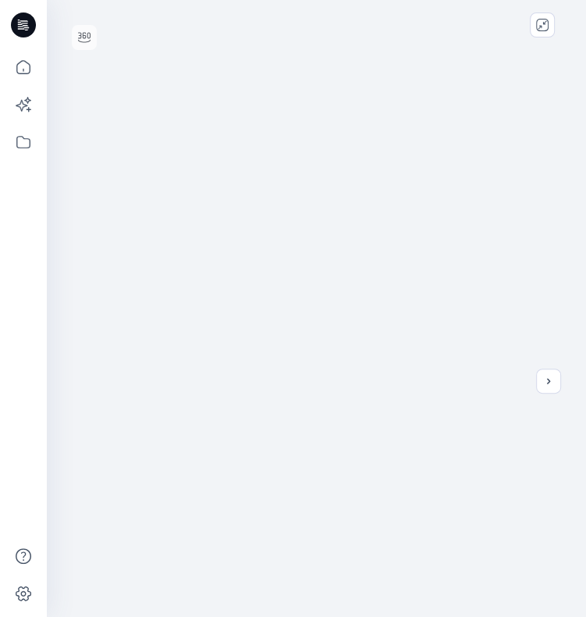
drag, startPoint x: 384, startPoint y: 363, endPoint x: 449, endPoint y: 347, distance: 66.6
click at [449, 347] on img at bounding box center [327, 379] width 614 height 663
click at [84, 34] on icon at bounding box center [84, 37] width 12 height 12
click at [269, 233] on img at bounding box center [323, 379] width 614 height 663
click at [20, 145] on icon at bounding box center [23, 142] width 34 height 34
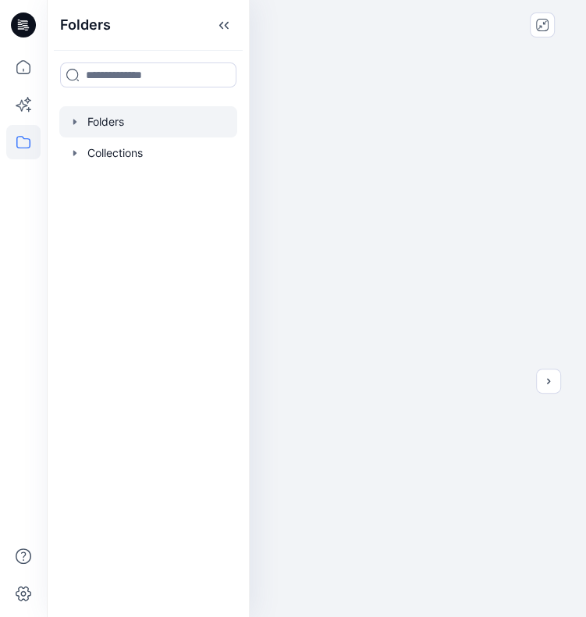
click at [119, 115] on div at bounding box center [148, 121] width 178 height 31
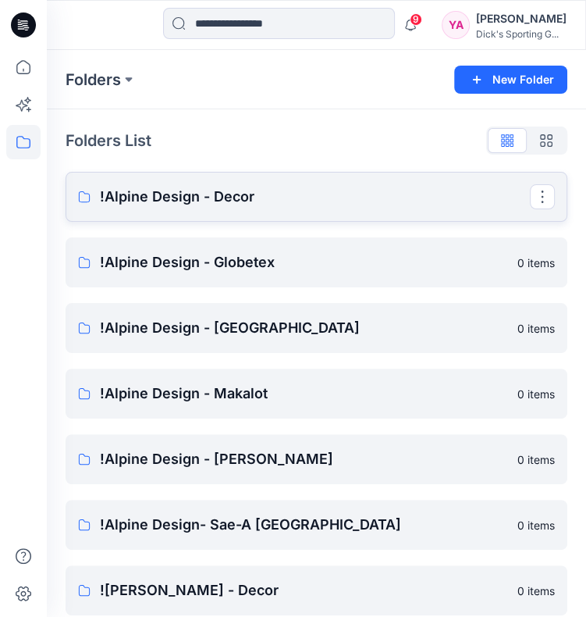
click at [226, 203] on p "!Alpine Design - Decor" at bounding box center [315, 197] width 430 height 22
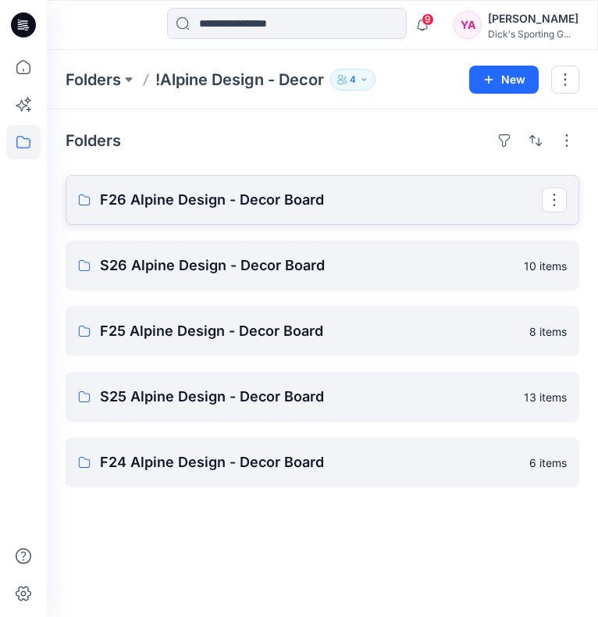
click at [208, 196] on p "F26 Alpine Design - Decor Board" at bounding box center [321, 200] width 442 height 22
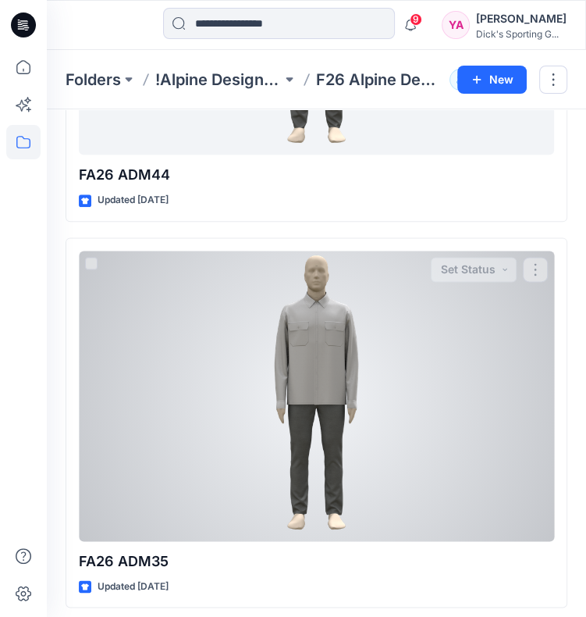
scroll to position [3749, 0]
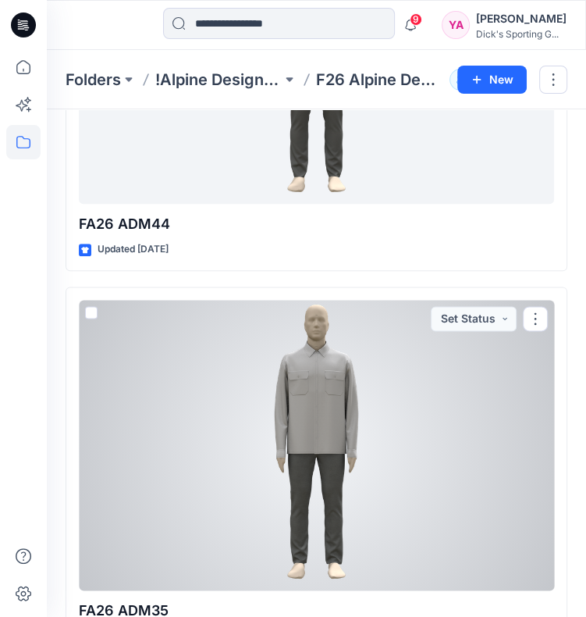
click at [404, 429] on div at bounding box center [316, 445] width 475 height 290
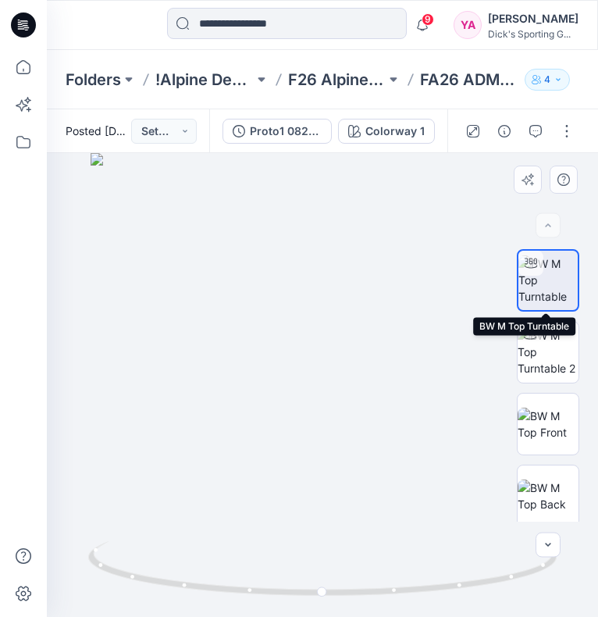
click at [552, 266] on img at bounding box center [547, 279] width 59 height 49
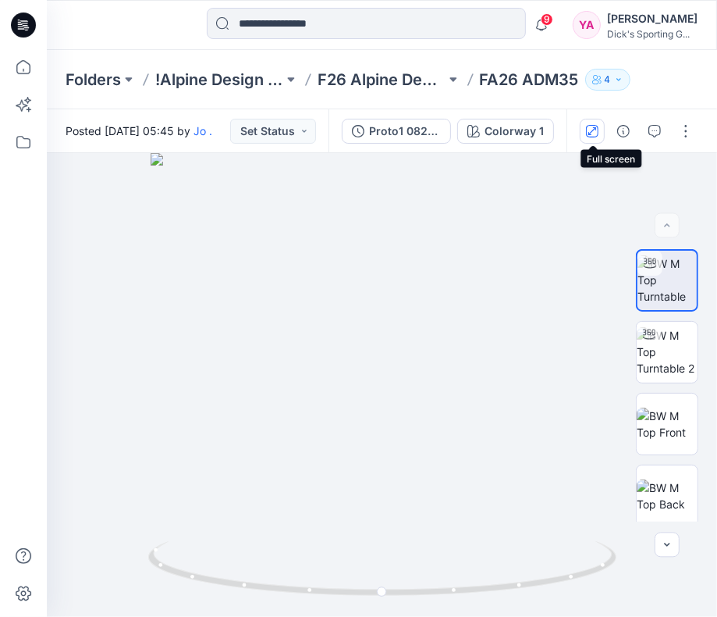
click at [594, 130] on icon "button" at bounding box center [592, 131] width 12 height 12
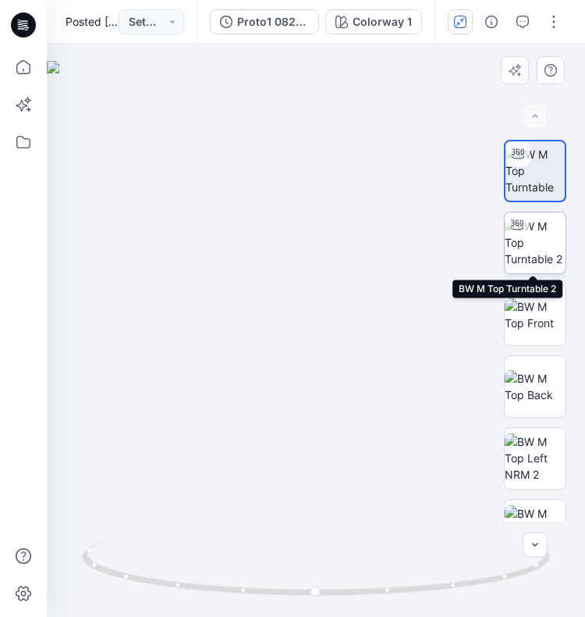
click at [532, 242] on img at bounding box center [535, 242] width 61 height 49
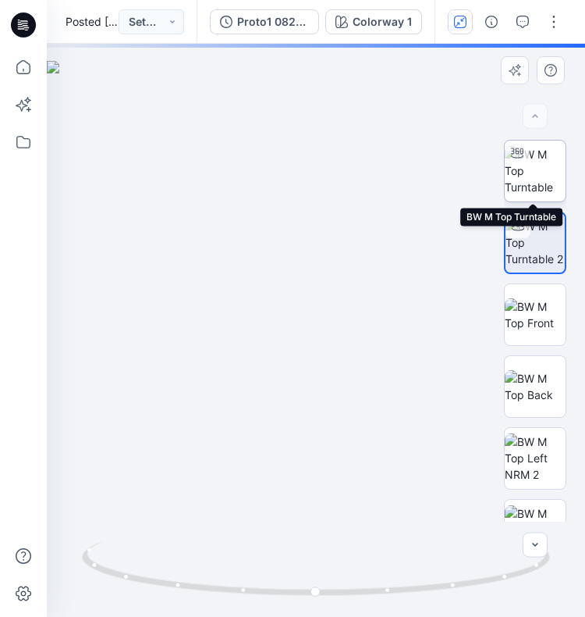
click at [542, 169] on img at bounding box center [535, 170] width 61 height 49
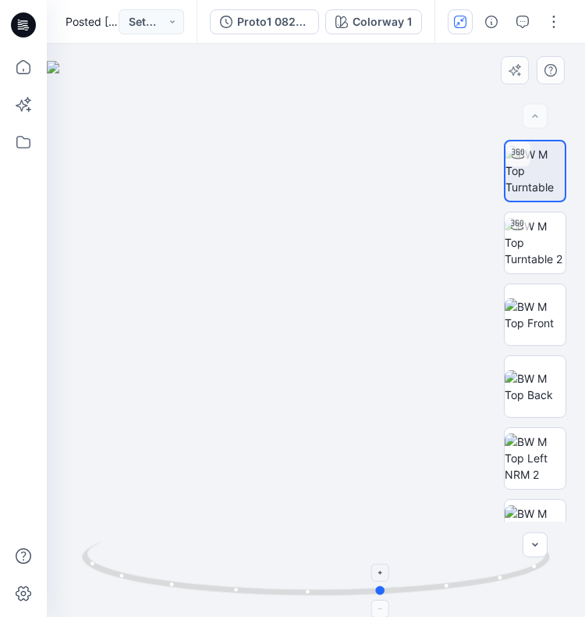
drag, startPoint x: 316, startPoint y: 594, endPoint x: 383, endPoint y: 587, distance: 67.5
click at [383, 587] on circle at bounding box center [381, 589] width 9 height 9
drag, startPoint x: 383, startPoint y: 592, endPoint x: 559, endPoint y: 557, distance: 179.1
click at [559, 557] on div at bounding box center [316, 330] width 539 height 573
drag, startPoint x: 97, startPoint y: 570, endPoint x: 304, endPoint y: 568, distance: 206.9
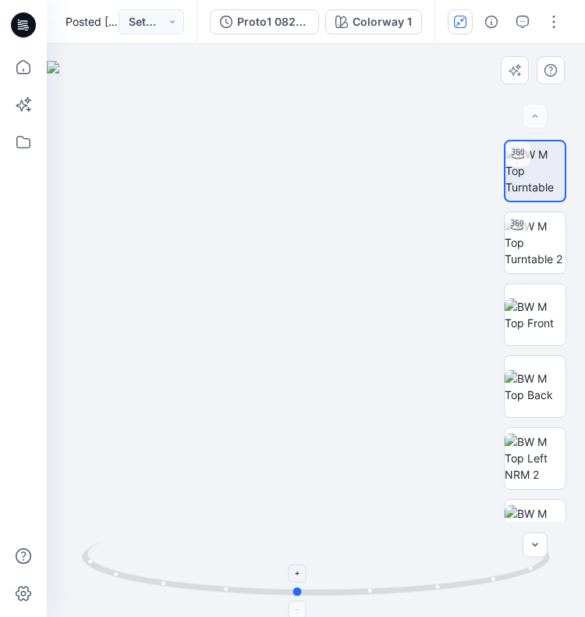
click at [304, 568] on icon at bounding box center [318, 570] width 472 height 59
drag, startPoint x: 301, startPoint y: 592, endPoint x: 396, endPoint y: 589, distance: 95.3
click at [396, 589] on icon at bounding box center [318, 570] width 472 height 59
drag, startPoint x: 390, startPoint y: 589, endPoint x: 561, endPoint y: 565, distance: 172.6
click at [561, 565] on div at bounding box center [316, 330] width 539 height 573
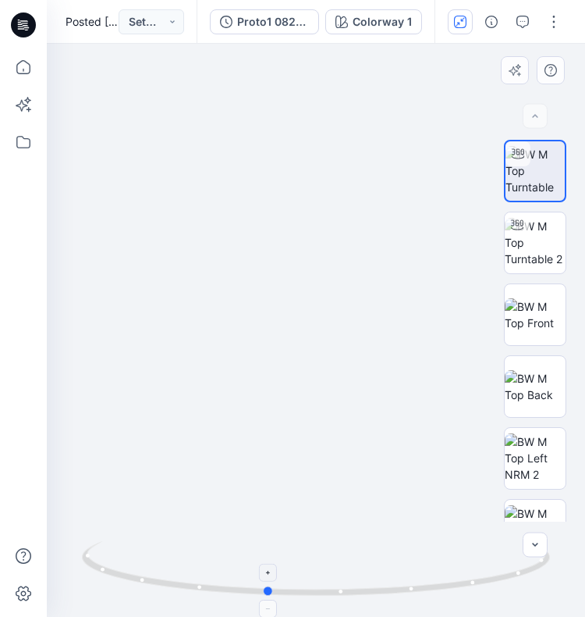
drag, startPoint x: 102, startPoint y: 572, endPoint x: 274, endPoint y: 573, distance: 171.7
click at [274, 573] on icon at bounding box center [318, 570] width 472 height 59
drag, startPoint x: 326, startPoint y: 128, endPoint x: 333, endPoint y: 257, distance: 129.0
click at [333, 257] on img at bounding box center [325, 286] width 1005 height 660
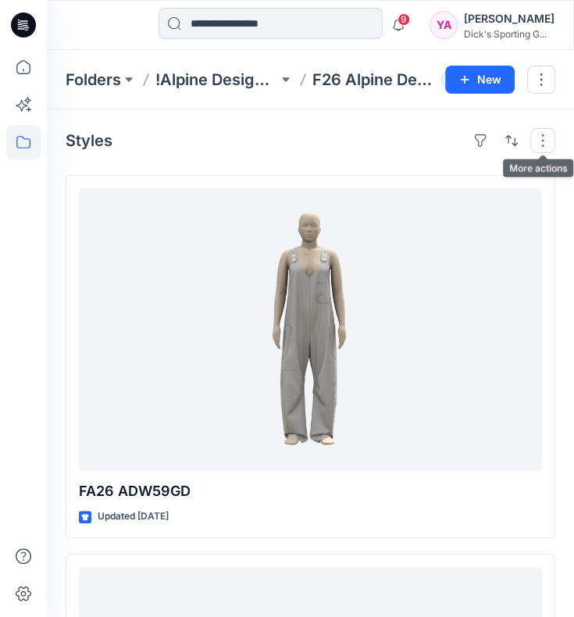
click at [543, 141] on button "button" at bounding box center [542, 140] width 25 height 25
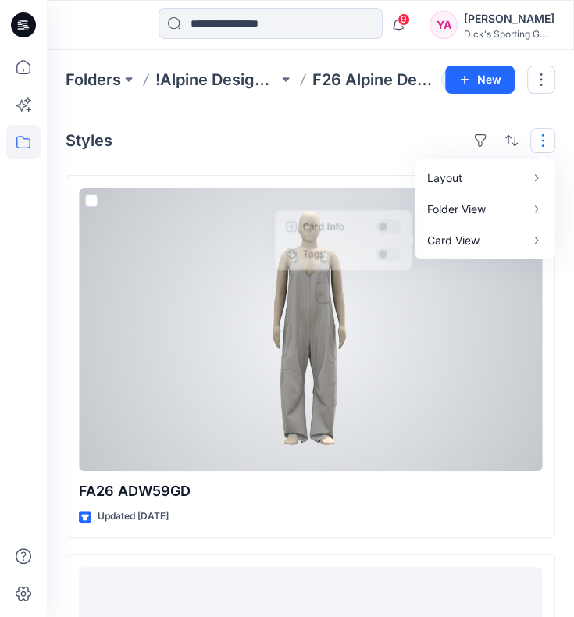
click at [356, 151] on div "Styles Layout Grid Large Grid Folder View Compact Card Card View Card Info Tags" at bounding box center [310, 140] width 489 height 25
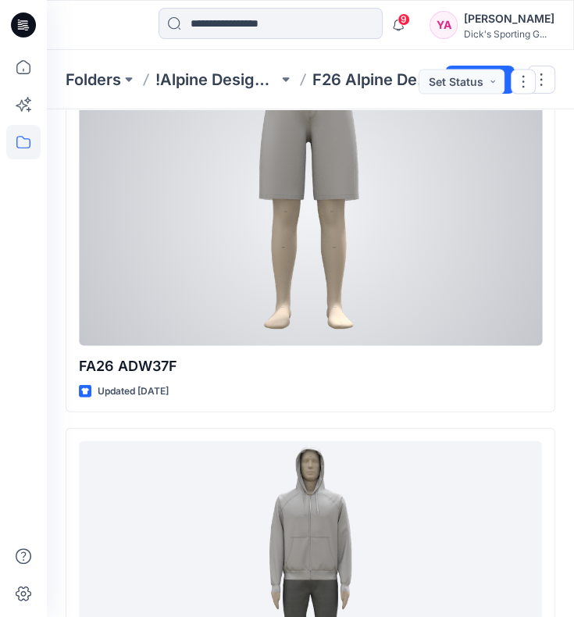
scroll to position [1795, 0]
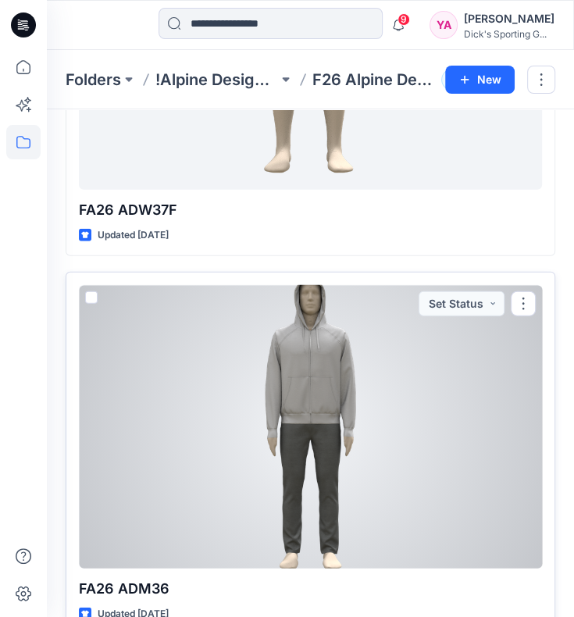
click at [400, 322] on div at bounding box center [310, 426] width 463 height 283
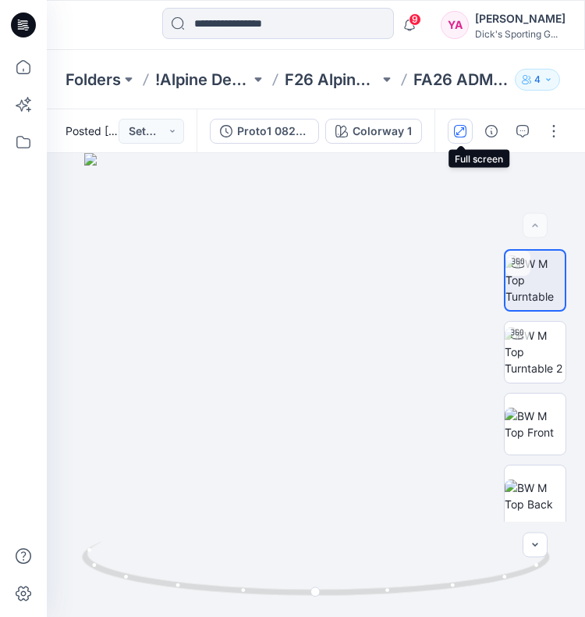
click at [457, 133] on icon "button" at bounding box center [461, 130] width 8 height 8
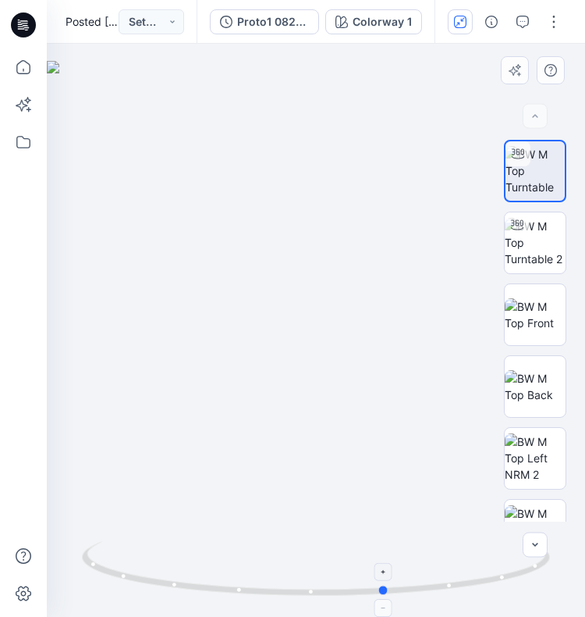
drag, startPoint x: 318, startPoint y: 591, endPoint x: 398, endPoint y: 585, distance: 80.6
click at [398, 585] on icon at bounding box center [318, 570] width 472 height 59
drag, startPoint x: 393, startPoint y: 591, endPoint x: 506, endPoint y: 577, distance: 114.1
click at [506, 577] on circle at bounding box center [504, 576] width 9 height 9
drag, startPoint x: 503, startPoint y: 580, endPoint x: 543, endPoint y: 578, distance: 40.6
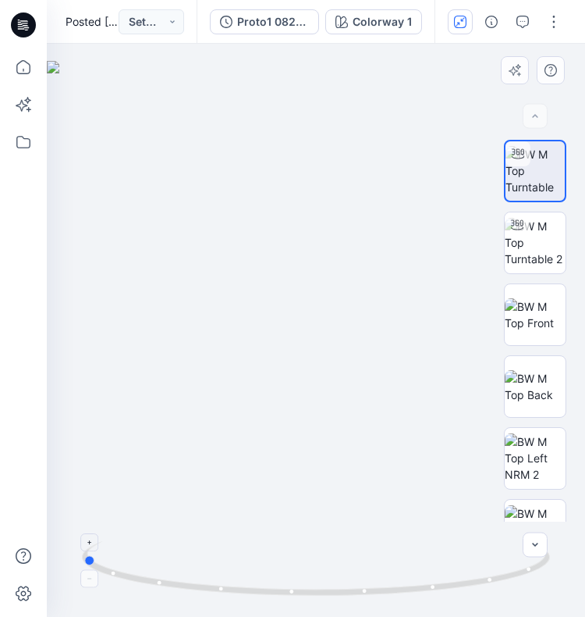
click at [543, 578] on icon at bounding box center [318, 570] width 472 height 59
drag, startPoint x: 361, startPoint y: 220, endPoint x: 368, endPoint y: 386, distance: 166.4
click at [368, 386] on img at bounding box center [323, 329] width 912 height 576
drag, startPoint x: 91, startPoint y: 562, endPoint x: 143, endPoint y: 579, distance: 55.0
click at [143, 579] on circle at bounding box center [140, 579] width 9 height 9
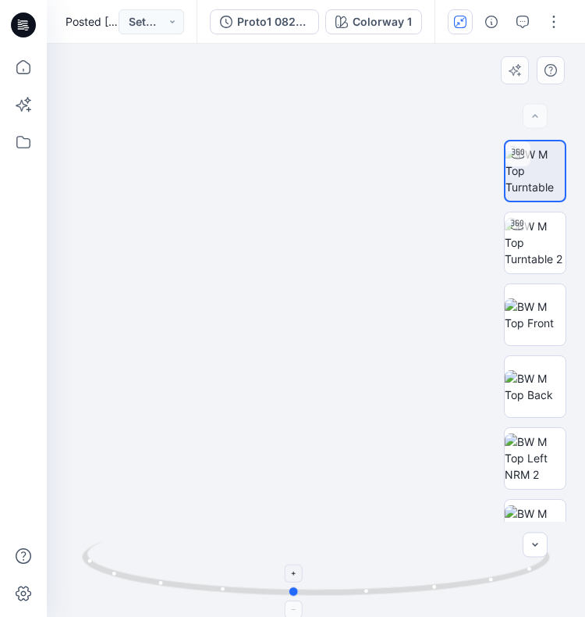
drag, startPoint x: 142, startPoint y: 581, endPoint x: 301, endPoint y: 585, distance: 159.3
click at [301, 585] on icon at bounding box center [318, 570] width 472 height 59
drag, startPoint x: 293, startPoint y: 581, endPoint x: 322, endPoint y: 580, distance: 29.7
click at [322, 580] on icon at bounding box center [318, 570] width 472 height 59
drag, startPoint x: 294, startPoint y: 590, endPoint x: 389, endPoint y: 576, distance: 96.3
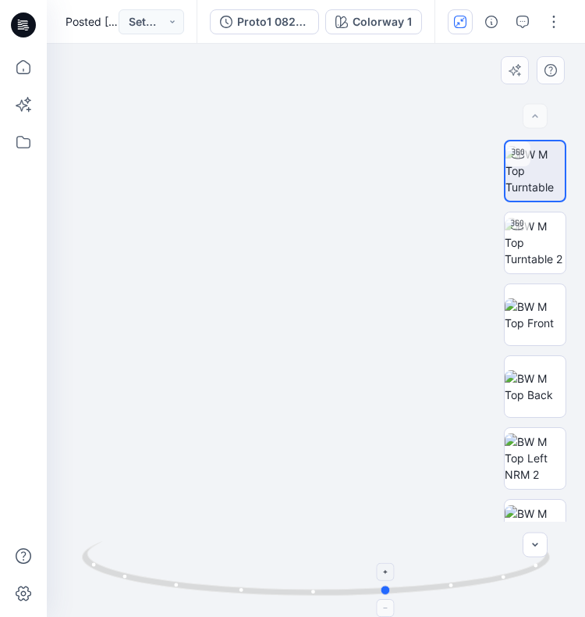
click at [389, 576] on icon at bounding box center [318, 570] width 472 height 59
drag, startPoint x: 387, startPoint y: 591, endPoint x: 554, endPoint y: 564, distance: 169.3
click at [554, 564] on div at bounding box center [316, 330] width 539 height 573
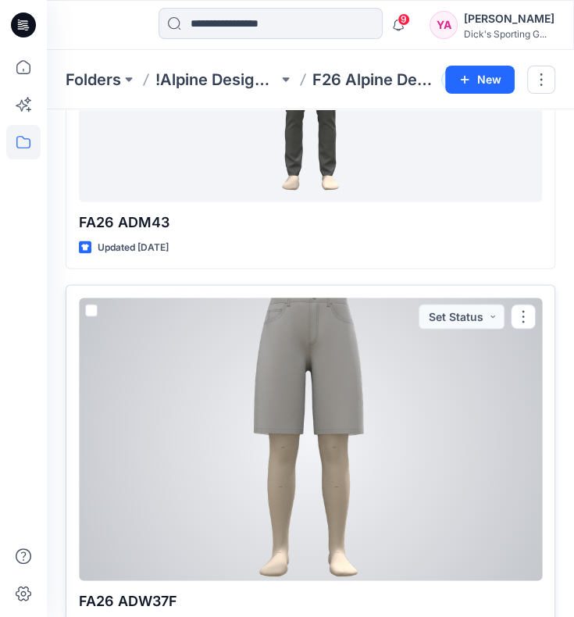
scroll to position [1171, 0]
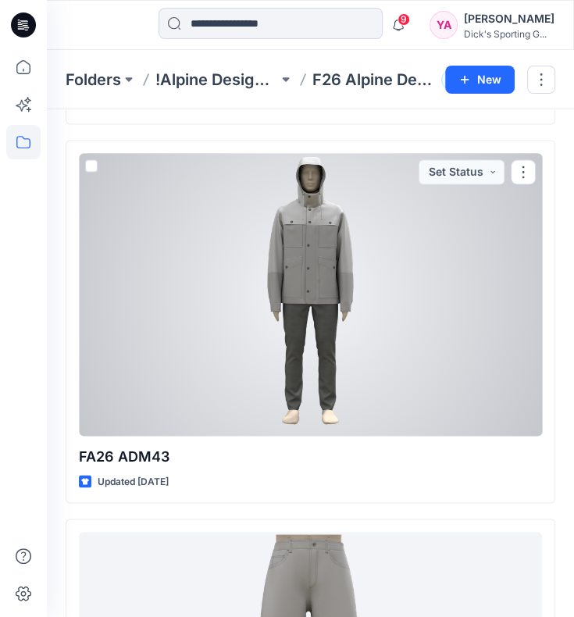
click at [366, 291] on div at bounding box center [310, 294] width 463 height 283
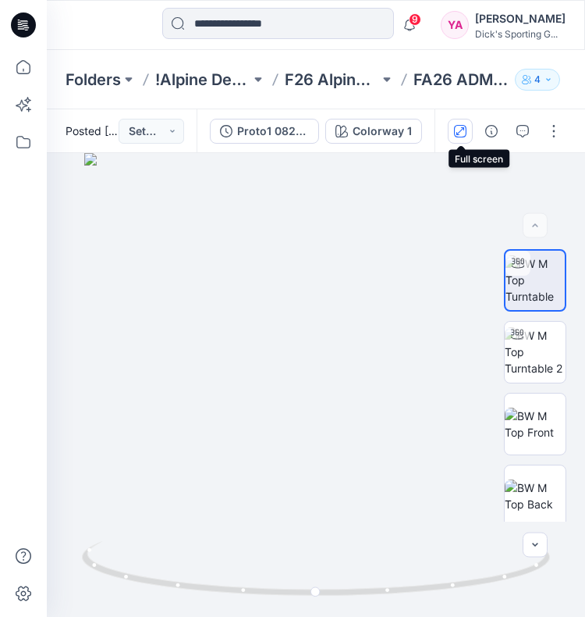
click at [459, 125] on icon "button" at bounding box center [460, 131] width 12 height 12
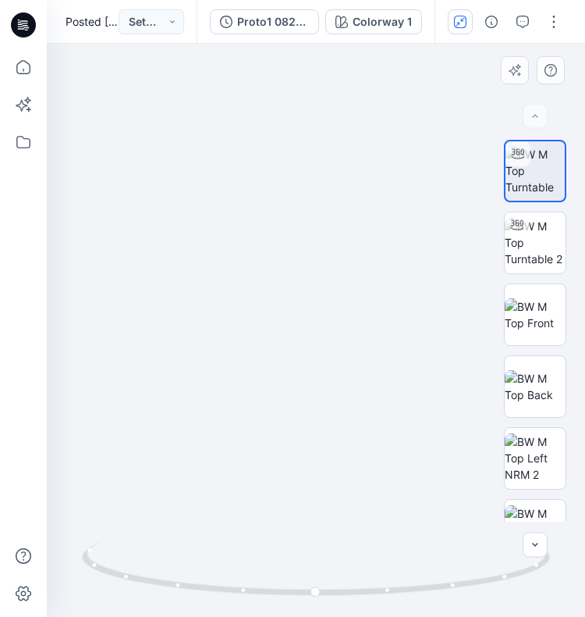
drag, startPoint x: 307, startPoint y: 188, endPoint x: 305, endPoint y: 333, distance: 145.2
click at [305, 333] on img at bounding box center [315, 330] width 763 height 573
drag, startPoint x: 315, startPoint y: 592, endPoint x: 684, endPoint y: 539, distance: 372.9
click at [585, 539] on html "9 Notifications [PERSON_NAME] has updated F26 Q3 MVG10058 with F26 Q3 MVG10058 …" at bounding box center [292, 308] width 585 height 617
drag, startPoint x: 222, startPoint y: 591, endPoint x: 297, endPoint y: 589, distance: 75.0
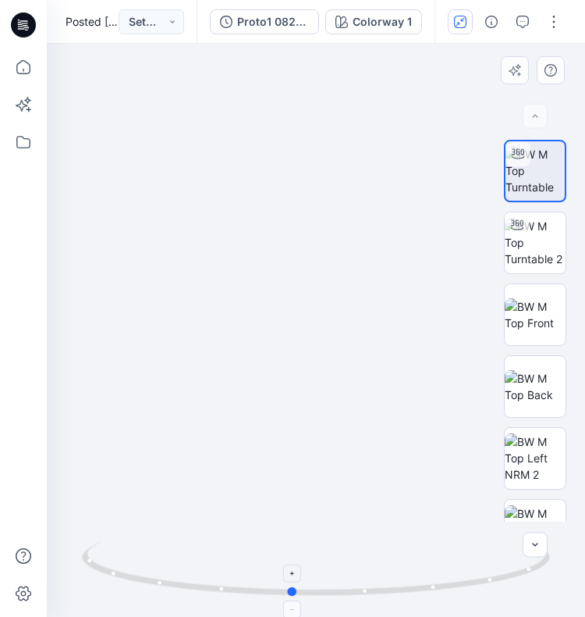
click at [297, 589] on circle at bounding box center [293, 591] width 9 height 9
drag, startPoint x: 295, startPoint y: 592, endPoint x: 512, endPoint y: 578, distance: 217.5
click at [512, 578] on icon at bounding box center [318, 570] width 472 height 59
drag, startPoint x: 506, startPoint y: 578, endPoint x: 387, endPoint y: 577, distance: 118.7
click at [387, 577] on icon at bounding box center [318, 570] width 472 height 59
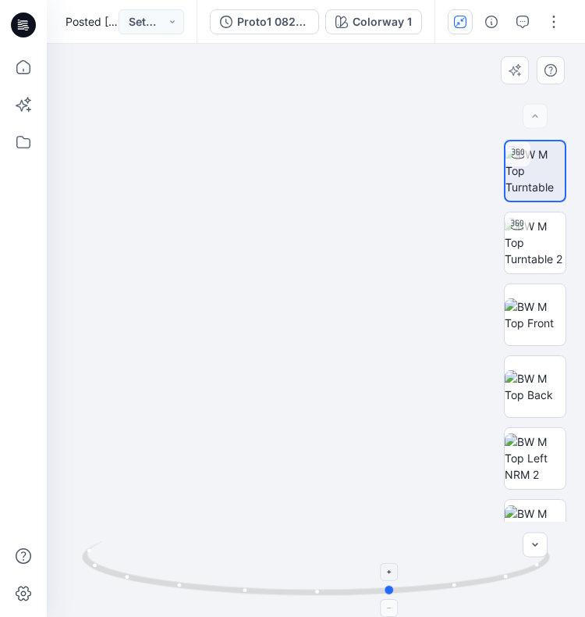
click at [390, 585] on icon at bounding box center [318, 570] width 472 height 59
drag, startPoint x: 394, startPoint y: 589, endPoint x: 493, endPoint y: 575, distance: 100.2
click at [493, 575] on icon at bounding box center [318, 570] width 472 height 59
drag, startPoint x: 486, startPoint y: 582, endPoint x: 368, endPoint y: 568, distance: 117.9
click at [368, 568] on icon at bounding box center [318, 570] width 472 height 59
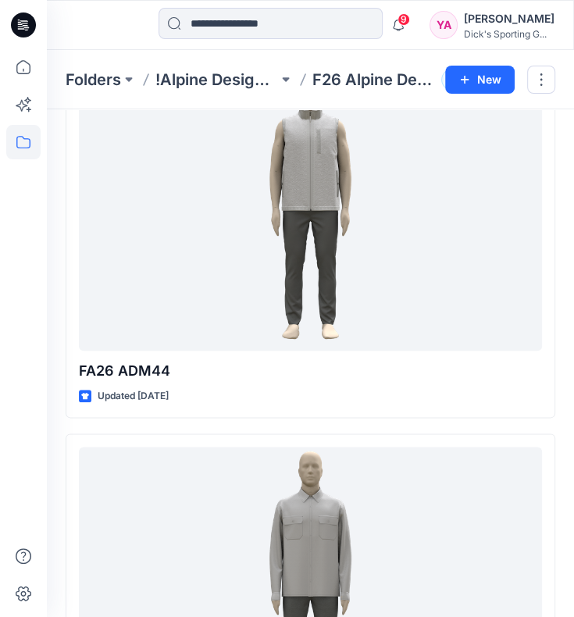
scroll to position [3513, 0]
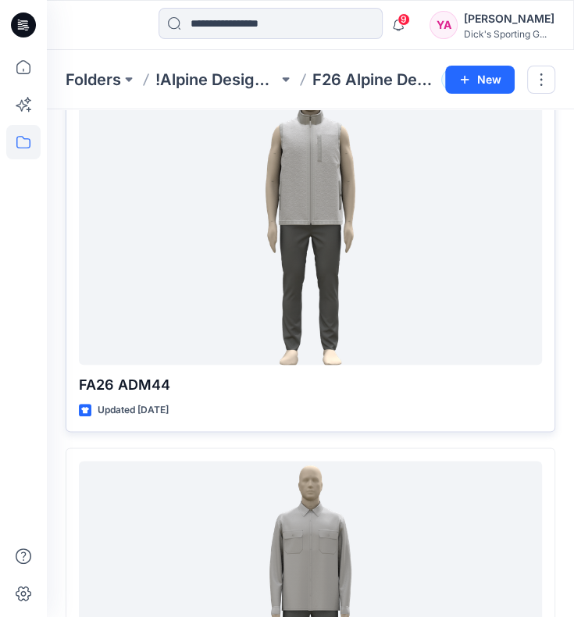
click at [357, 281] on div at bounding box center [310, 223] width 463 height 283
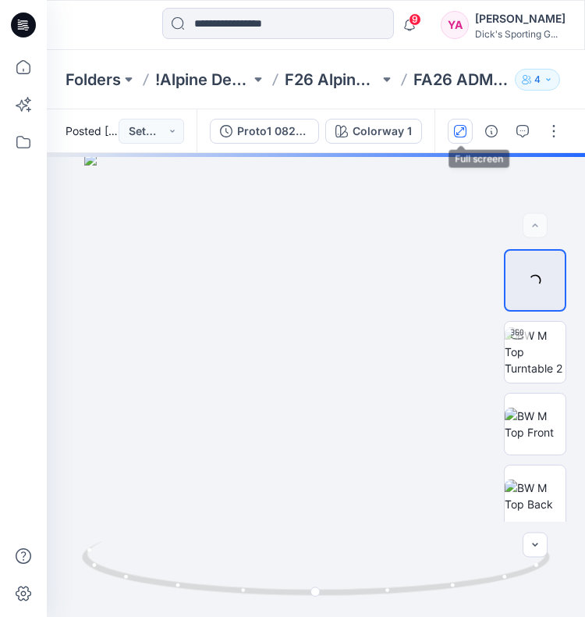
click at [456, 126] on icon "button" at bounding box center [460, 131] width 12 height 12
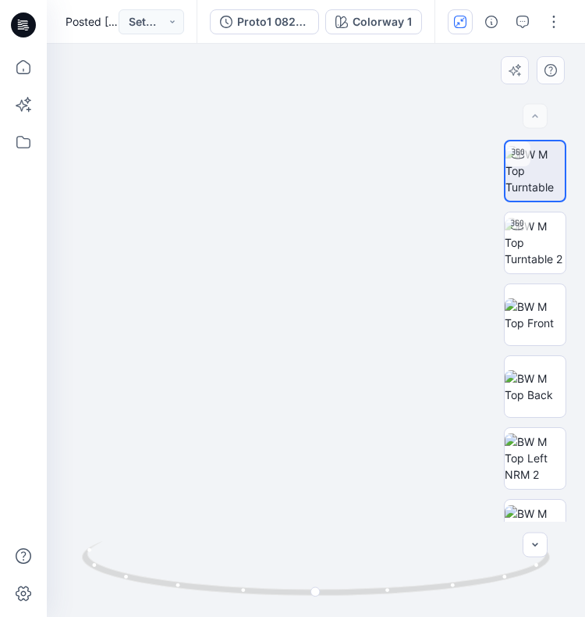
drag, startPoint x: 298, startPoint y: 128, endPoint x: 289, endPoint y: 247, distance: 119.8
click at [289, 247] on img at bounding box center [313, 330] width 763 height 573
drag, startPoint x: 320, startPoint y: 589, endPoint x: 546, endPoint y: 569, distance: 227.2
click at [546, 569] on icon at bounding box center [318, 570] width 472 height 59
drag, startPoint x: 536, startPoint y: 566, endPoint x: 376, endPoint y: 571, distance: 159.3
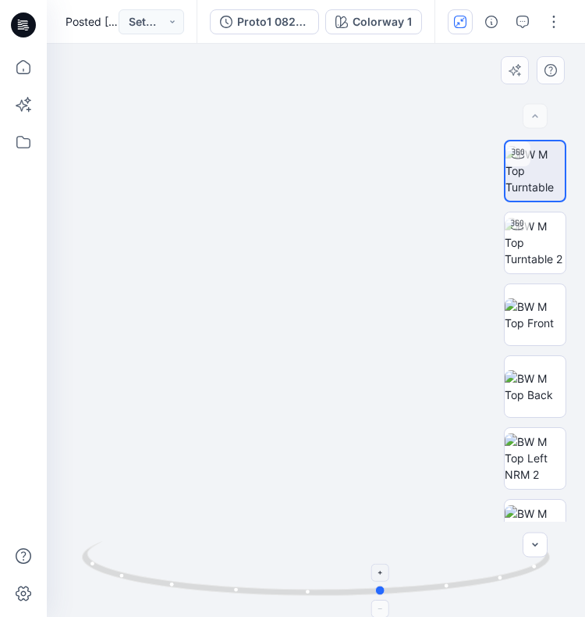
click at [376, 571] on icon at bounding box center [318, 570] width 472 height 59
drag, startPoint x: 383, startPoint y: 588, endPoint x: 485, endPoint y: 385, distance: 226.9
click at [422, 580] on icon at bounding box center [318, 570] width 472 height 59
click at [538, 218] on img at bounding box center [535, 242] width 61 height 49
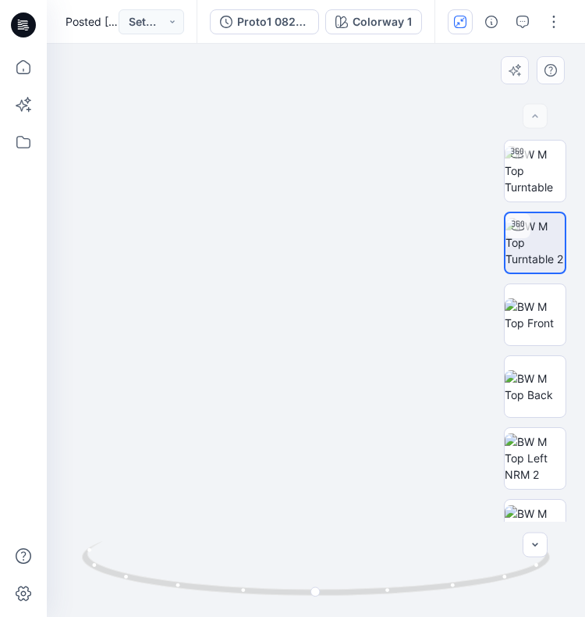
drag, startPoint x: 337, startPoint y: 171, endPoint x: 336, endPoint y: 244, distance: 73.4
click at [336, 244] on img at bounding box center [315, 330] width 688 height 573
drag, startPoint x: 318, startPoint y: 594, endPoint x: 543, endPoint y: 553, distance: 227.7
click at [543, 553] on div "Colorway 1 Loading... Material Properties Loading..." at bounding box center [316, 330] width 539 height 573
drag, startPoint x: 532, startPoint y: 571, endPoint x: 657, endPoint y: 540, distance: 128.6
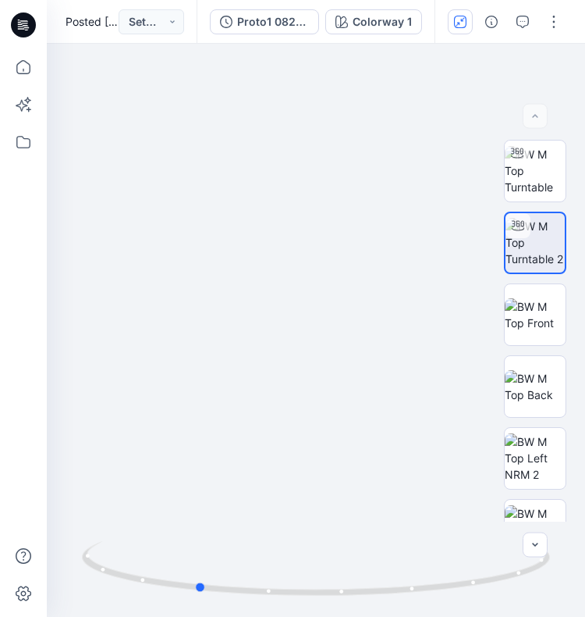
click at [585, 540] on html "9 Notifications [PERSON_NAME] has updated F26 Q3 MVG10058 with F26 Q3 MVG10058 …" at bounding box center [292, 308] width 585 height 617
drag, startPoint x: 199, startPoint y: 587, endPoint x: 317, endPoint y: 588, distance: 117.9
click at [317, 588] on circle at bounding box center [315, 591] width 9 height 9
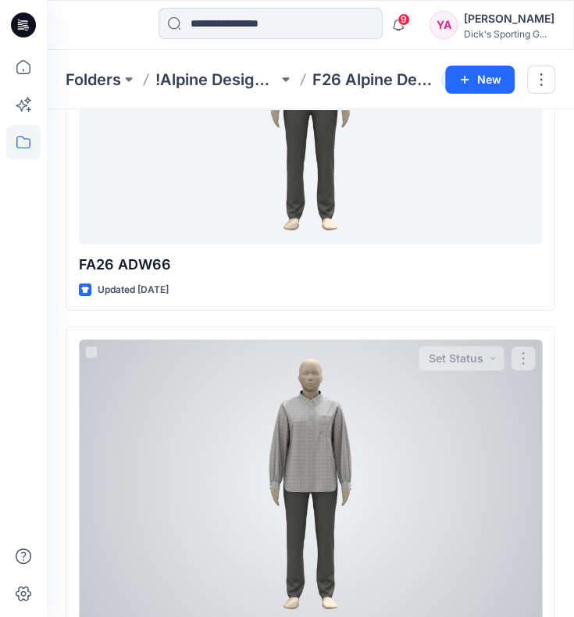
scroll to position [2576, 0]
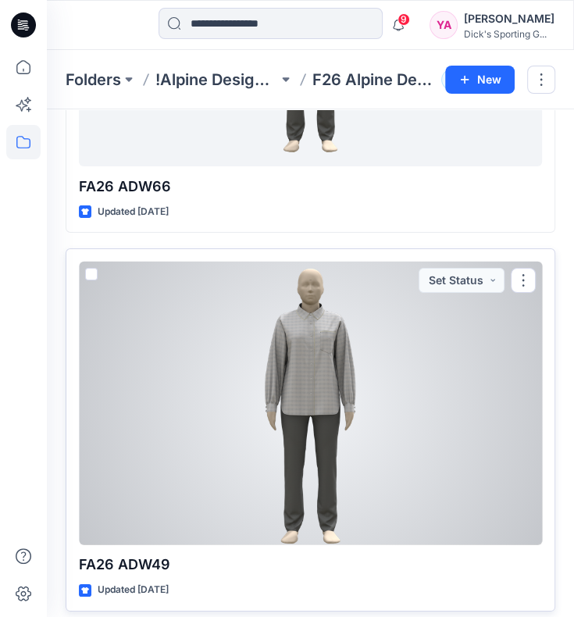
click at [329, 333] on div at bounding box center [310, 403] width 463 height 283
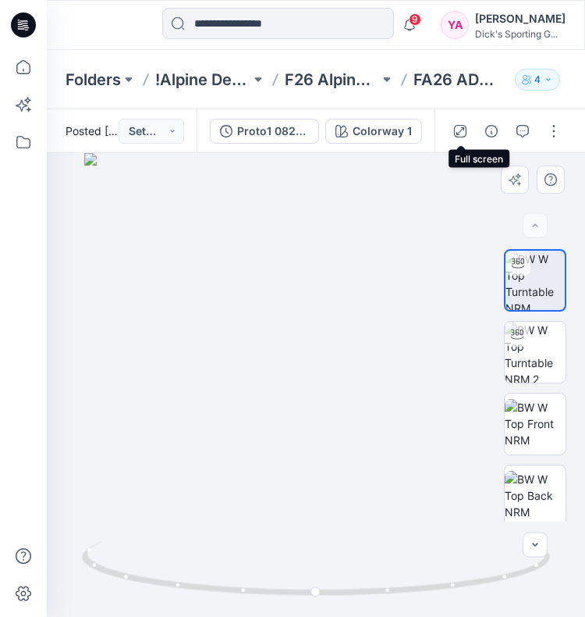
click at [464, 133] on icon "button" at bounding box center [460, 131] width 12 height 12
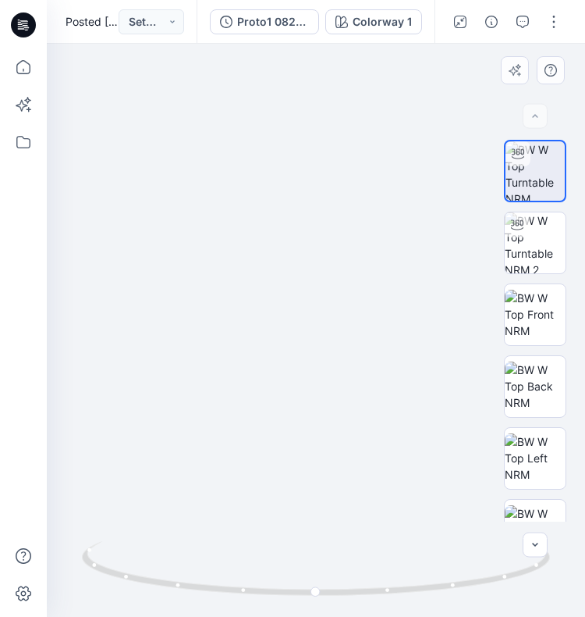
drag, startPoint x: 315, startPoint y: 201, endPoint x: 316, endPoint y: 283, distance: 82.0
click at [316, 283] on img at bounding box center [316, 304] width 837 height 625
drag, startPoint x: 333, startPoint y: 592, endPoint x: 562, endPoint y: 539, distance: 235.7
click at [562, 539] on div at bounding box center [316, 330] width 539 height 573
click at [532, 240] on img at bounding box center [535, 242] width 61 height 61
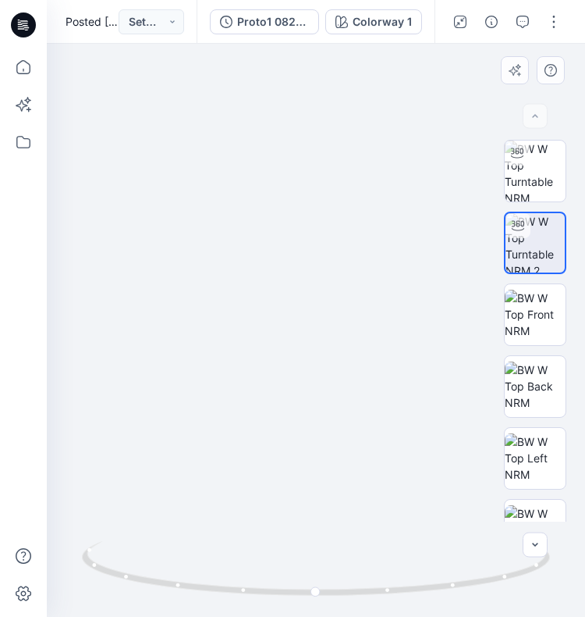
drag, startPoint x: 336, startPoint y: 119, endPoint x: 318, endPoint y: 199, distance: 82.4
click at [318, 199] on img at bounding box center [298, 286] width 912 height 661
drag, startPoint x: 315, startPoint y: 589, endPoint x: 569, endPoint y: 560, distance: 255.3
click at [569, 560] on div at bounding box center [316, 330] width 539 height 573
drag, startPoint x: 109, startPoint y: 571, endPoint x: 300, endPoint y: 574, distance: 191.3
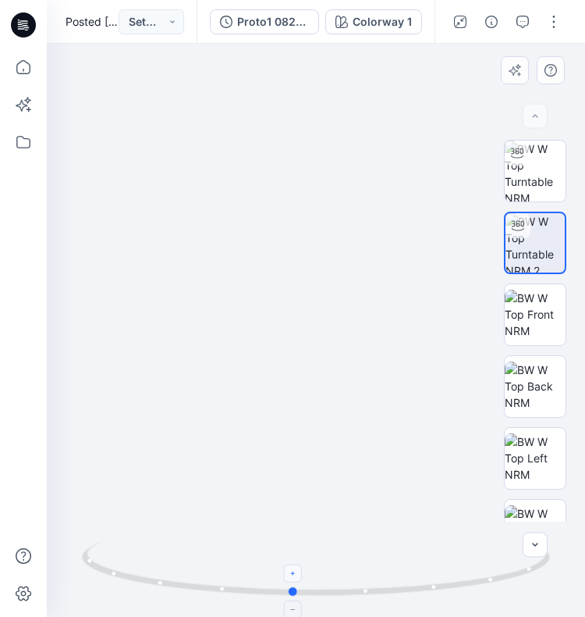
click at [300, 574] on icon at bounding box center [318, 570] width 472 height 59
click at [543, 315] on img at bounding box center [535, 314] width 61 height 49
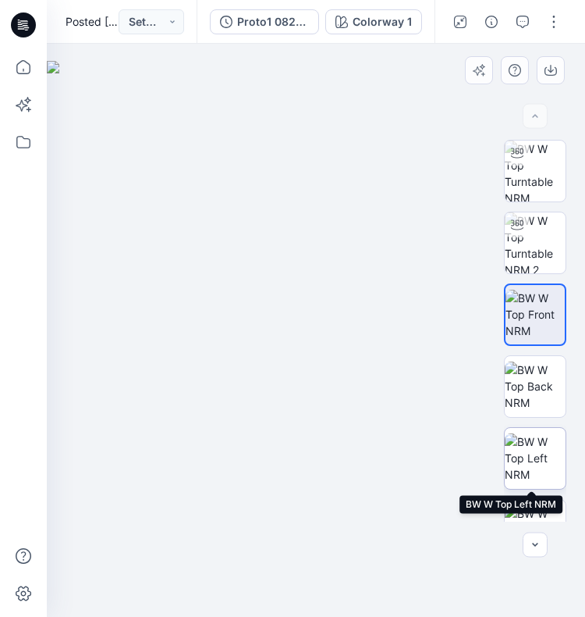
click at [542, 459] on img at bounding box center [535, 457] width 61 height 49
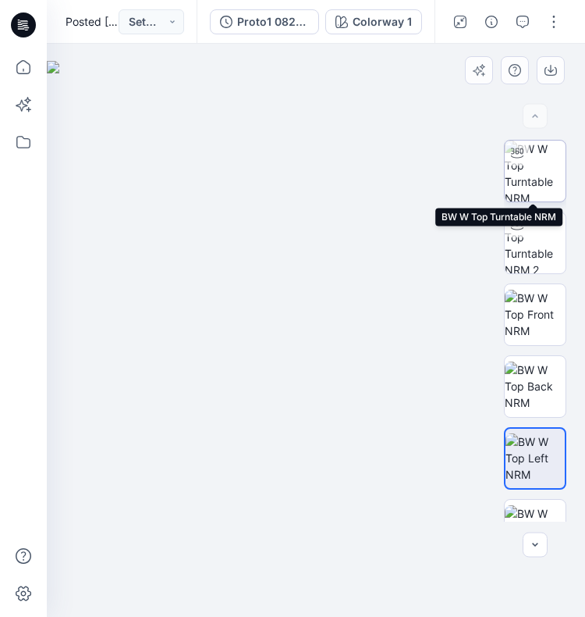
click at [526, 173] on img at bounding box center [535, 171] width 61 height 61
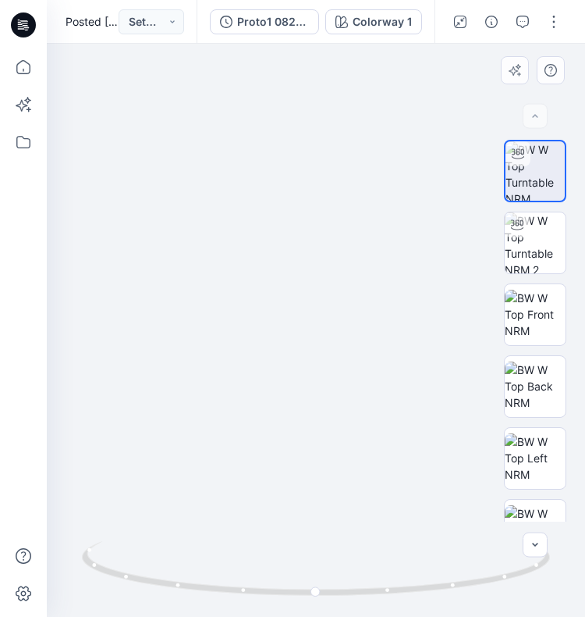
drag, startPoint x: 354, startPoint y: 190, endPoint x: 354, endPoint y: 290, distance: 99.9
click at [354, 290] on img at bounding box center [315, 294] width 912 height 646
drag, startPoint x: 430, startPoint y: 309, endPoint x: 415, endPoint y: 311, distance: 15.0
click at [415, 311] on img at bounding box center [301, 298] width 912 height 638
drag, startPoint x: 323, startPoint y: 594, endPoint x: 348, endPoint y: 592, distance: 25.0
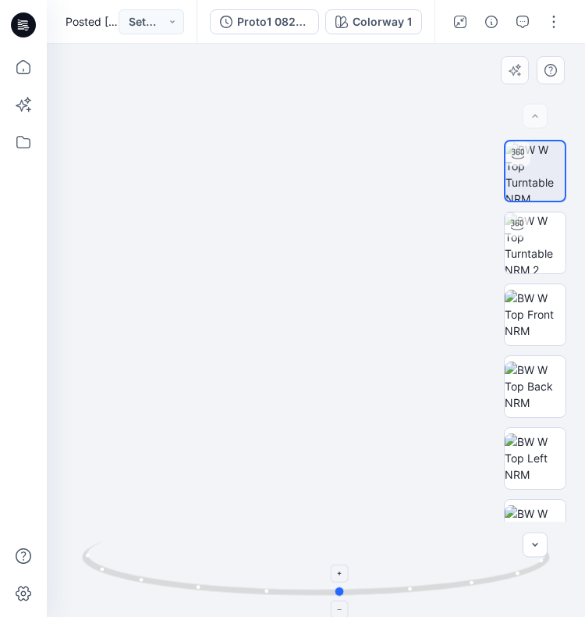
click at [348, 592] on icon at bounding box center [318, 570] width 472 height 59
drag, startPoint x: 343, startPoint y: 592, endPoint x: 418, endPoint y: 590, distance: 74.2
click at [418, 590] on icon at bounding box center [318, 570] width 472 height 59
drag, startPoint x: 414, startPoint y: 590, endPoint x: 387, endPoint y: 589, distance: 26.6
click at [387, 589] on circle at bounding box center [387, 589] width 9 height 9
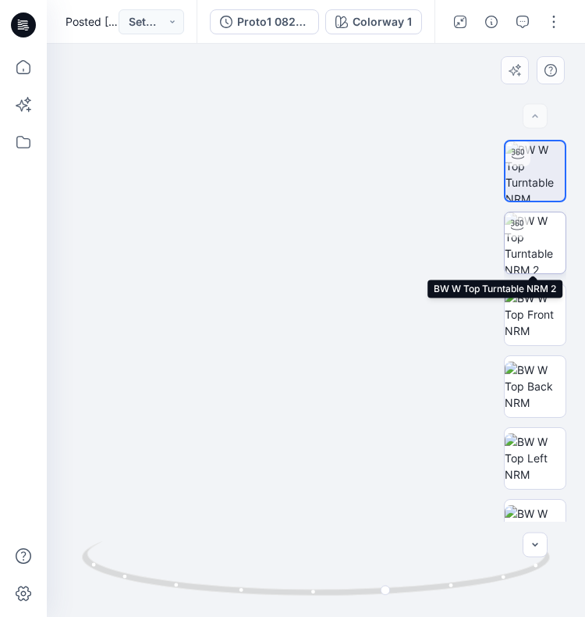
click at [533, 251] on img at bounding box center [535, 242] width 61 height 61
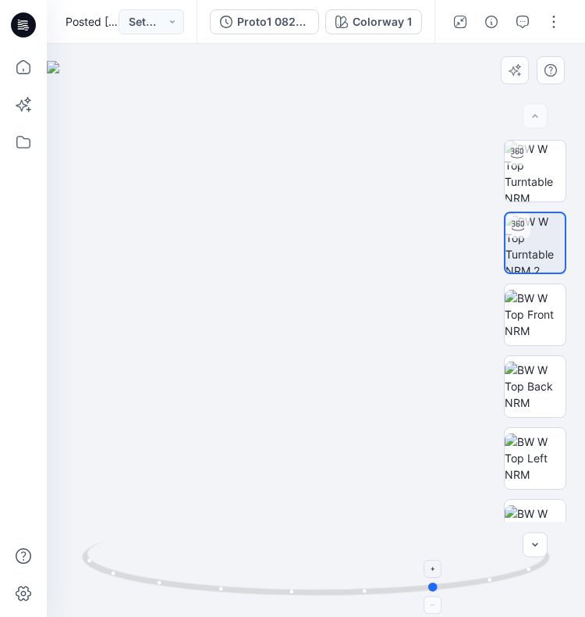
drag, startPoint x: 318, startPoint y: 593, endPoint x: 439, endPoint y: 586, distance: 122.0
click at [439, 586] on icon at bounding box center [318, 570] width 472 height 59
drag, startPoint x: 434, startPoint y: 589, endPoint x: 370, endPoint y: 585, distance: 64.1
click at [370, 585] on icon at bounding box center [318, 570] width 472 height 59
click at [518, 183] on img at bounding box center [535, 171] width 61 height 61
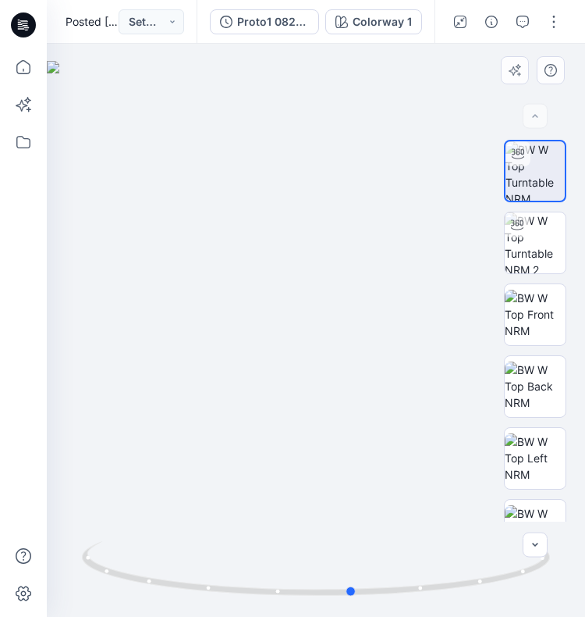
drag, startPoint x: 351, startPoint y: 358, endPoint x: 390, endPoint y: 359, distance: 38.3
click at [390, 359] on div at bounding box center [316, 330] width 539 height 573
drag, startPoint x: 359, startPoint y: 592, endPoint x: 507, endPoint y: 568, distance: 149.5
click at [507, 568] on icon at bounding box center [318, 570] width 472 height 59
drag, startPoint x: 500, startPoint y: 580, endPoint x: 542, endPoint y: 550, distance: 52.0
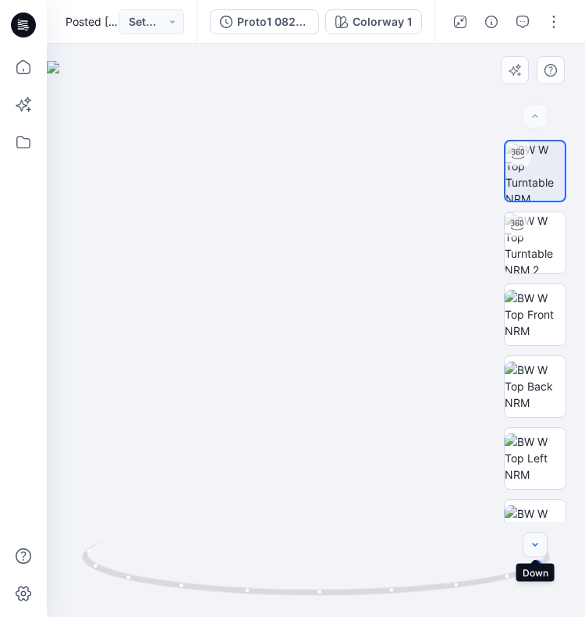
click at [542, 550] on div "Colorway 1 Loading... Material Properties Loading..." at bounding box center [316, 330] width 539 height 573
drag, startPoint x: 544, startPoint y: 564, endPoint x: 563, endPoint y: 551, distance: 22.5
click at [563, 551] on div at bounding box center [316, 330] width 539 height 573
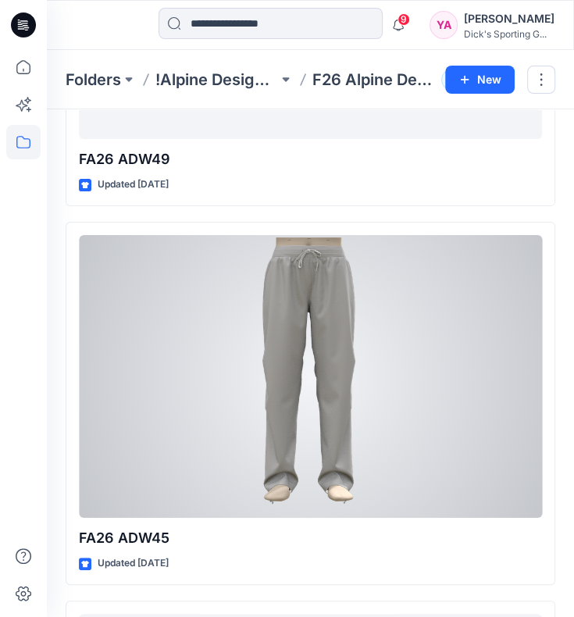
scroll to position [3123, 0]
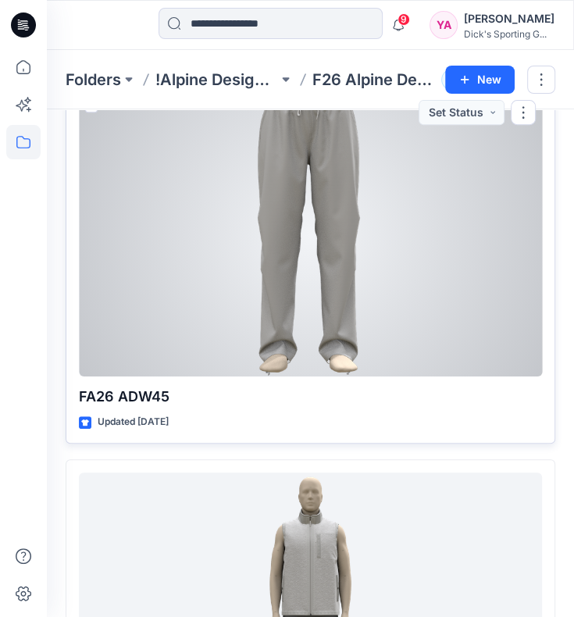
click at [360, 311] on div at bounding box center [310, 235] width 463 height 283
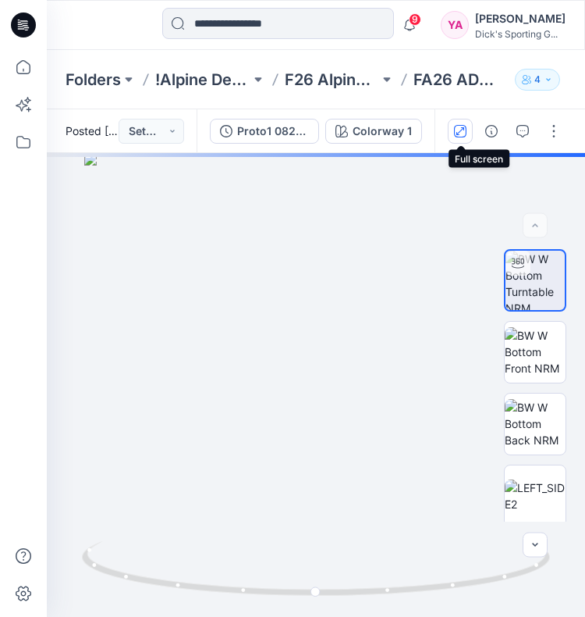
click at [459, 128] on icon "button" at bounding box center [460, 131] width 12 height 12
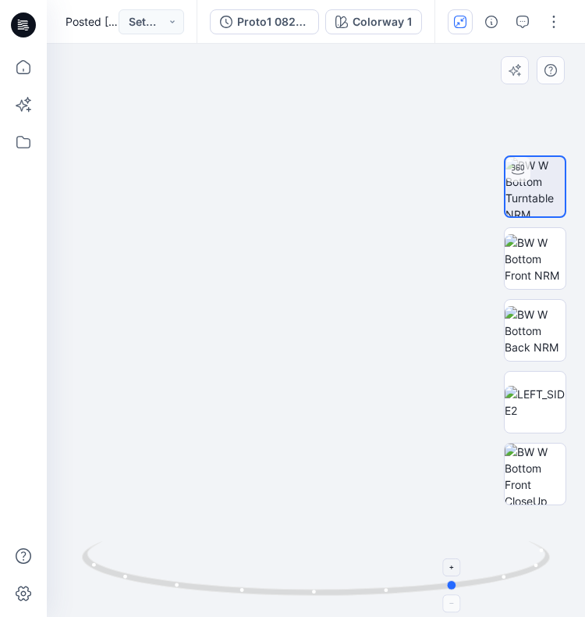
drag, startPoint x: 315, startPoint y: 589, endPoint x: 457, endPoint y: 581, distance: 141.6
click at [457, 581] on icon at bounding box center [318, 570] width 472 height 59
drag, startPoint x: 452, startPoint y: 588, endPoint x: 595, endPoint y: 557, distance: 146.2
click at [585, 557] on html "9 Notifications [PERSON_NAME] has updated F26 Q3 MVG10058 with F26 Q3 MVG10058 …" at bounding box center [292, 308] width 585 height 617
drag, startPoint x: 139, startPoint y: 580, endPoint x: 281, endPoint y: 581, distance: 142.1
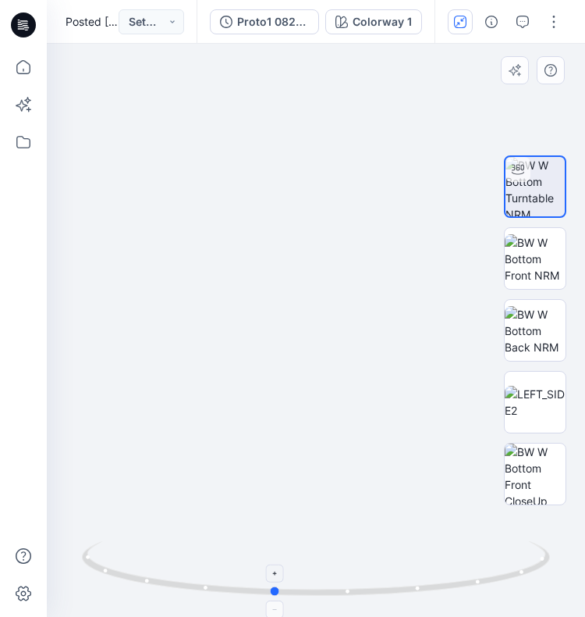
click at [281, 581] on icon at bounding box center [318, 570] width 472 height 59
drag, startPoint x: 272, startPoint y: 594, endPoint x: 323, endPoint y: 594, distance: 51.5
click at [323, 594] on circle at bounding box center [325, 591] width 9 height 9
drag, startPoint x: 326, startPoint y: 592, endPoint x: 354, endPoint y: 592, distance: 28.1
click at [354, 592] on circle at bounding box center [352, 590] width 9 height 9
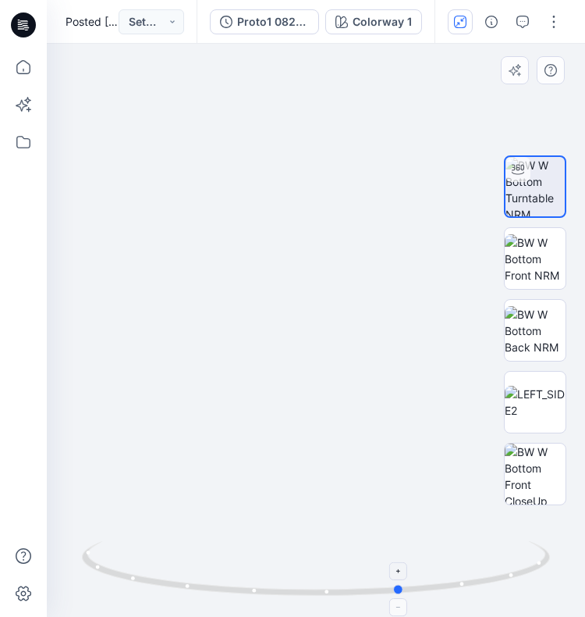
drag, startPoint x: 354, startPoint y: 590, endPoint x: 403, endPoint y: 586, distance: 48.6
click at [403, 586] on circle at bounding box center [399, 589] width 9 height 9
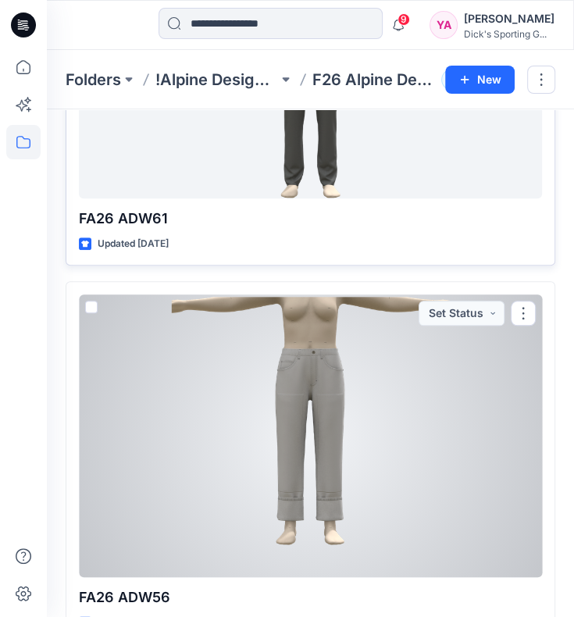
scroll to position [625, 0]
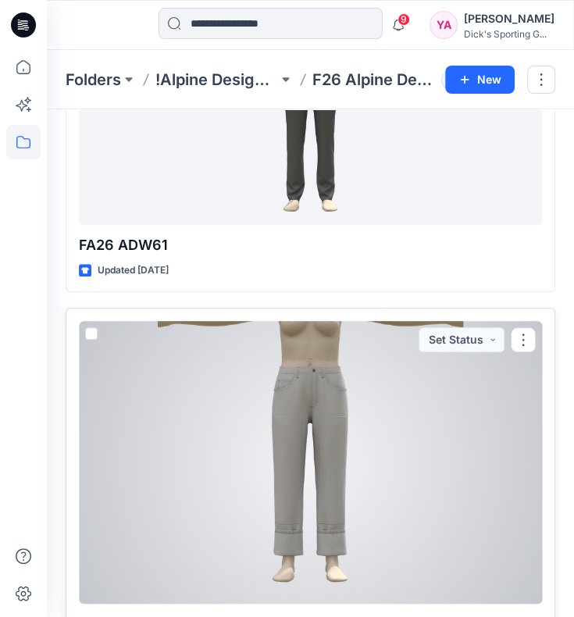
click at [381, 401] on div at bounding box center [310, 462] width 463 height 283
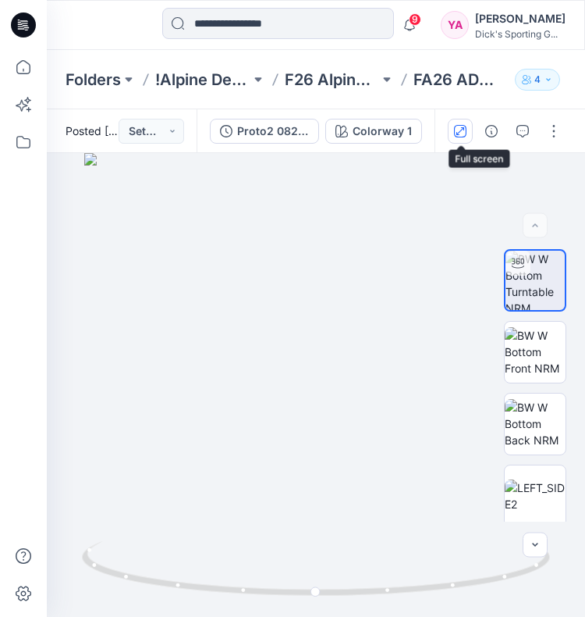
click at [462, 127] on icon "button" at bounding box center [461, 130] width 8 height 8
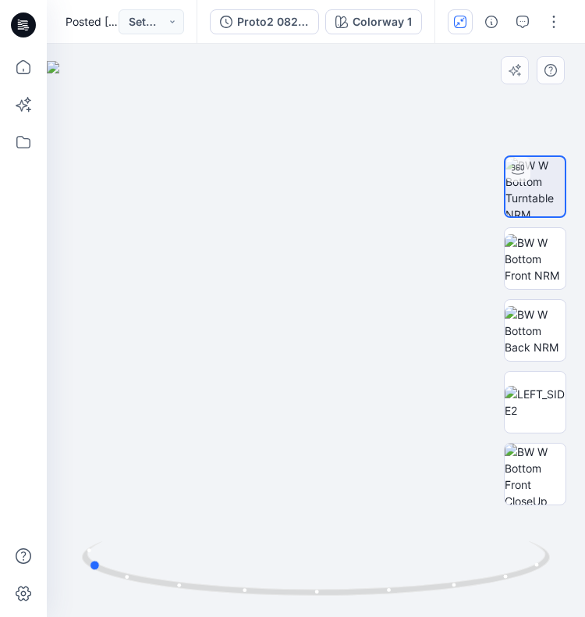
drag, startPoint x: 317, startPoint y: 594, endPoint x: 557, endPoint y: 536, distance: 246.7
click at [557, 536] on div at bounding box center [316, 330] width 539 height 573
drag, startPoint x: 96, startPoint y: 566, endPoint x: 205, endPoint y: 560, distance: 108.7
click at [205, 560] on icon at bounding box center [318, 570] width 472 height 59
drag, startPoint x: 201, startPoint y: 588, endPoint x: 327, endPoint y: 591, distance: 125.7
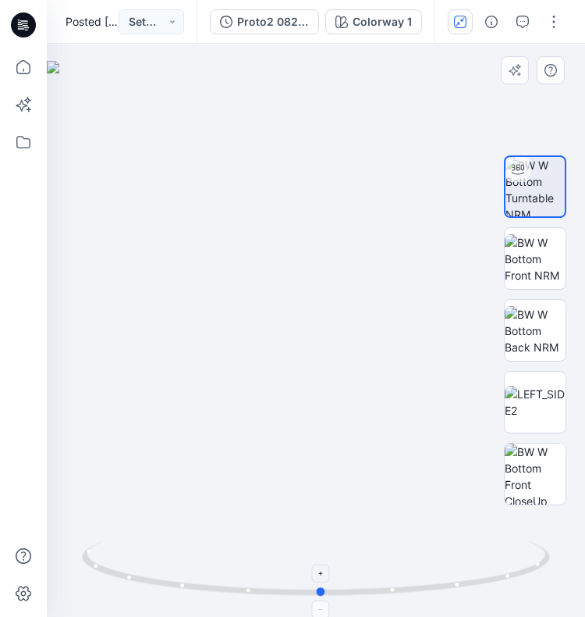
click at [327, 591] on icon at bounding box center [318, 570] width 472 height 59
click at [539, 327] on img at bounding box center [535, 330] width 61 height 49
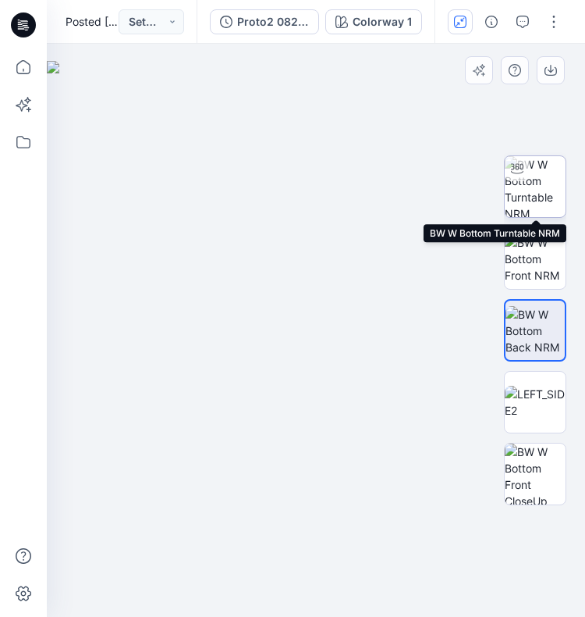
click at [546, 179] on img at bounding box center [535, 186] width 61 height 61
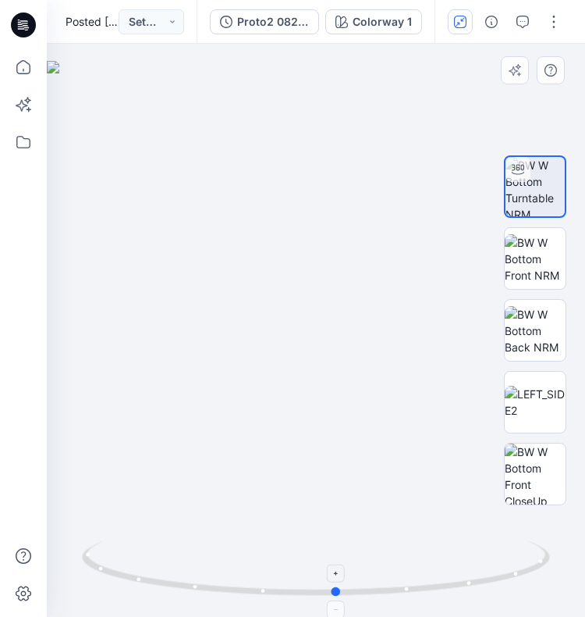
drag, startPoint x: 318, startPoint y: 589, endPoint x: 339, endPoint y: 588, distance: 20.4
click at [339, 588] on circle at bounding box center [337, 591] width 9 height 9
drag, startPoint x: 339, startPoint y: 588, endPoint x: 460, endPoint y: 589, distance: 121.0
click at [460, 589] on icon at bounding box center [318, 570] width 472 height 59
drag, startPoint x: 456, startPoint y: 585, endPoint x: 375, endPoint y: 583, distance: 80.4
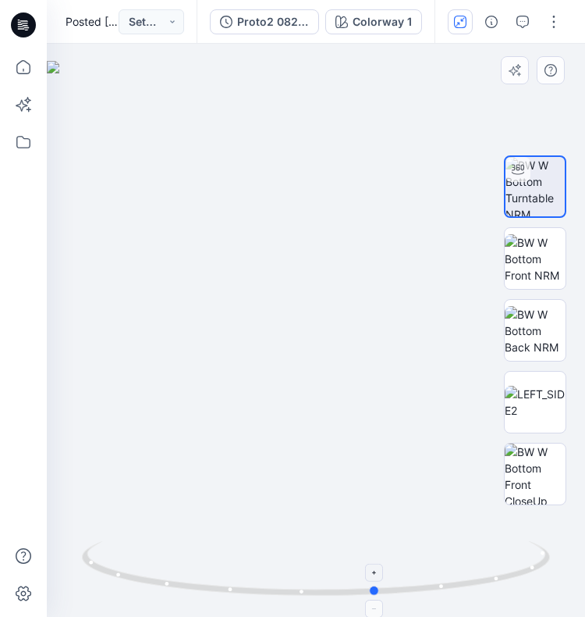
click at [375, 583] on icon at bounding box center [318, 570] width 472 height 59
drag, startPoint x: 377, startPoint y: 590, endPoint x: 558, endPoint y: 560, distance: 183.6
click at [558, 560] on div at bounding box center [316, 330] width 539 height 573
drag, startPoint x: 98, startPoint y: 569, endPoint x: 303, endPoint y: 581, distance: 204.9
click at [303, 581] on icon at bounding box center [318, 570] width 472 height 59
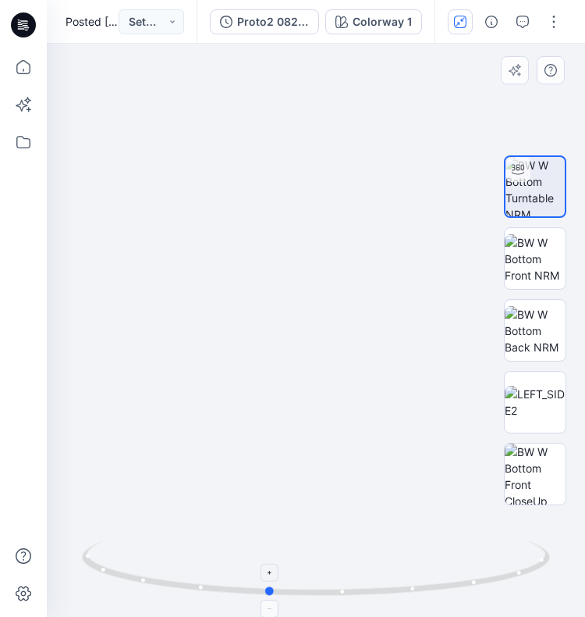
drag, startPoint x: 297, startPoint y: 591, endPoint x: 271, endPoint y: 583, distance: 26.9
click at [271, 583] on icon at bounding box center [318, 570] width 472 height 59
drag, startPoint x: 269, startPoint y: 592, endPoint x: 471, endPoint y: 560, distance: 205.5
click at [471, 560] on icon at bounding box center [318, 570] width 472 height 59
click at [545, 269] on img at bounding box center [535, 258] width 61 height 49
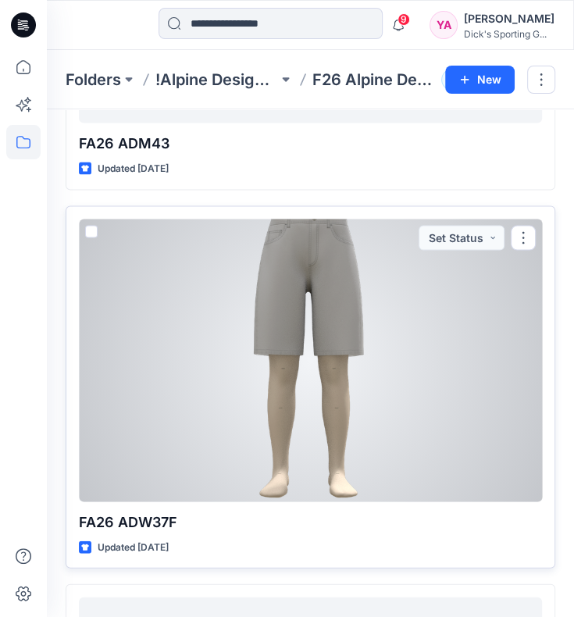
scroll to position [1405, 0]
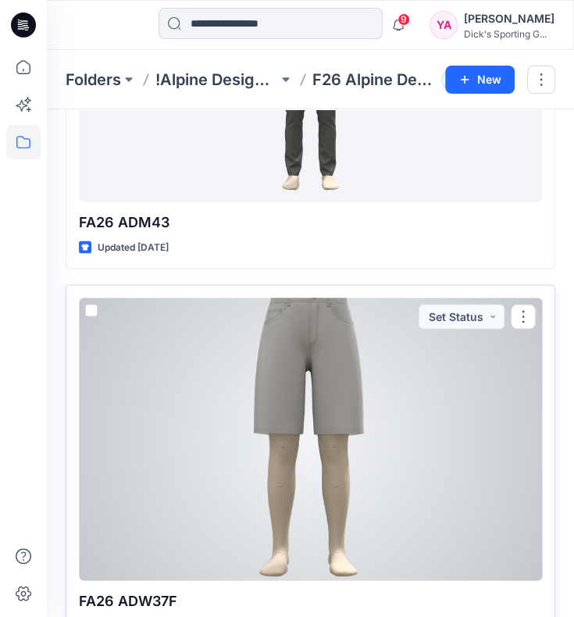
click at [391, 389] on div at bounding box center [310, 438] width 463 height 283
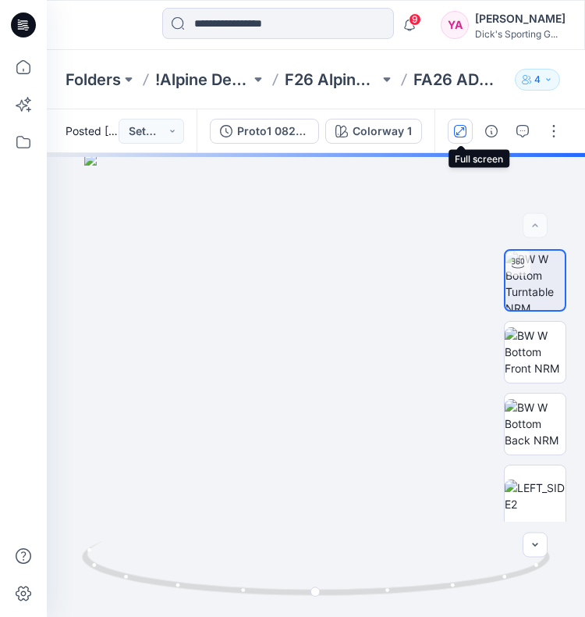
click at [458, 127] on icon "button" at bounding box center [460, 131] width 12 height 12
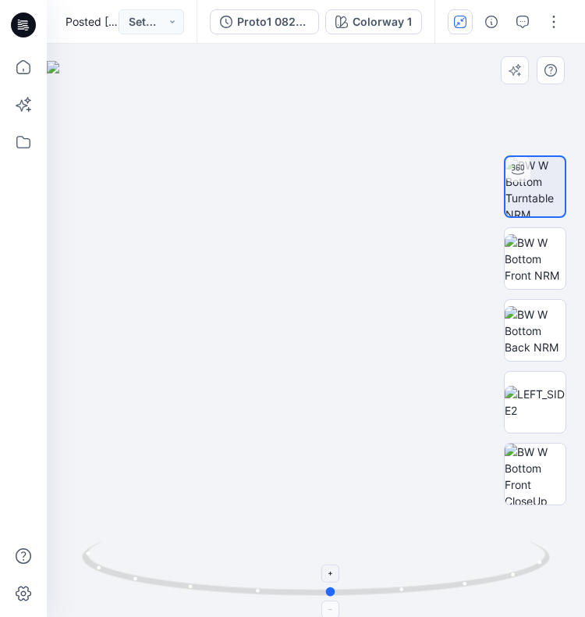
drag, startPoint x: 316, startPoint y: 594, endPoint x: 332, endPoint y: 594, distance: 15.6
click at [332, 594] on circle at bounding box center [331, 591] width 9 height 9
drag, startPoint x: 334, startPoint y: 594, endPoint x: 554, endPoint y: 553, distance: 224.0
click at [554, 553] on div at bounding box center [316, 330] width 539 height 573
drag, startPoint x: 88, startPoint y: 562, endPoint x: 144, endPoint y: 566, distance: 55.6
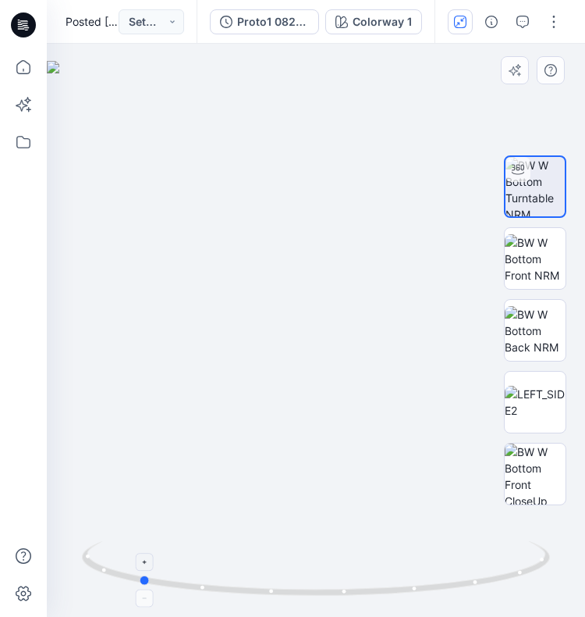
click at [144, 566] on icon at bounding box center [318, 570] width 472 height 59
drag, startPoint x: 147, startPoint y: 582, endPoint x: 230, endPoint y: 580, distance: 82.8
click at [230, 580] on icon at bounding box center [318, 570] width 472 height 59
drag, startPoint x: 226, startPoint y: 596, endPoint x: 188, endPoint y: 594, distance: 37.5
click at [188, 594] on icon at bounding box center [318, 570] width 472 height 59
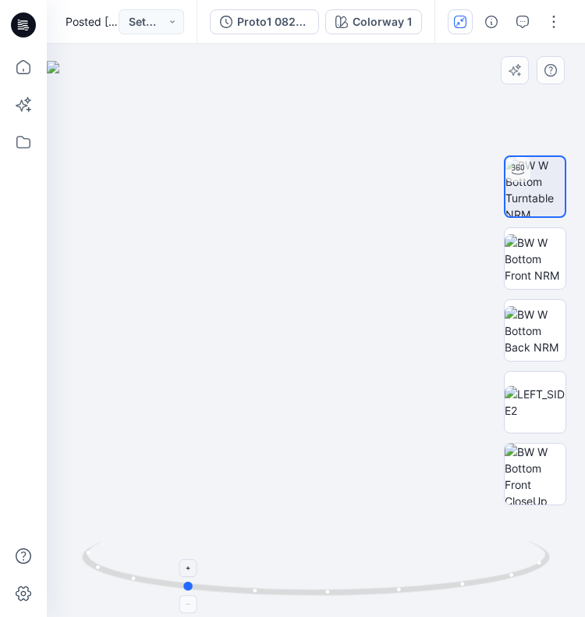
click at [191, 587] on circle at bounding box center [188, 586] width 9 height 9
drag, startPoint x: 189, startPoint y: 588, endPoint x: 302, endPoint y: 575, distance: 114.0
click at [302, 575] on icon at bounding box center [318, 570] width 472 height 59
drag, startPoint x: 301, startPoint y: 595, endPoint x: 788, endPoint y: 531, distance: 491.3
click at [585, 531] on html "9 Notifications [PERSON_NAME] has updated F26 Q3 MVG10058 with F26 Q3 MVG10058 …" at bounding box center [292, 308] width 585 height 617
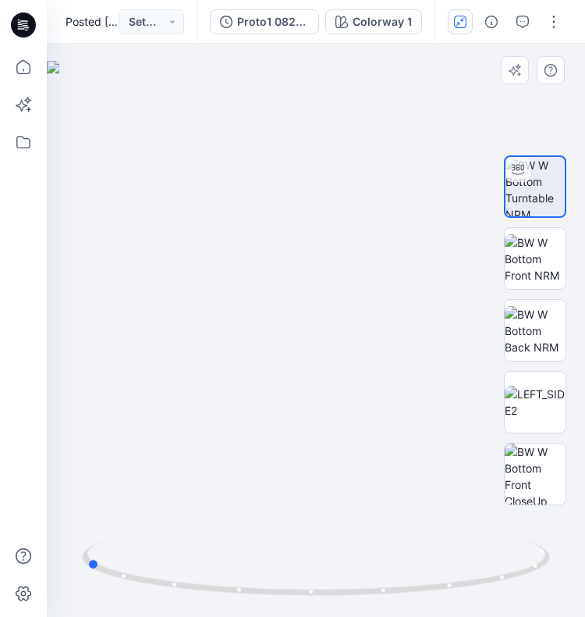
drag, startPoint x: 318, startPoint y: 594, endPoint x: 557, endPoint y: 547, distance: 242.7
click at [557, 547] on div at bounding box center [316, 330] width 539 height 573
drag, startPoint x: 95, startPoint y: 568, endPoint x: 162, endPoint y: 571, distance: 66.5
click at [162, 571] on icon at bounding box center [318, 570] width 472 height 59
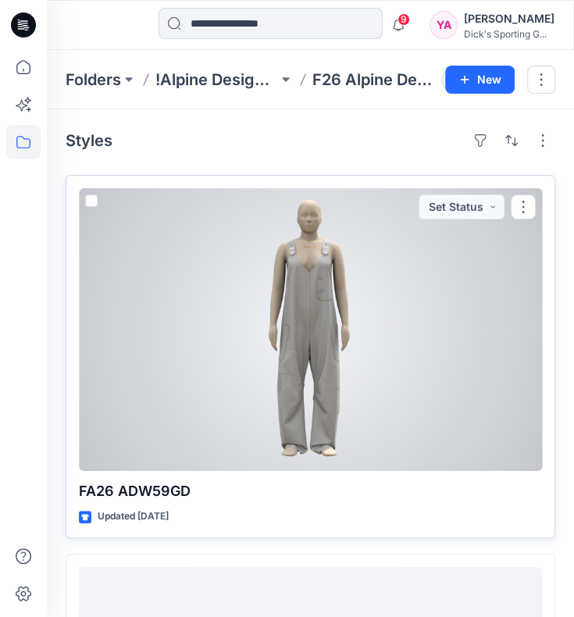
click at [335, 388] on div at bounding box center [310, 329] width 463 height 283
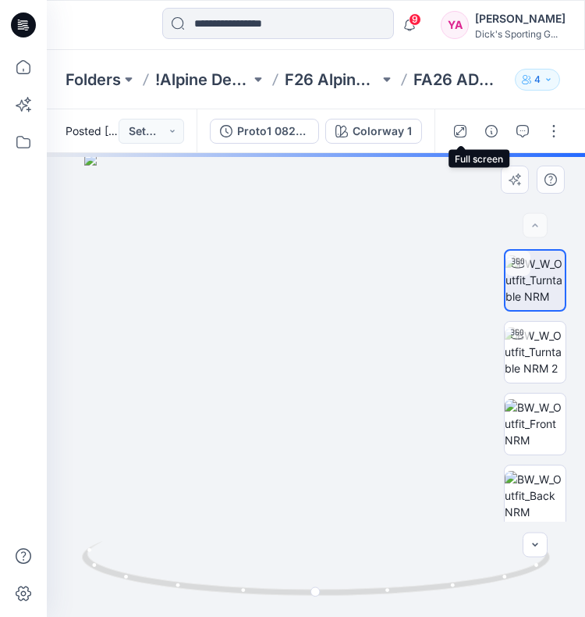
click at [468, 125] on button "button" at bounding box center [460, 131] width 25 height 25
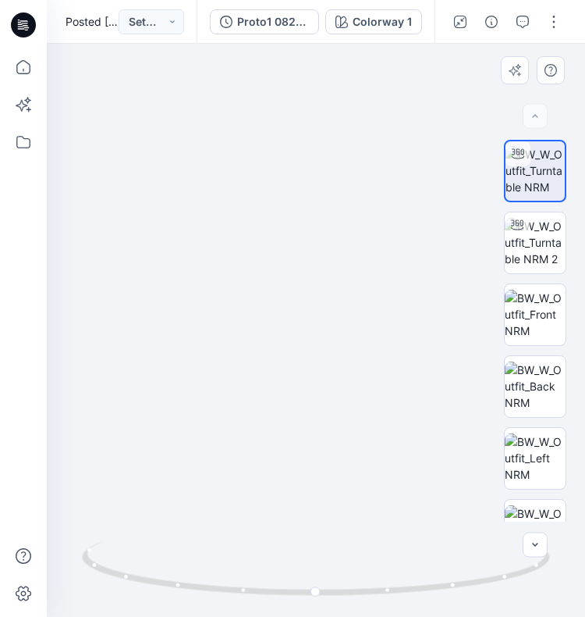
drag, startPoint x: 333, startPoint y: 495, endPoint x: 327, endPoint y: 301, distance: 194.5
click at [327, 301] on img at bounding box center [310, 227] width 780 height 780
drag, startPoint x: 357, startPoint y: 356, endPoint x: 367, endPoint y: 375, distance: 22.0
click at [367, 375] on img at bounding box center [313, 116] width 1020 height 1001
drag, startPoint x: 403, startPoint y: 370, endPoint x: 392, endPoint y: 372, distance: 11.2
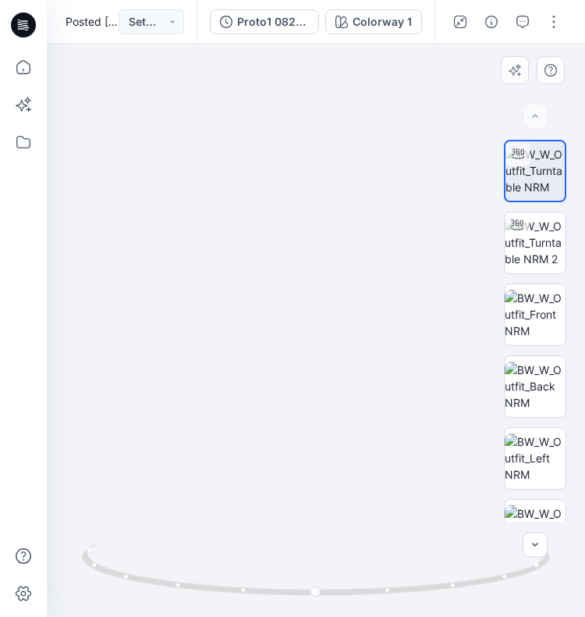
click at [392, 372] on img at bounding box center [298, 119] width 1020 height 996
drag, startPoint x: 318, startPoint y: 592, endPoint x: 500, endPoint y: 582, distance: 182.2
click at [486, 582] on icon at bounding box center [318, 570] width 472 height 59
drag, startPoint x: 479, startPoint y: 585, endPoint x: 602, endPoint y: 550, distance: 127.7
click at [585, 550] on html "9 Notifications [PERSON_NAME] has updated F26 Q3 MVG10058 with F26 Q3 MVG10058 …" at bounding box center [292, 308] width 585 height 617
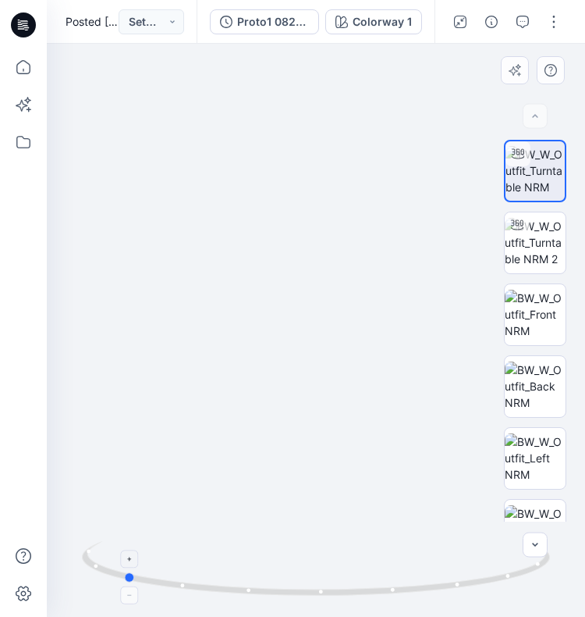
drag, startPoint x: 143, startPoint y: 580, endPoint x: 128, endPoint y: 561, distance: 23.9
click at [128, 561] on icon at bounding box center [318, 570] width 472 height 59
drag, startPoint x: 128, startPoint y: 579, endPoint x: 459, endPoint y: 571, distance: 331.1
click at [459, 571] on icon at bounding box center [318, 570] width 472 height 59
drag, startPoint x: 453, startPoint y: 587, endPoint x: 563, endPoint y: 550, distance: 116.0
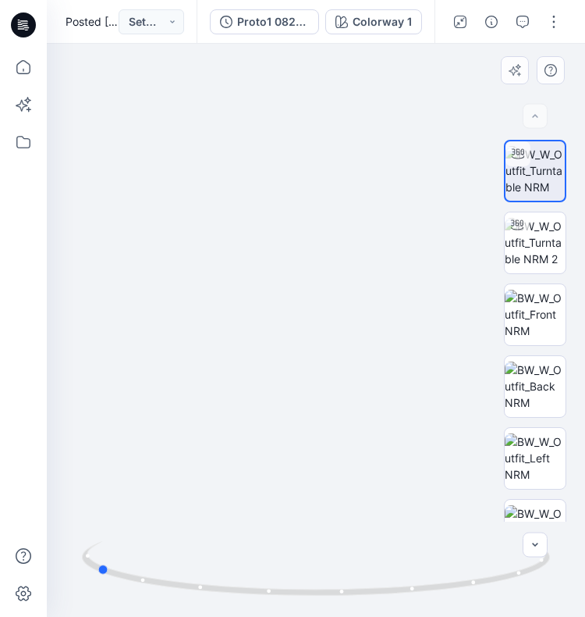
click at [563, 550] on div at bounding box center [316, 330] width 539 height 573
drag, startPoint x: 102, startPoint y: 570, endPoint x: 114, endPoint y: 570, distance: 11.7
click at [114, 570] on circle at bounding box center [115, 573] width 9 height 9
drag, startPoint x: 120, startPoint y: 576, endPoint x: 381, endPoint y: 507, distance: 269.8
click at [367, 584] on icon at bounding box center [318, 570] width 472 height 59
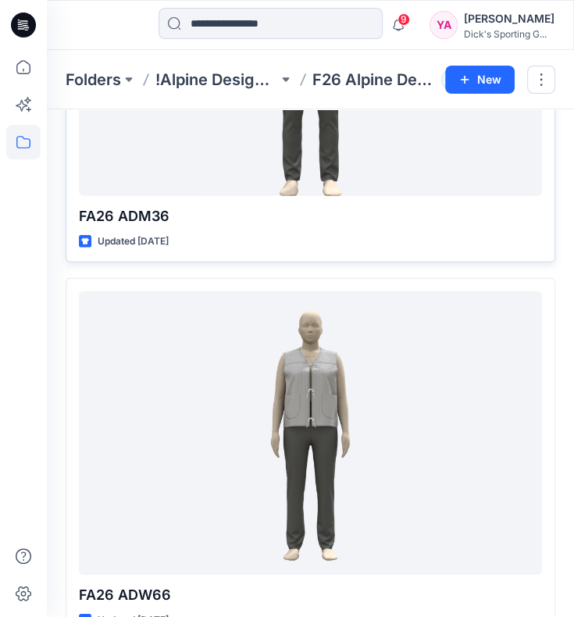
scroll to position [2264, 0]
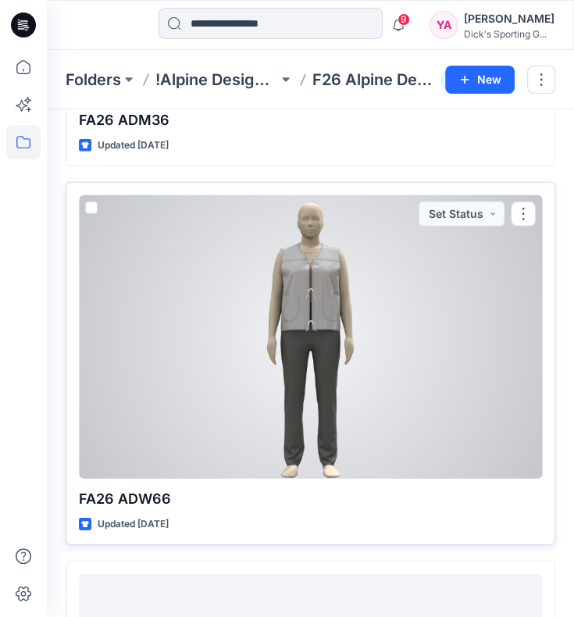
click at [358, 391] on div at bounding box center [310, 336] width 463 height 283
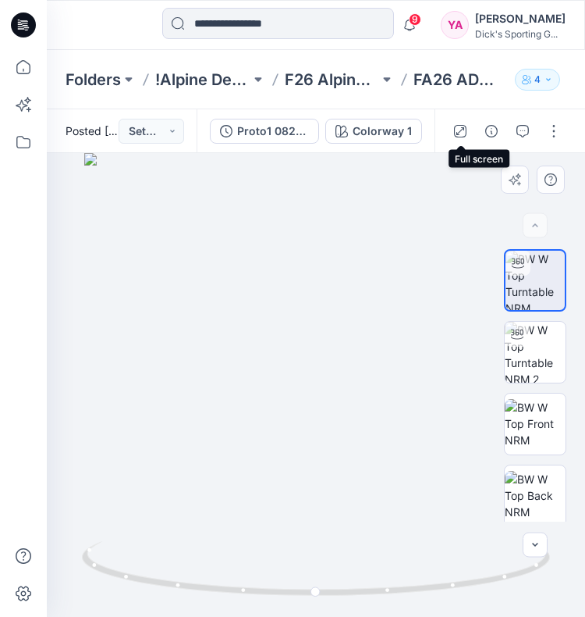
click at [466, 130] on icon "button" at bounding box center [460, 131] width 12 height 12
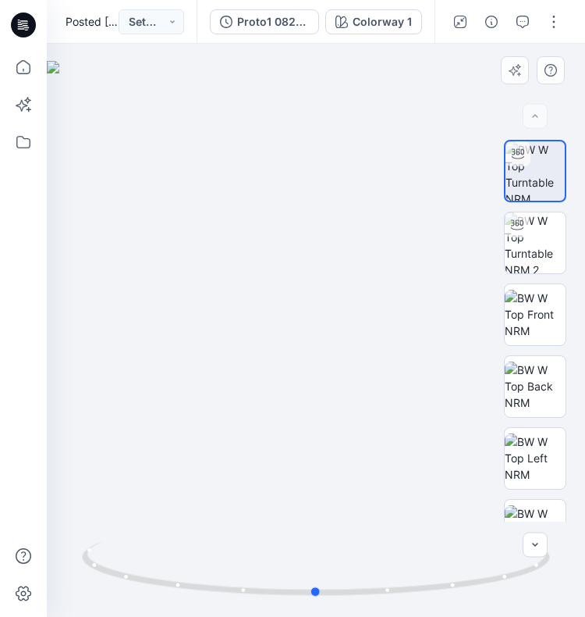
click at [338, 233] on div at bounding box center [316, 330] width 539 height 573
drag, startPoint x: 332, startPoint y: 197, endPoint x: 326, endPoint y: 292, distance: 94.6
click at [326, 292] on img at bounding box center [310, 311] width 837 height 610
drag, startPoint x: 315, startPoint y: 594, endPoint x: 379, endPoint y: 594, distance: 63.2
click at [379, 594] on circle at bounding box center [377, 589] width 9 height 9
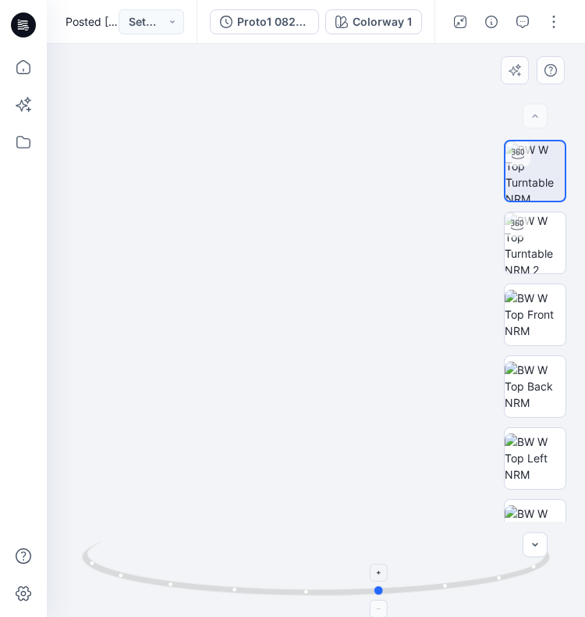
drag, startPoint x: 379, startPoint y: 592, endPoint x: 381, endPoint y: 580, distance: 12.7
click at [381, 580] on icon at bounding box center [318, 570] width 472 height 59
drag, startPoint x: 380, startPoint y: 594, endPoint x: 664, endPoint y: 514, distance: 295.1
click at [585, 514] on html "9 Notifications [PERSON_NAME] has updated F26 Q3 MVG10058 with F26 Q3 MVG10058 …" at bounding box center [292, 308] width 585 height 617
drag, startPoint x: 201, startPoint y: 590, endPoint x: 353, endPoint y: 585, distance: 151.5
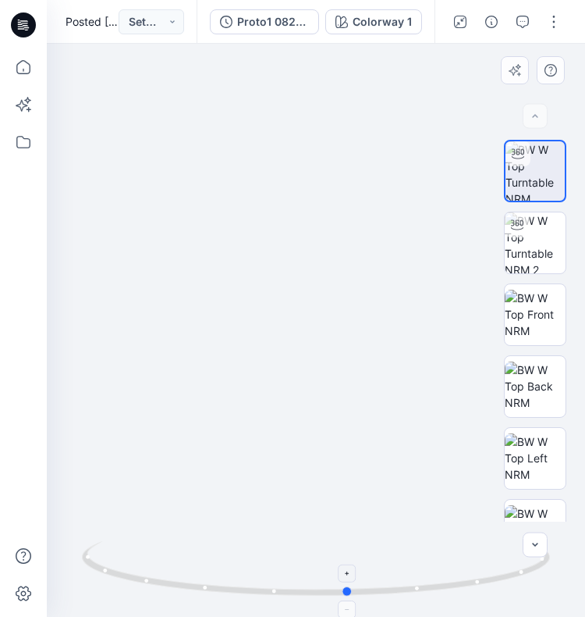
click at [353, 585] on icon at bounding box center [318, 570] width 472 height 59
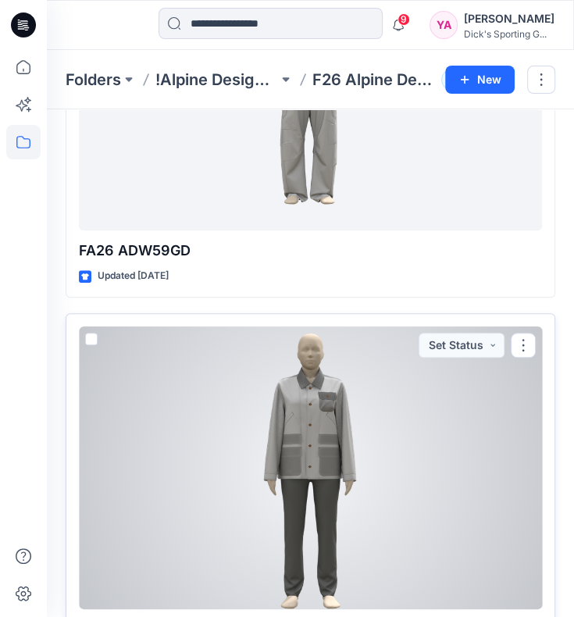
scroll to position [253, 0]
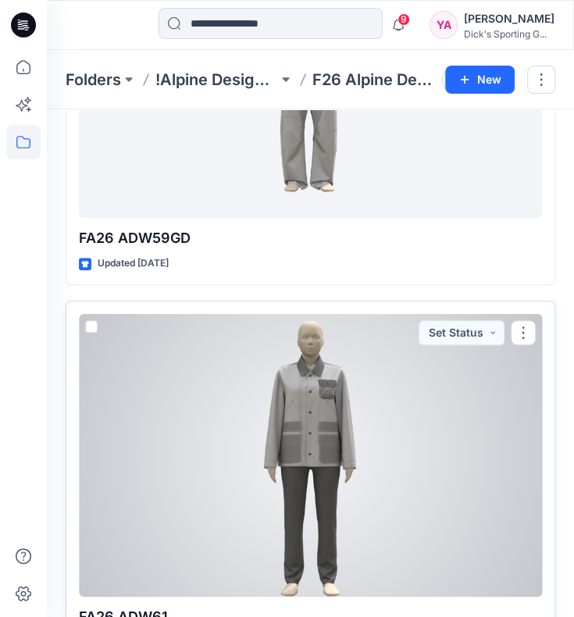
click at [310, 413] on div at bounding box center [310, 455] width 463 height 283
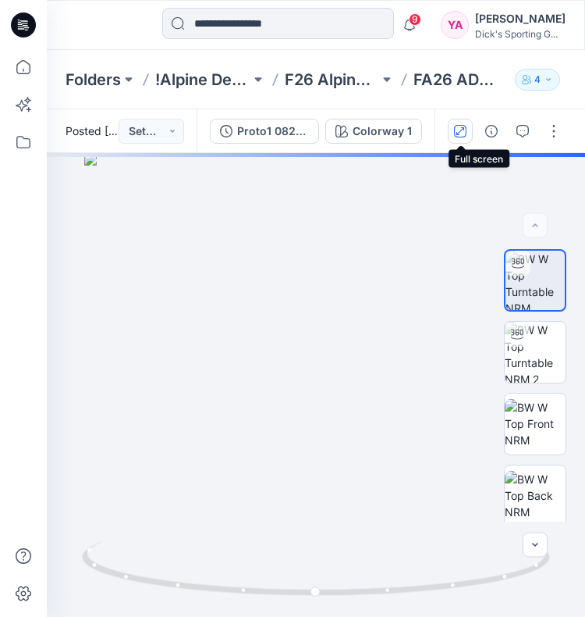
click at [458, 130] on icon "button" at bounding box center [460, 131] width 12 height 12
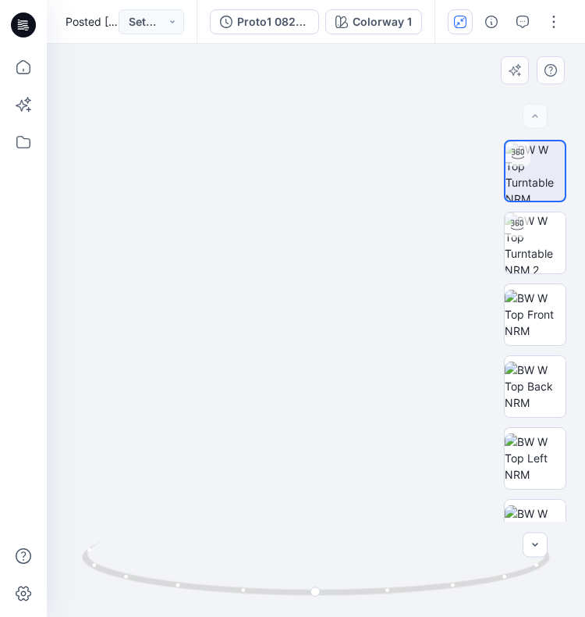
drag, startPoint x: 329, startPoint y: 232, endPoint x: 328, endPoint y: 301, distance: 68.7
click at [328, 301] on img at bounding box center [314, 293] width 837 height 647
click at [536, 251] on img at bounding box center [535, 242] width 61 height 61
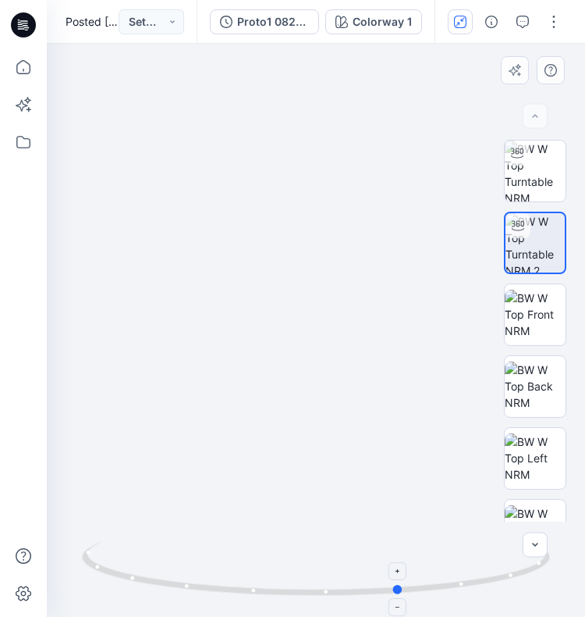
drag, startPoint x: 316, startPoint y: 596, endPoint x: 401, endPoint y: 591, distance: 85.2
click at [401, 591] on circle at bounding box center [398, 589] width 9 height 9
drag, startPoint x: 402, startPoint y: 589, endPoint x: 382, endPoint y: 584, distance: 20.8
click at [382, 584] on icon at bounding box center [318, 570] width 472 height 59
click at [532, 260] on img at bounding box center [535, 242] width 59 height 59
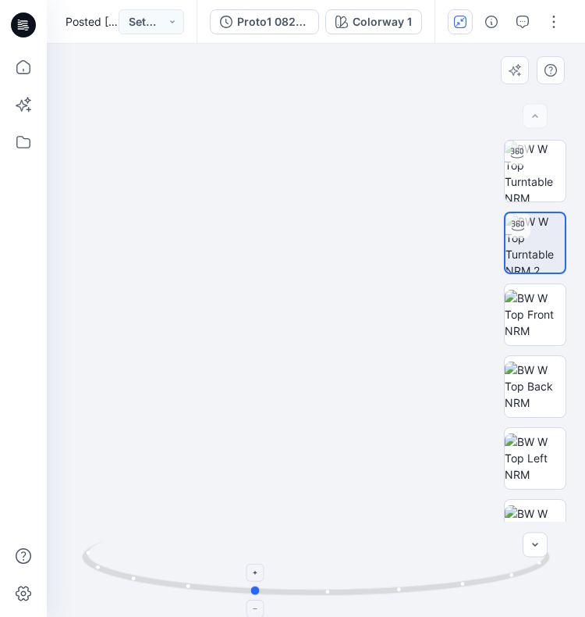
drag, startPoint x: 376, startPoint y: 589, endPoint x: 249, endPoint y: 585, distance: 127.3
click at [249, 585] on icon at bounding box center [318, 570] width 472 height 59
drag, startPoint x: 256, startPoint y: 596, endPoint x: 295, endPoint y: 596, distance: 39.0
click at [295, 596] on icon at bounding box center [318, 570] width 472 height 59
drag, startPoint x: 297, startPoint y: 594, endPoint x: 275, endPoint y: 592, distance: 21.9
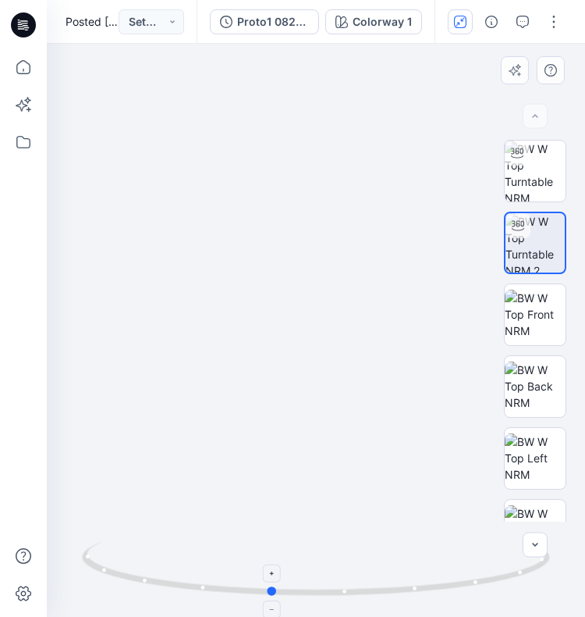
click at [275, 592] on circle at bounding box center [273, 590] width 9 height 9
drag, startPoint x: 286, startPoint y: 594, endPoint x: 122, endPoint y: 545, distance: 171.1
click at [122, 545] on icon at bounding box center [318, 570] width 472 height 59
click at [543, 374] on img at bounding box center [535, 385] width 61 height 49
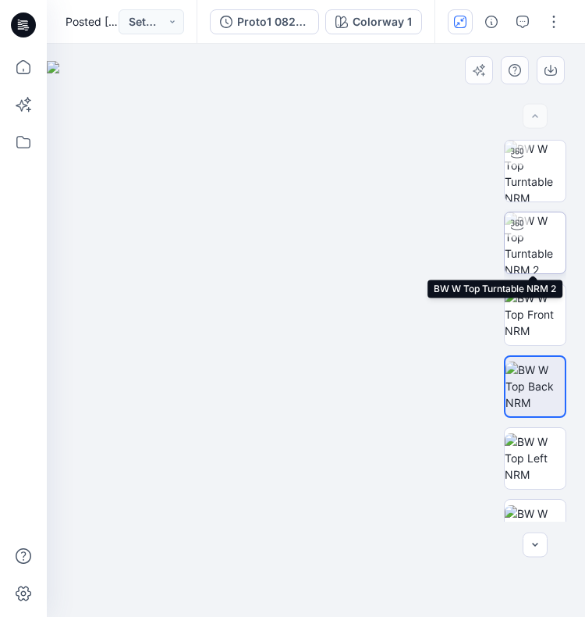
click at [553, 230] on img at bounding box center [535, 242] width 61 height 61
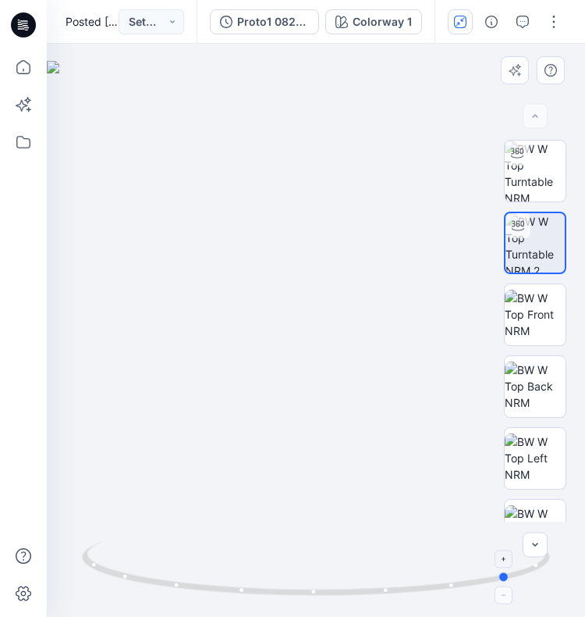
drag, startPoint x: 319, startPoint y: 594, endPoint x: 514, endPoint y: 559, distance: 198.3
click at [514, 559] on icon at bounding box center [318, 570] width 472 height 59
drag, startPoint x: 505, startPoint y: 577, endPoint x: 494, endPoint y: 569, distance: 13.4
click at [494, 569] on icon at bounding box center [318, 570] width 472 height 59
drag, startPoint x: 496, startPoint y: 581, endPoint x: 407, endPoint y: 375, distance: 224.2
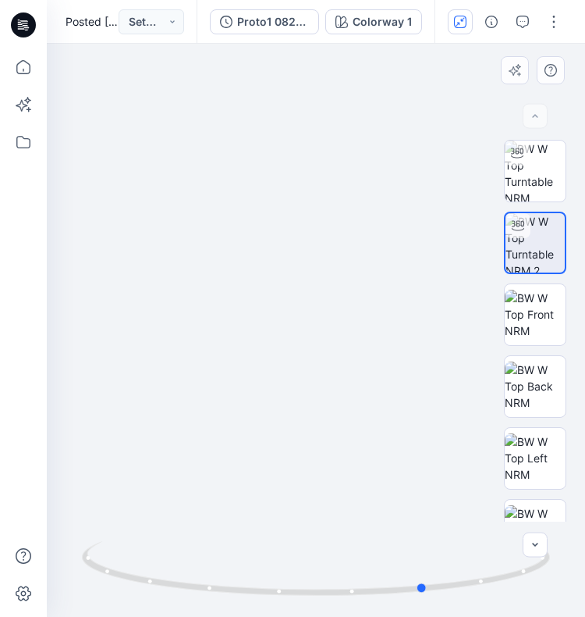
click at [414, 445] on div at bounding box center [316, 330] width 539 height 573
drag, startPoint x: 344, startPoint y: 238, endPoint x: 344, endPoint y: 297, distance: 59.3
click at [344, 297] on img at bounding box center [316, 309] width 781 height 616
drag, startPoint x: 417, startPoint y: 589, endPoint x: 384, endPoint y: 589, distance: 32.8
click at [384, 589] on circle at bounding box center [383, 589] width 9 height 9
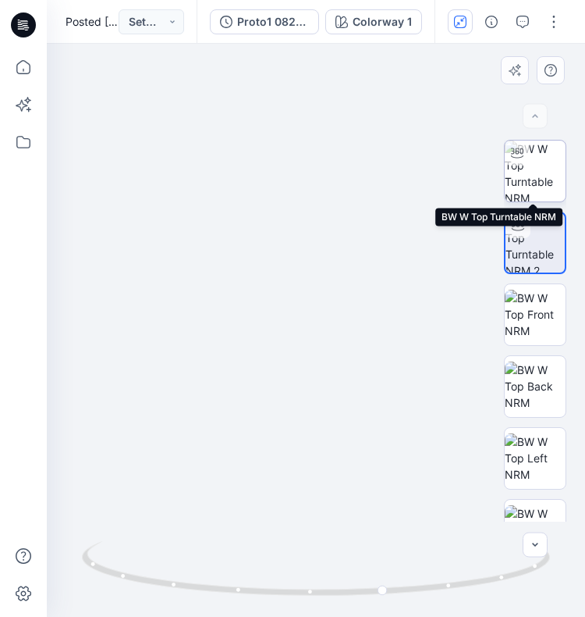
click at [536, 170] on img at bounding box center [535, 171] width 61 height 61
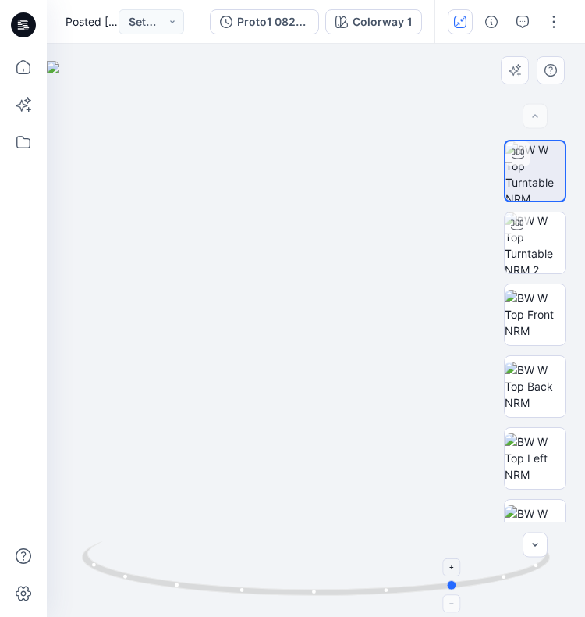
drag, startPoint x: 336, startPoint y: 592, endPoint x: 462, endPoint y: 571, distance: 128.1
click at [462, 571] on icon at bounding box center [318, 570] width 472 height 59
drag, startPoint x: 454, startPoint y: 589, endPoint x: 506, endPoint y: 580, distance: 52.2
click at [506, 580] on circle at bounding box center [503, 576] width 9 height 9
drag, startPoint x: 504, startPoint y: 581, endPoint x: 697, endPoint y: 508, distance: 206.0
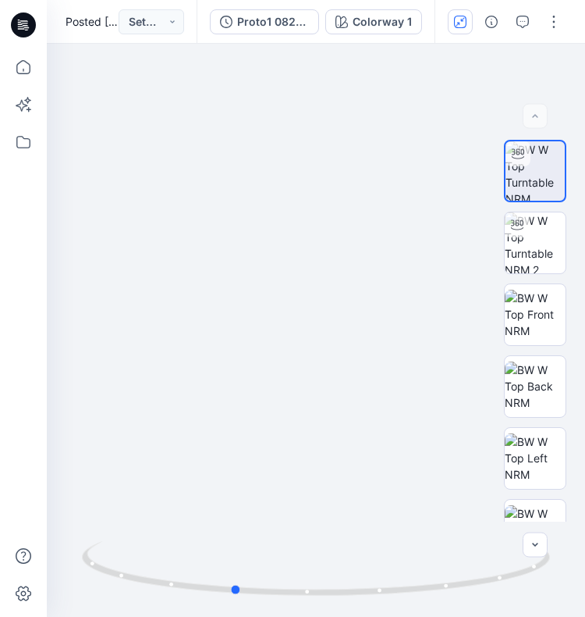
click at [585, 508] on html "9 Notifications [PERSON_NAME] has updated F26 Q3 MVG10058 with F26 Q3 MVG10058 …" at bounding box center [292, 308] width 585 height 617
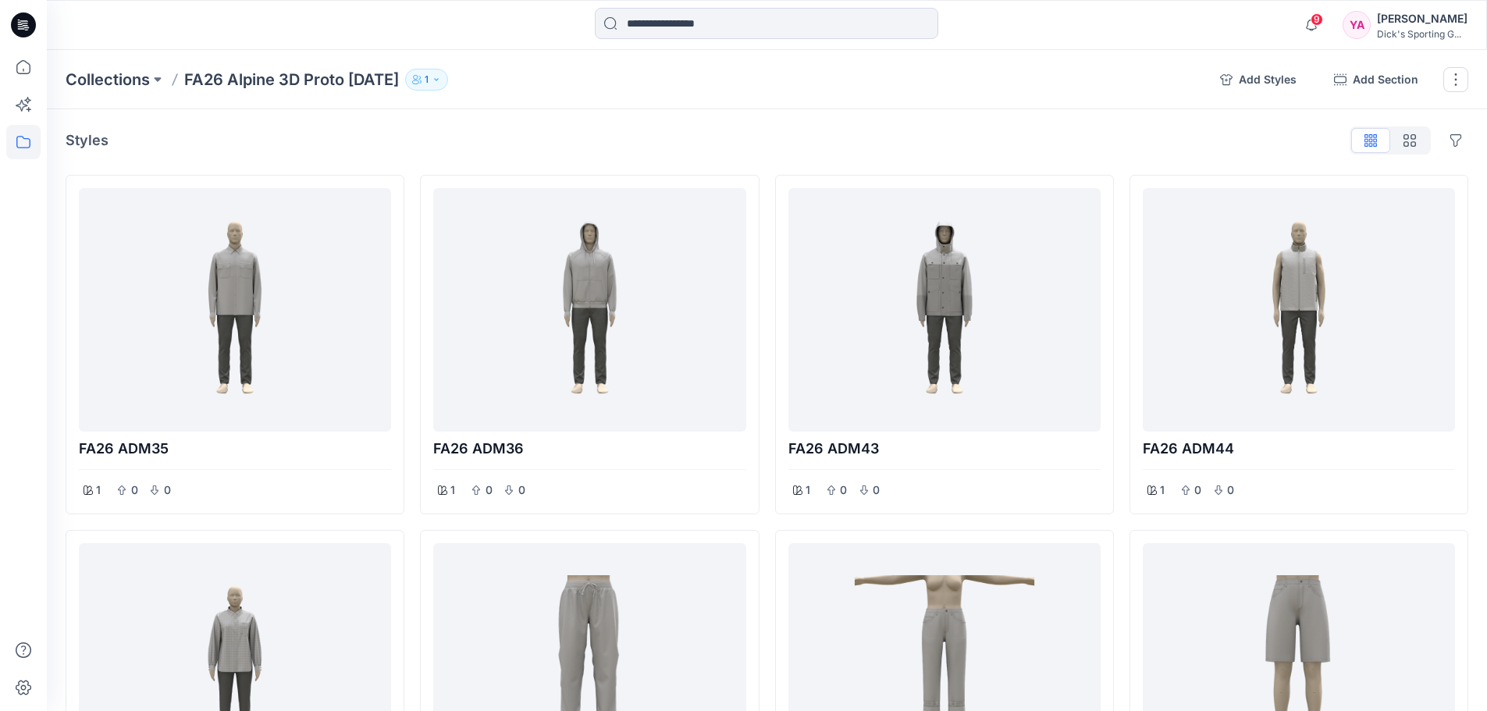
click at [580, 144] on div "Styles Hide Legacy Styles" at bounding box center [767, 140] width 1403 height 25
click at [884, 158] on div "Styles Hide Legacy Styles FA26 ADM35 1 0 0 FA26 ADW49 1 0 0 FA26 ADW59GD 1 0 0 …" at bounding box center [767, 706] width 1440 height 1194
click at [587, 120] on div "Styles Hide Legacy Styles FA26 ADM35 1 0 0 FA26 ADW49 1 0 0 FA26 ADW59GD 1 0 0 …" at bounding box center [767, 706] width 1440 height 1194
click at [329, 335] on div at bounding box center [235, 309] width 300 height 231
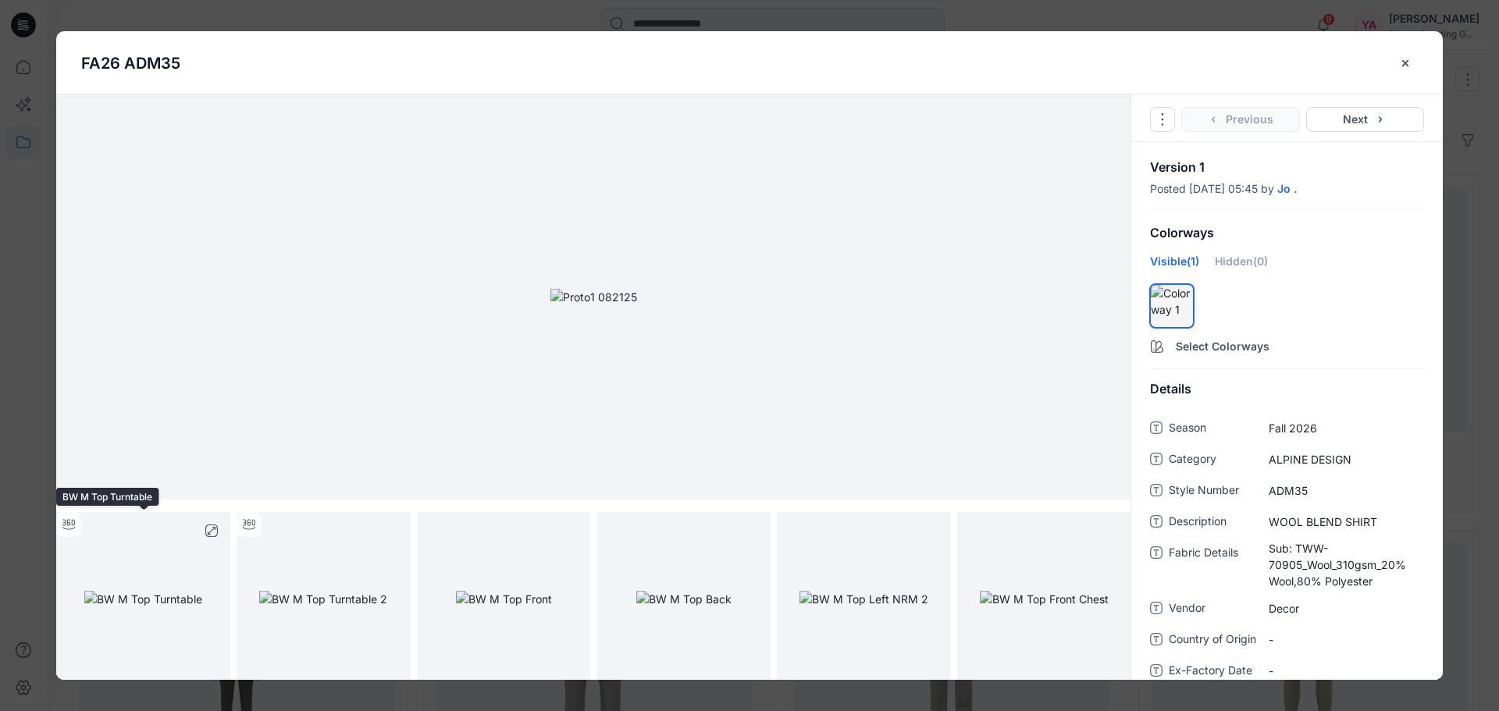
click at [143, 591] on img at bounding box center [143, 599] width 118 height 16
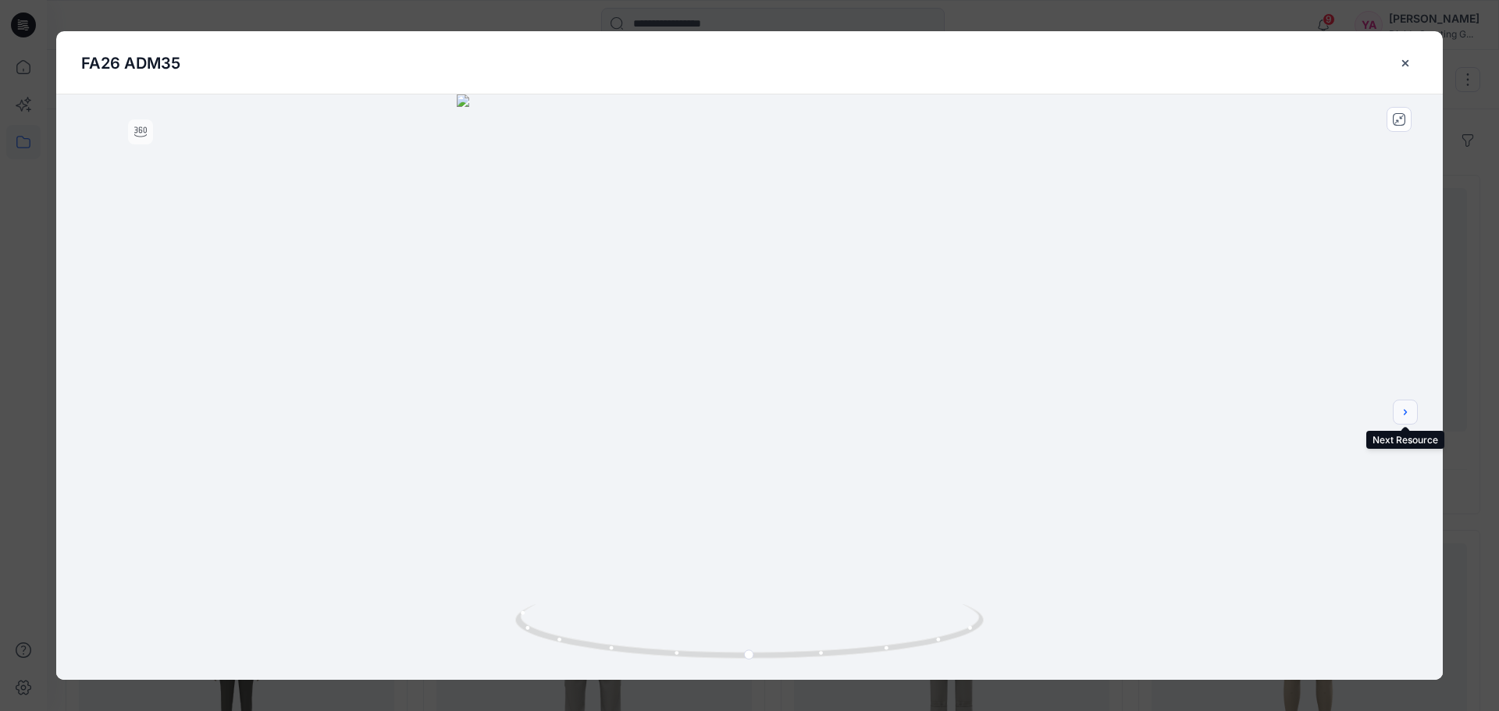
click at [1404, 412] on icon "next" at bounding box center [1405, 412] width 12 height 12
